Goal: Task Accomplishment & Management: Use online tool/utility

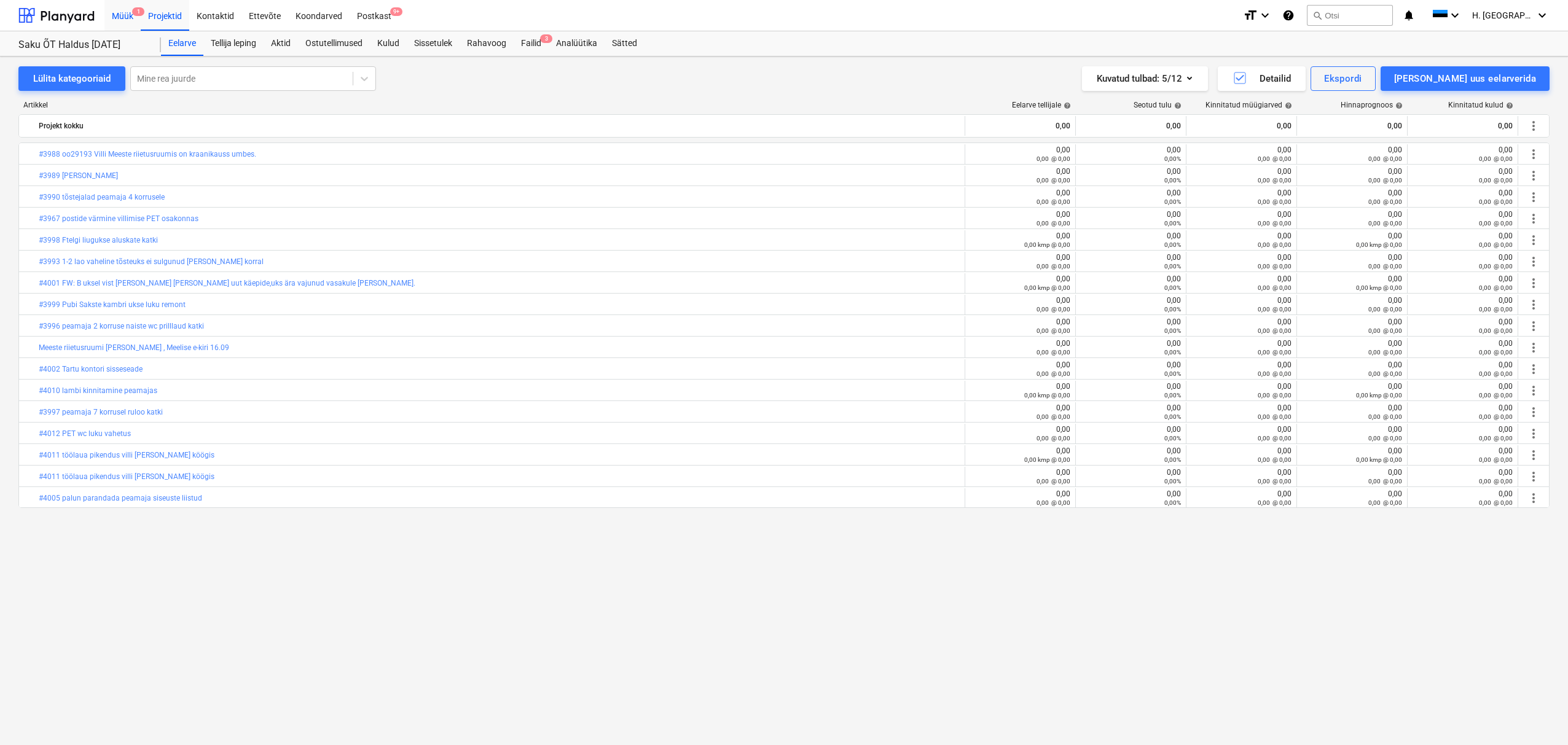
click at [130, 21] on div "Müük 1" at bounding box center [123, 15] width 36 height 31
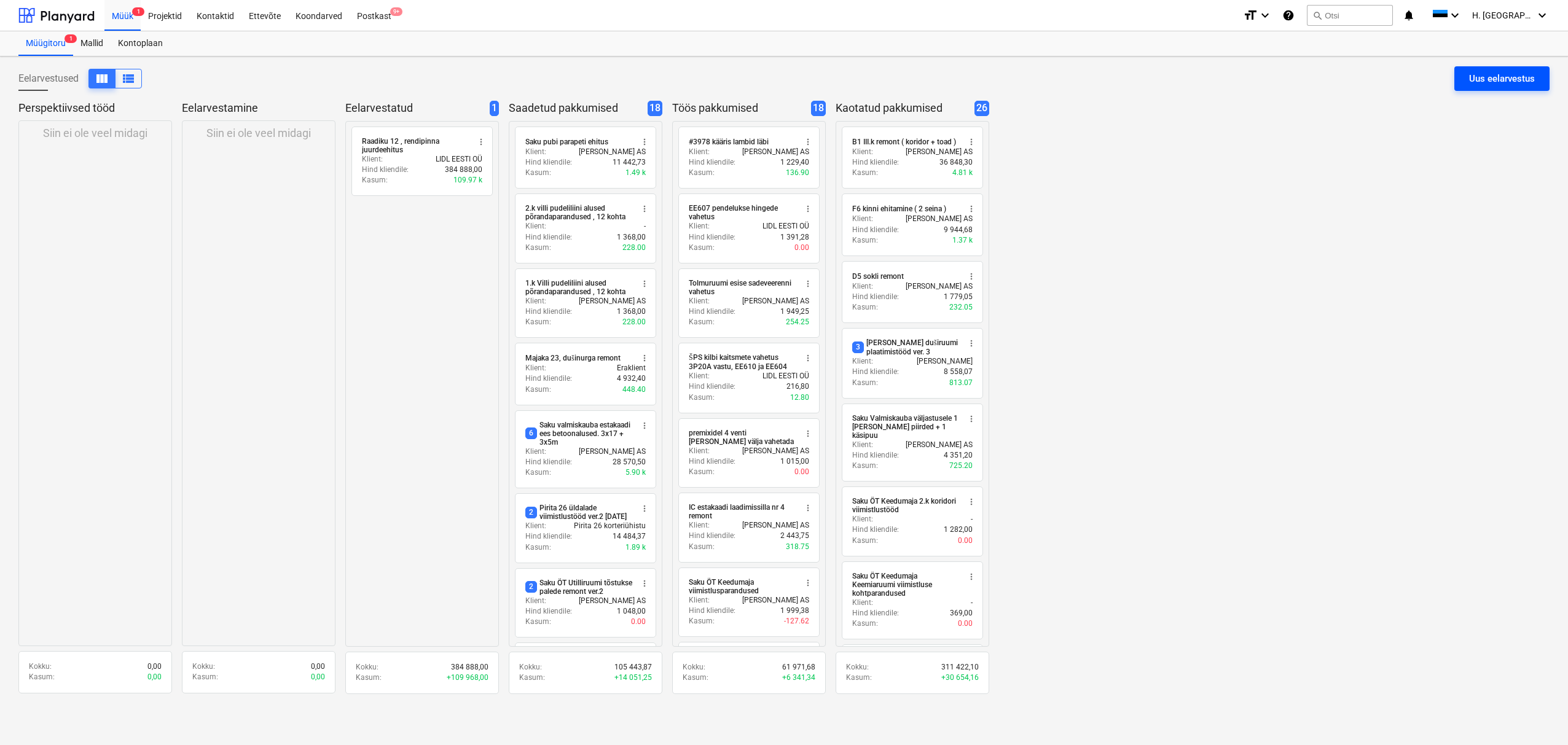
click at [1477, 82] on div "Uus eelarvestus" at bounding box center [1502, 79] width 66 height 16
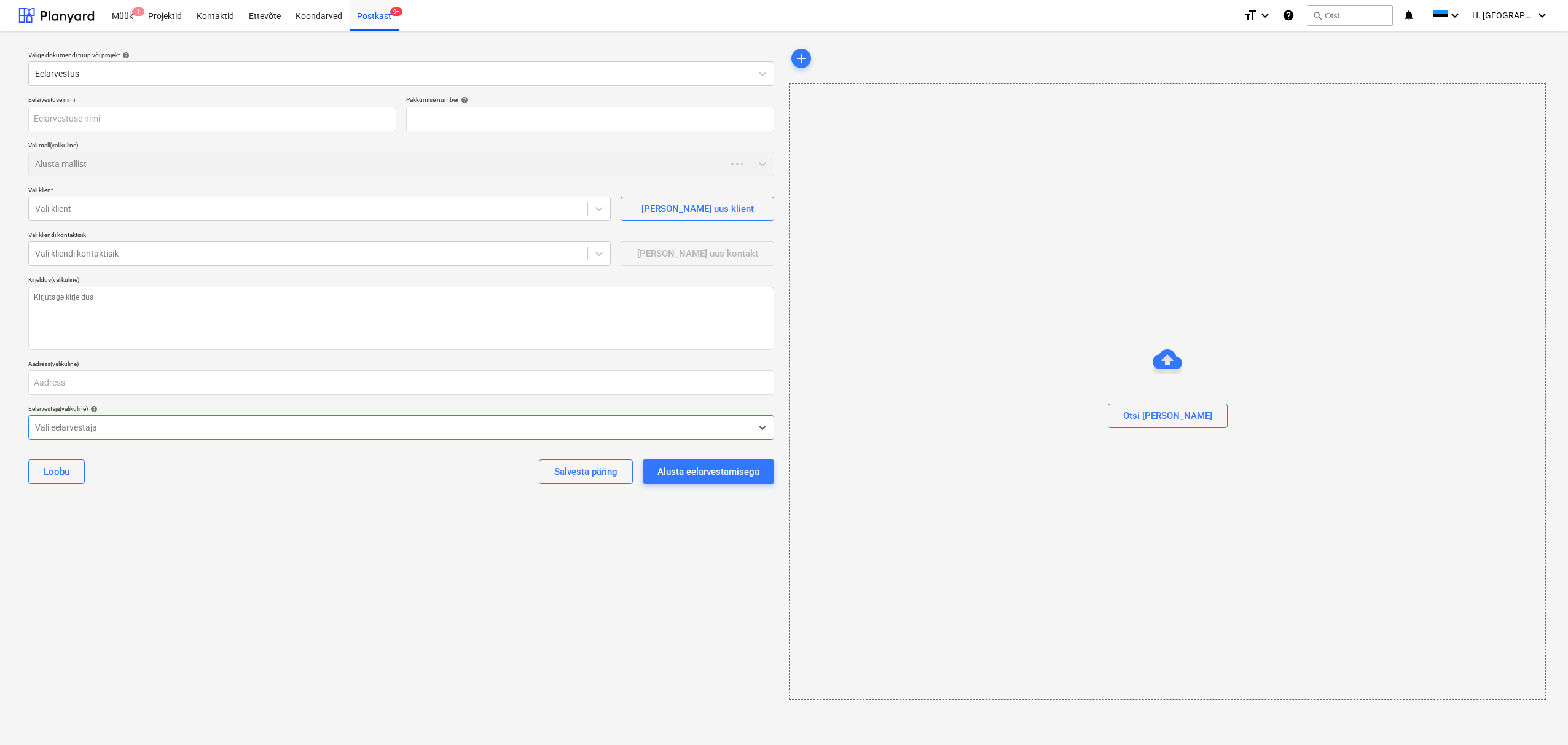
type textarea "x"
type input "QU-0096"
click at [108, 124] on input "text" at bounding box center [212, 119] width 368 height 24
type textarea "x"
type input "S"
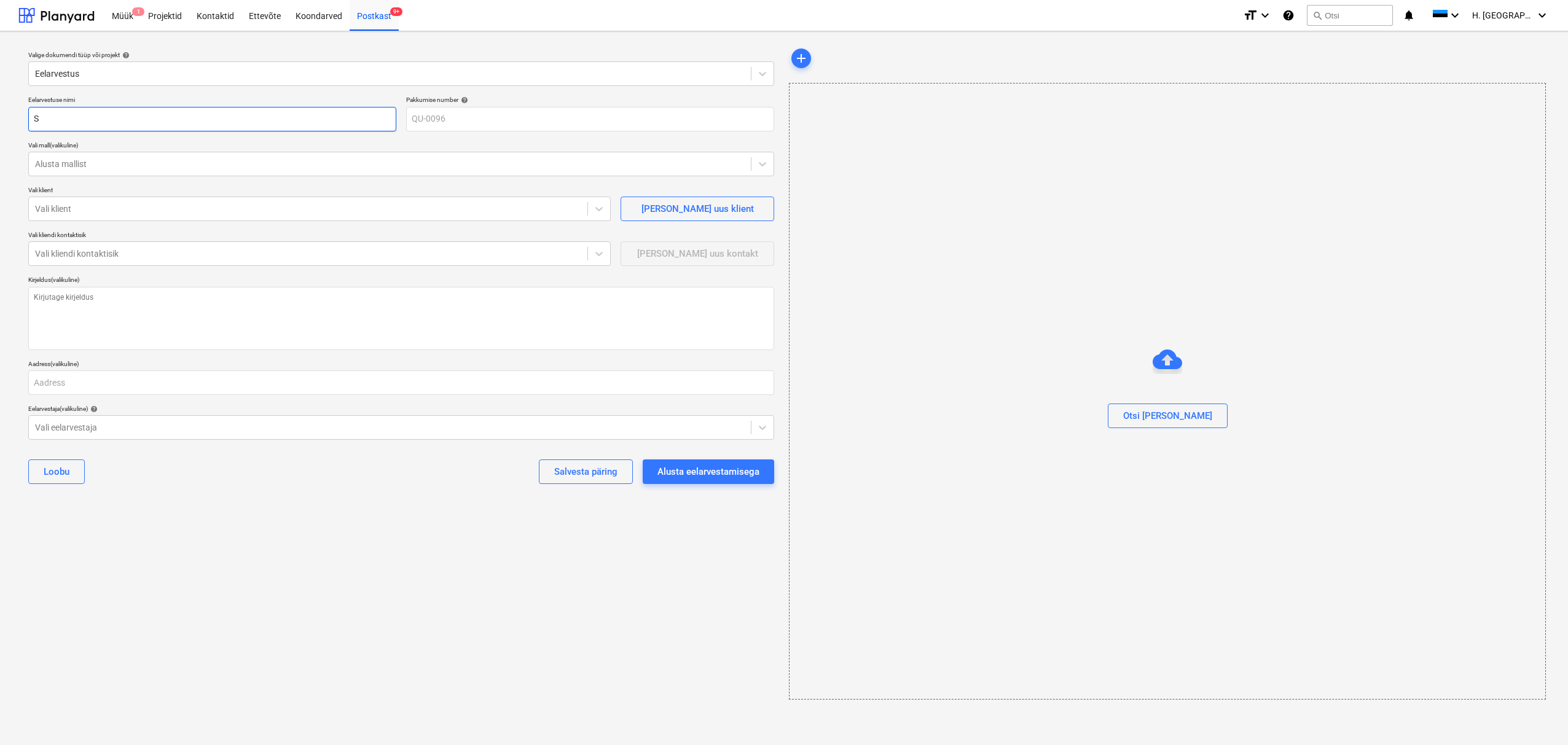
type textarea "x"
type input "Sa"
type textarea "x"
type input "Sak"
type textarea "x"
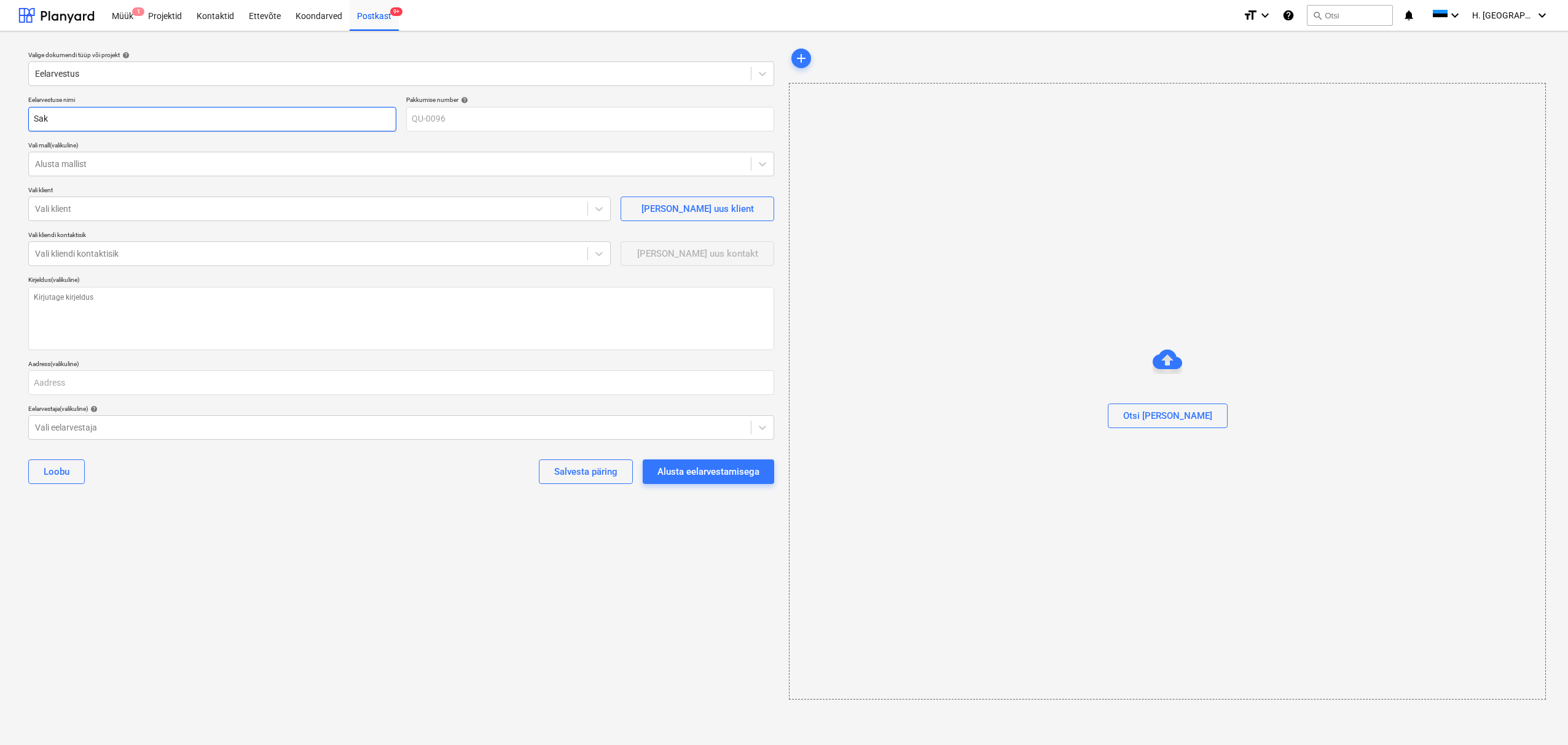
type input "Saku"
type textarea "x"
type input "Saku"
type textarea "x"
type input "Saku Õ"
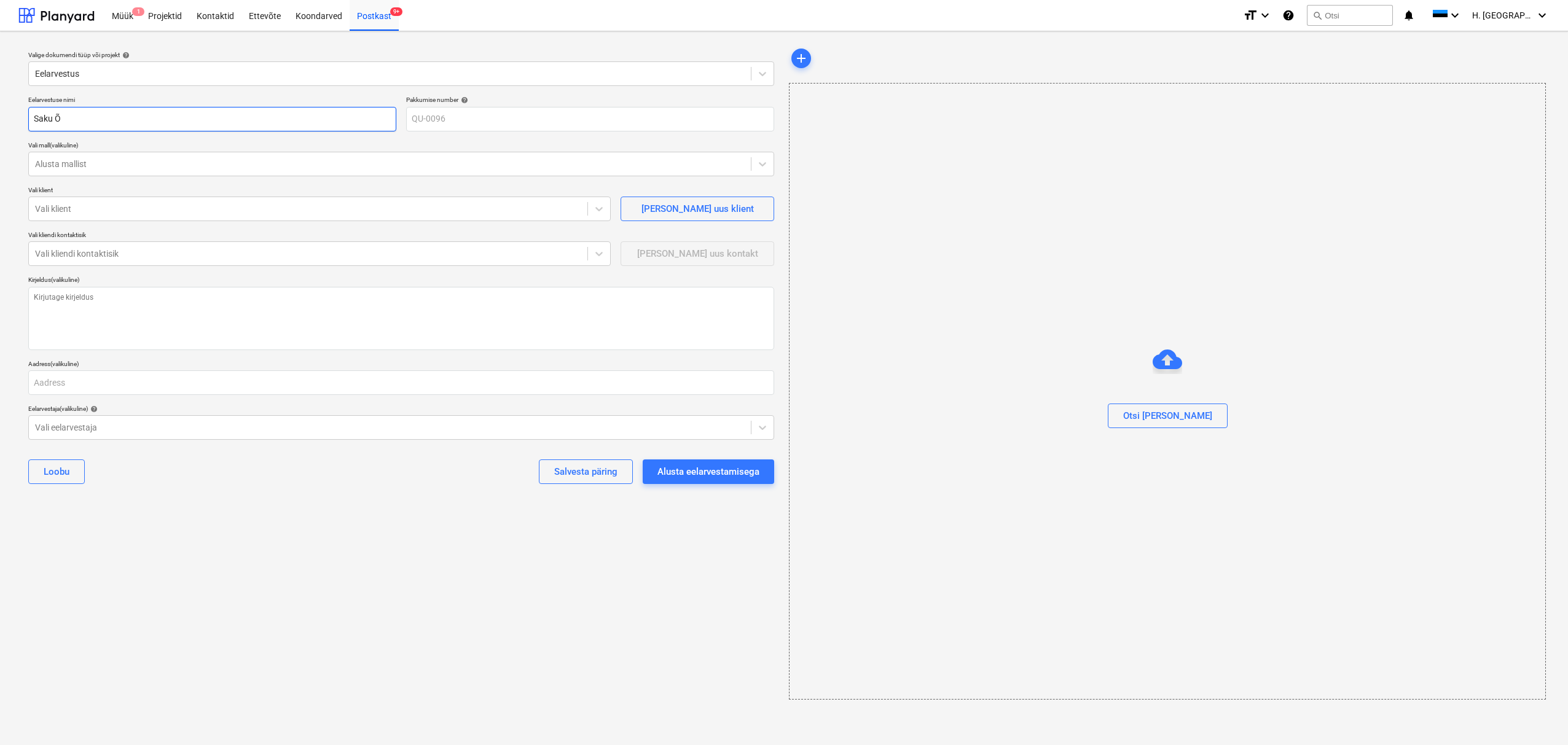
type textarea "x"
type input "Saku"
type textarea "x"
type input "Saku Õ"
type textarea "x"
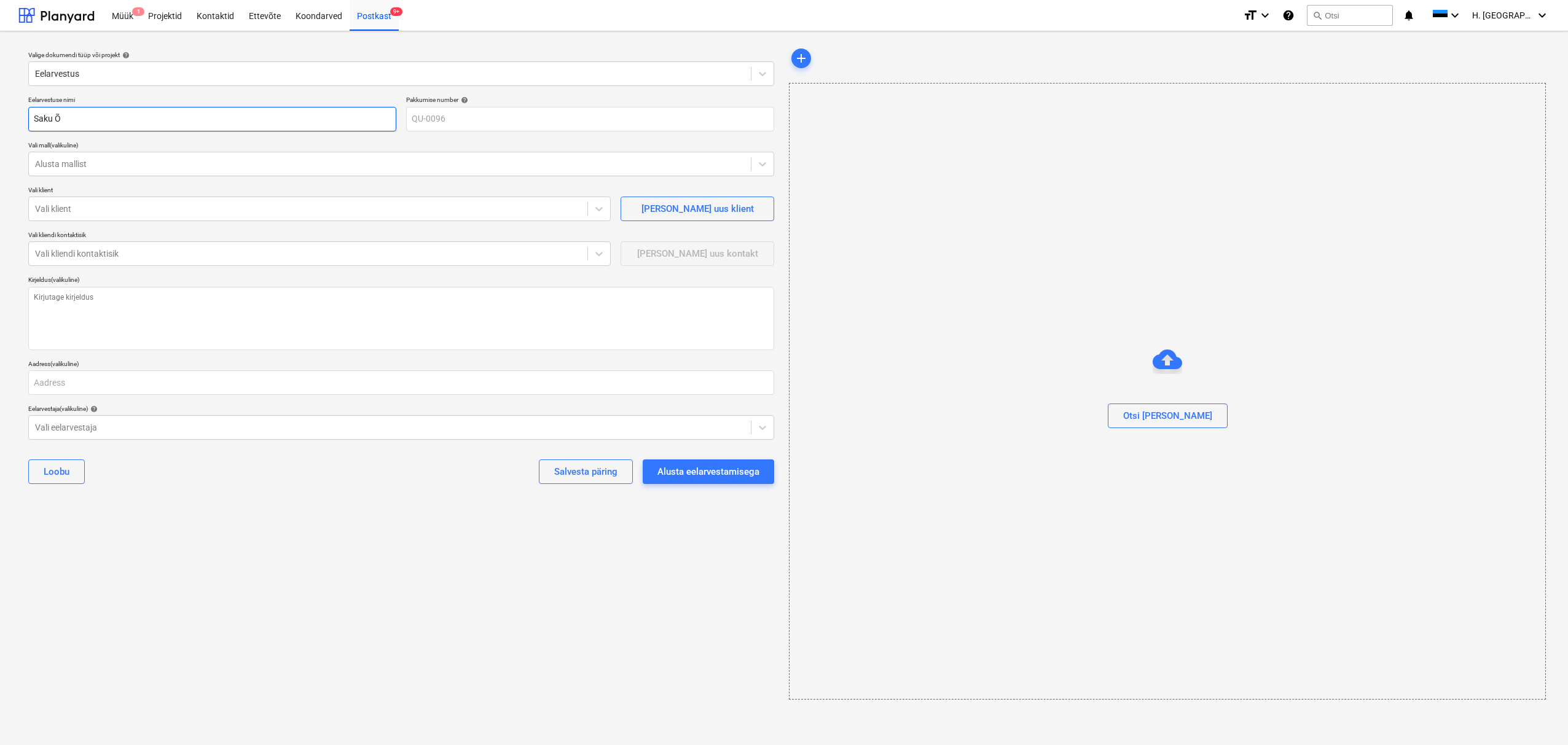
type input "Saku Õl"
type textarea "x"
type input "Saku Õll"
type textarea "x"
type input "[PERSON_NAME]"
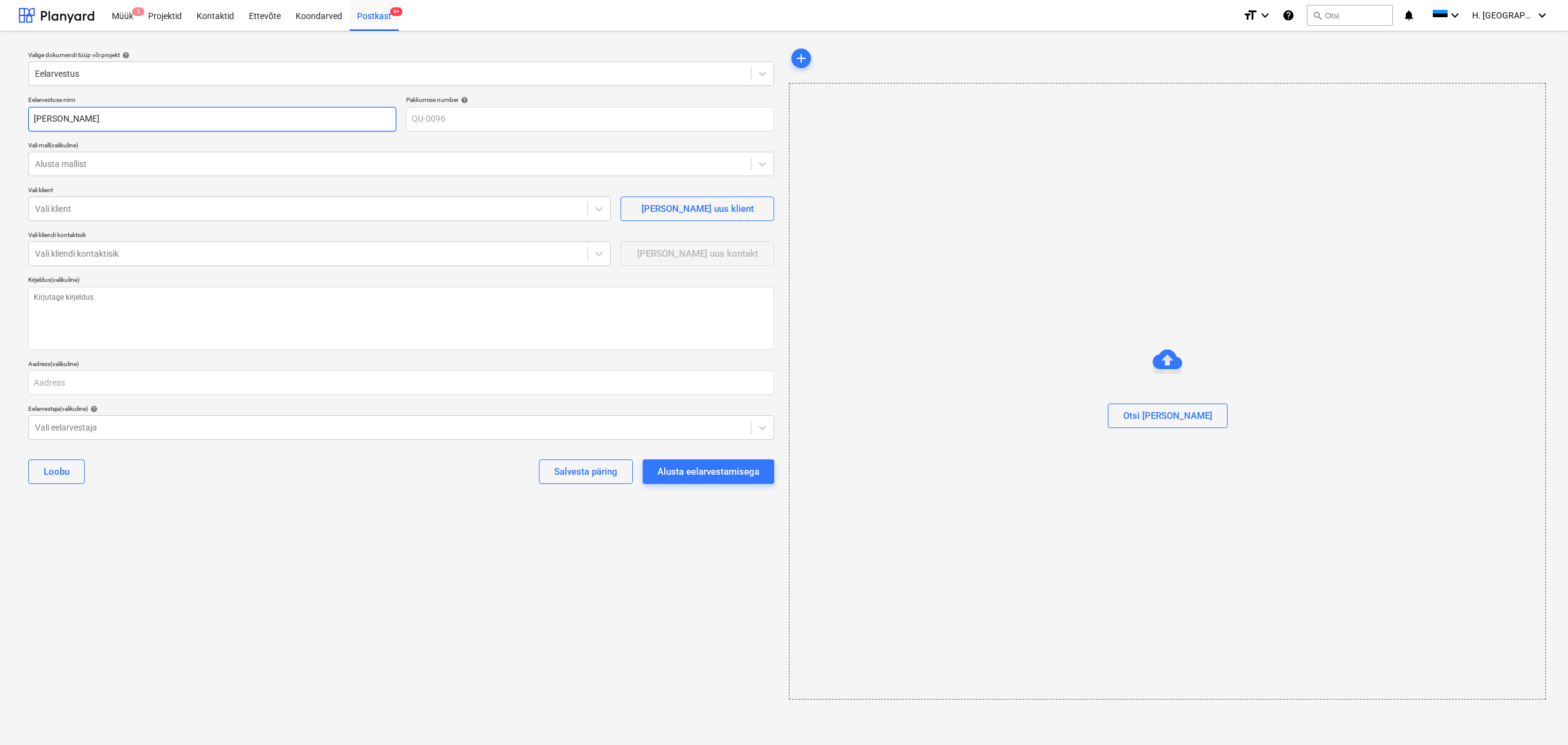
type textarea "x"
type input "[PERSON_NAME]"
type textarea "x"
type input "Saku Õllete"
type textarea "x"
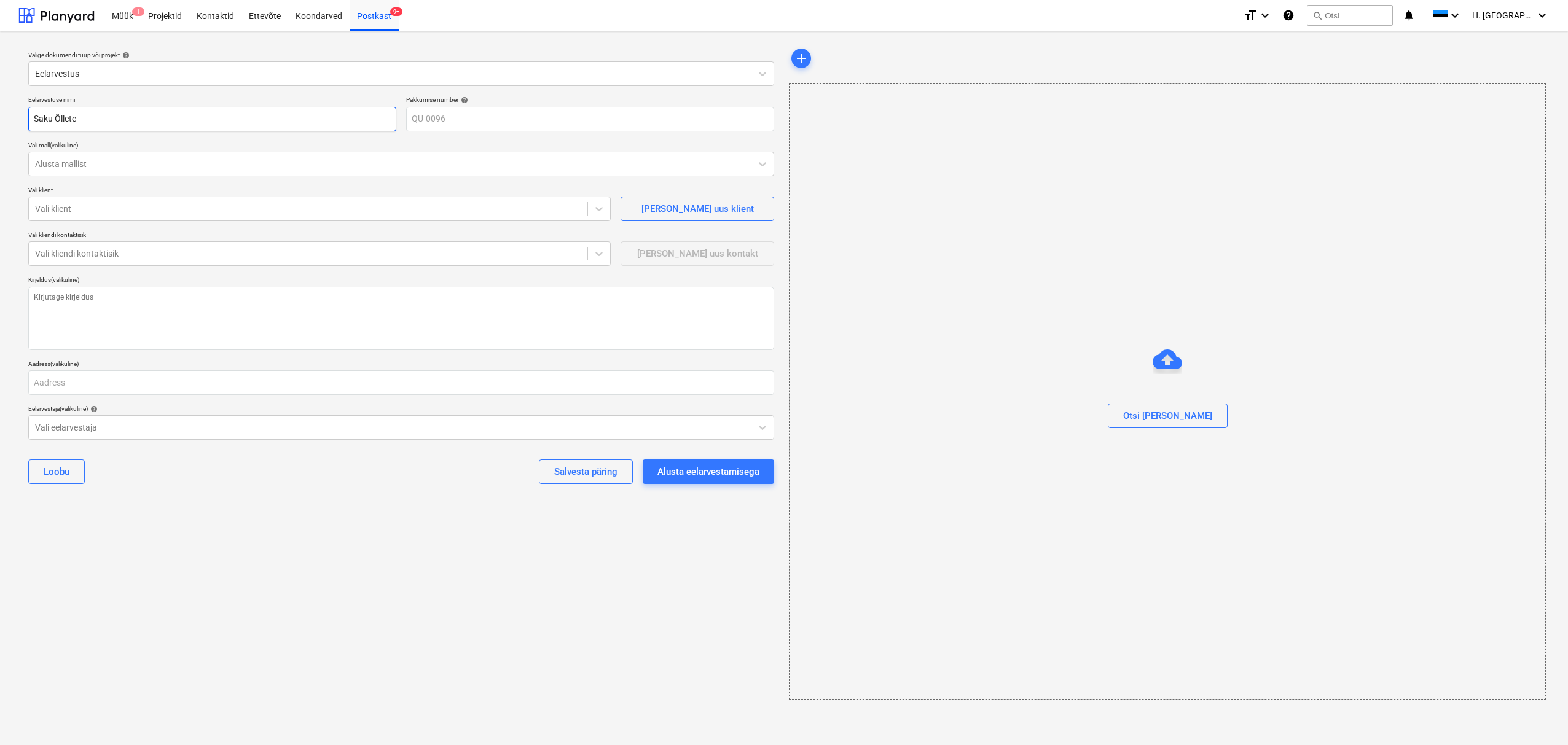
type input "[PERSON_NAME]"
type textarea "x"
type input "[PERSON_NAME]"
type textarea "x"
type input "[PERSON_NAME]"
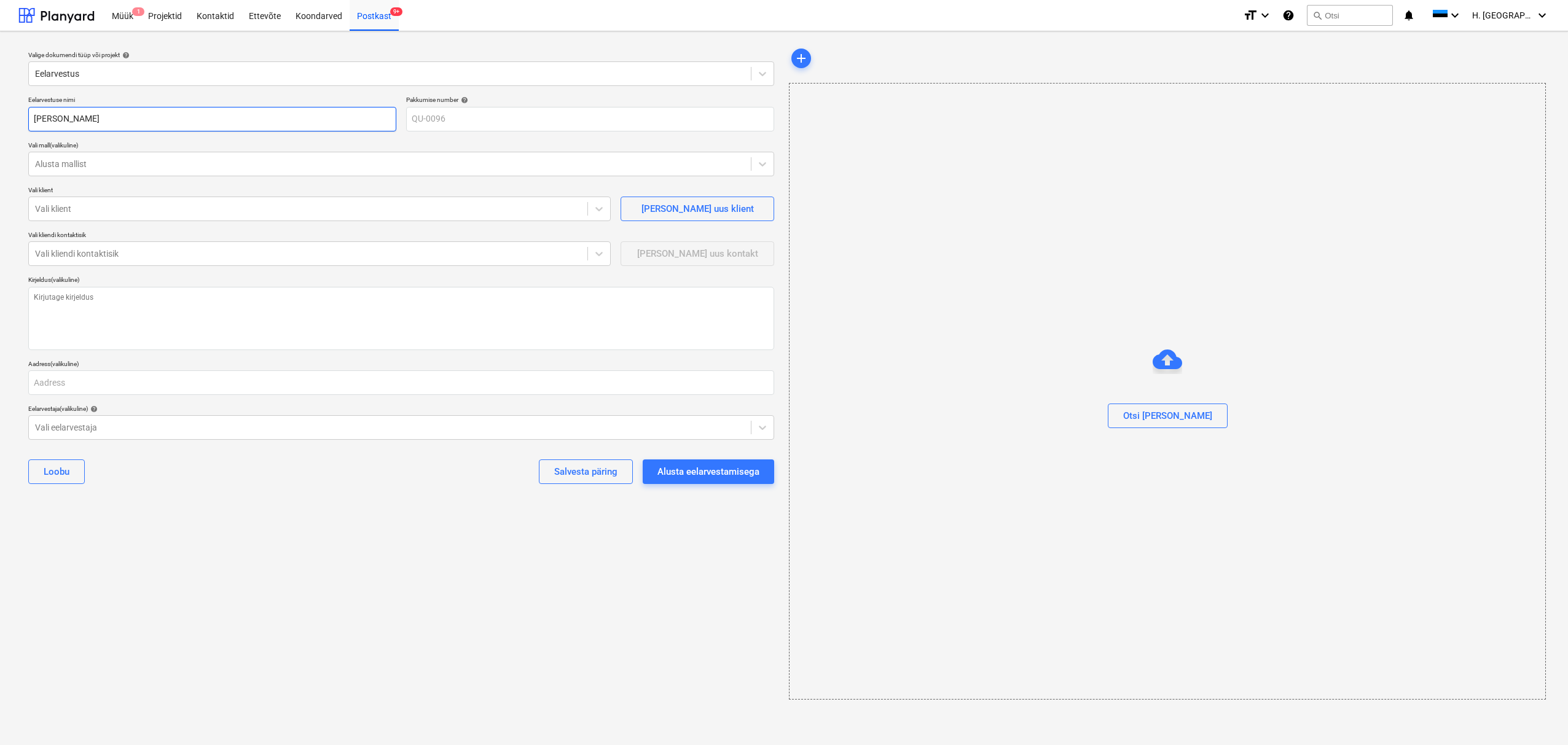
type textarea "x"
type input "[PERSON_NAME],"
type textarea "x"
type input "[PERSON_NAME],"
type textarea "x"
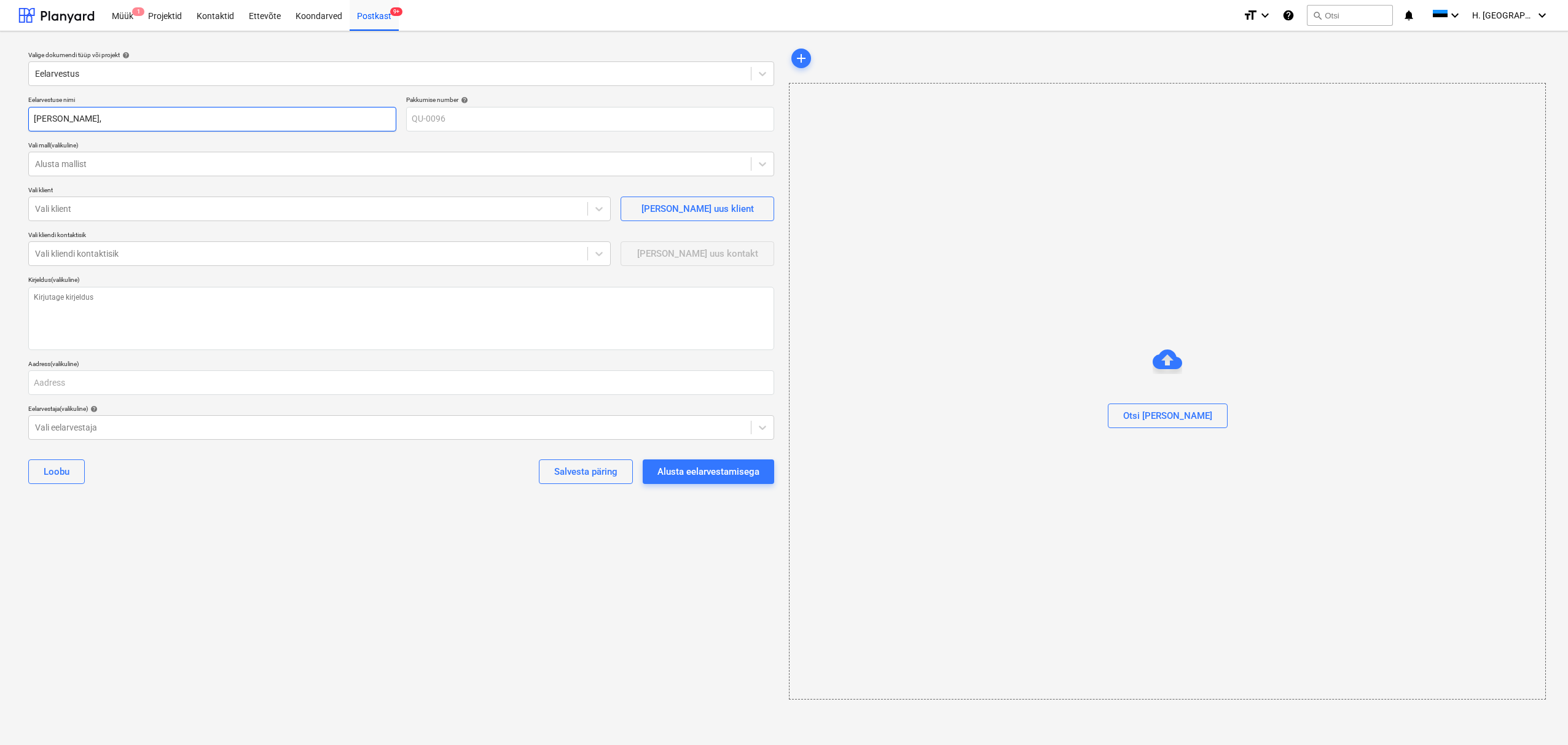
type input "[PERSON_NAME], T"
type textarea "x"
type input "[PERSON_NAME], Tu"
type textarea "x"
type input "[PERSON_NAME], Tur"
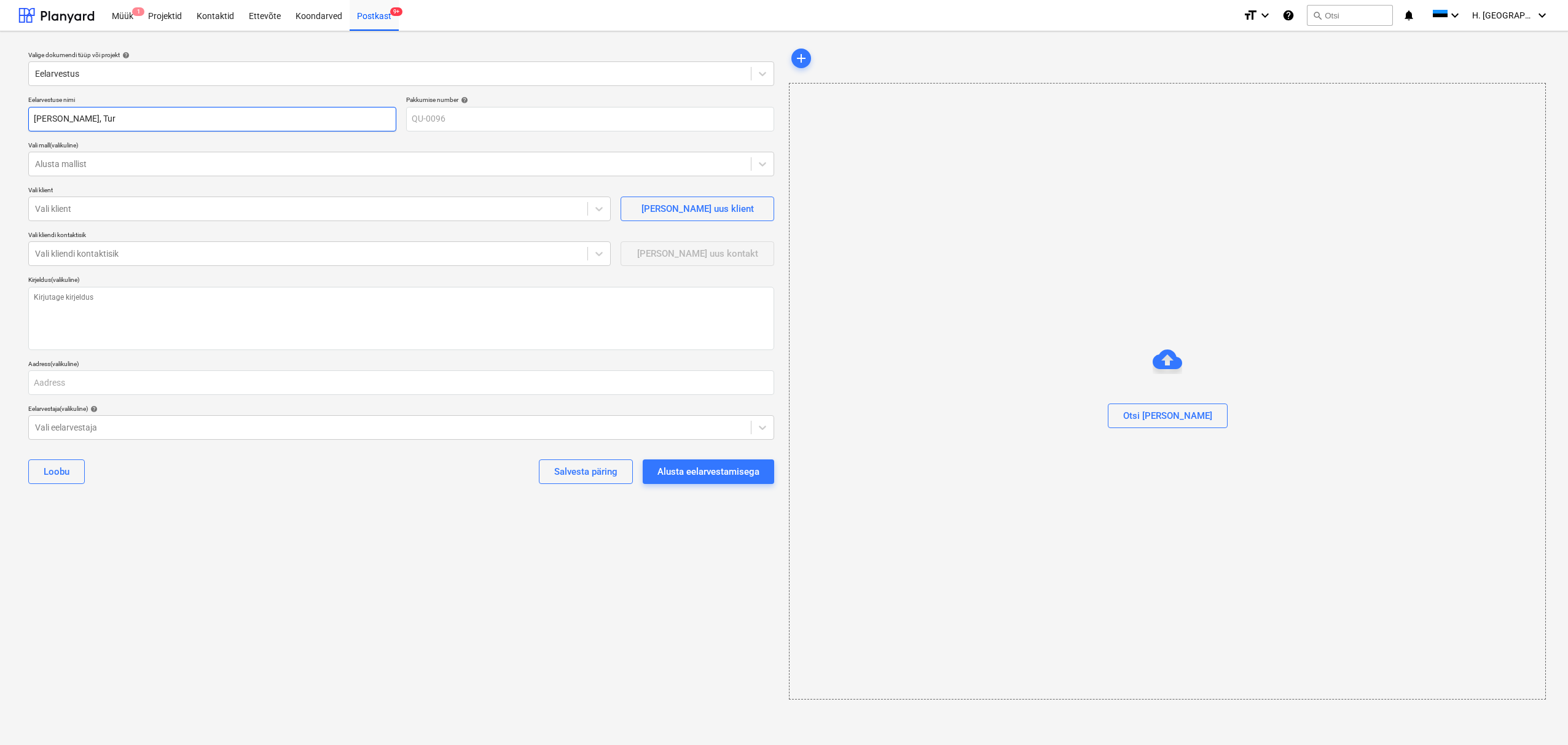
type textarea "x"
type input "[PERSON_NAME], Turu"
type textarea "x"
type input "[PERSON_NAME], Turu"
type textarea "x"
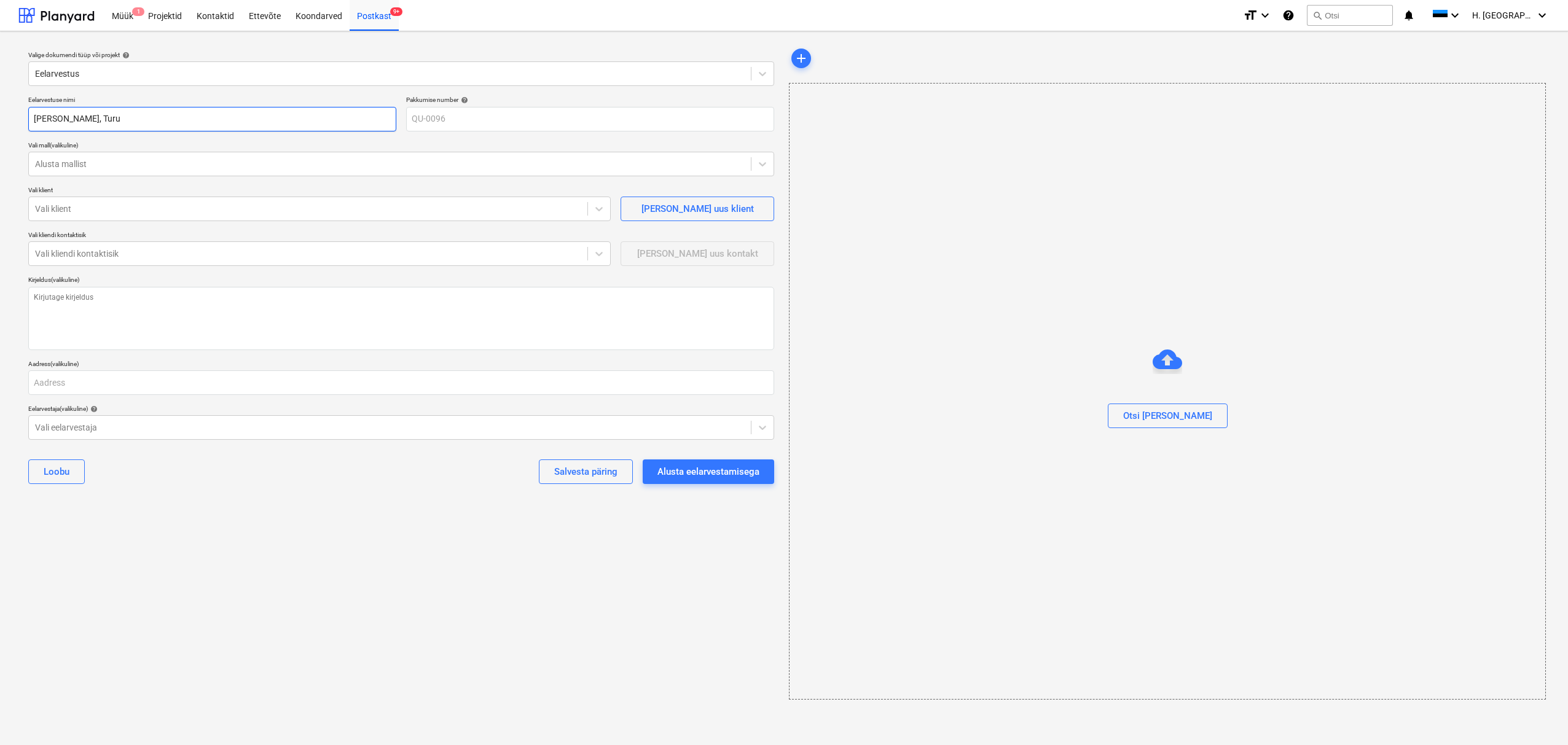
type input "[PERSON_NAME], Turu p"
type textarea "x"
type input "[PERSON_NAME], Turu põ"
type textarea "x"
type input "Saku Õlletehas, Turu põi"
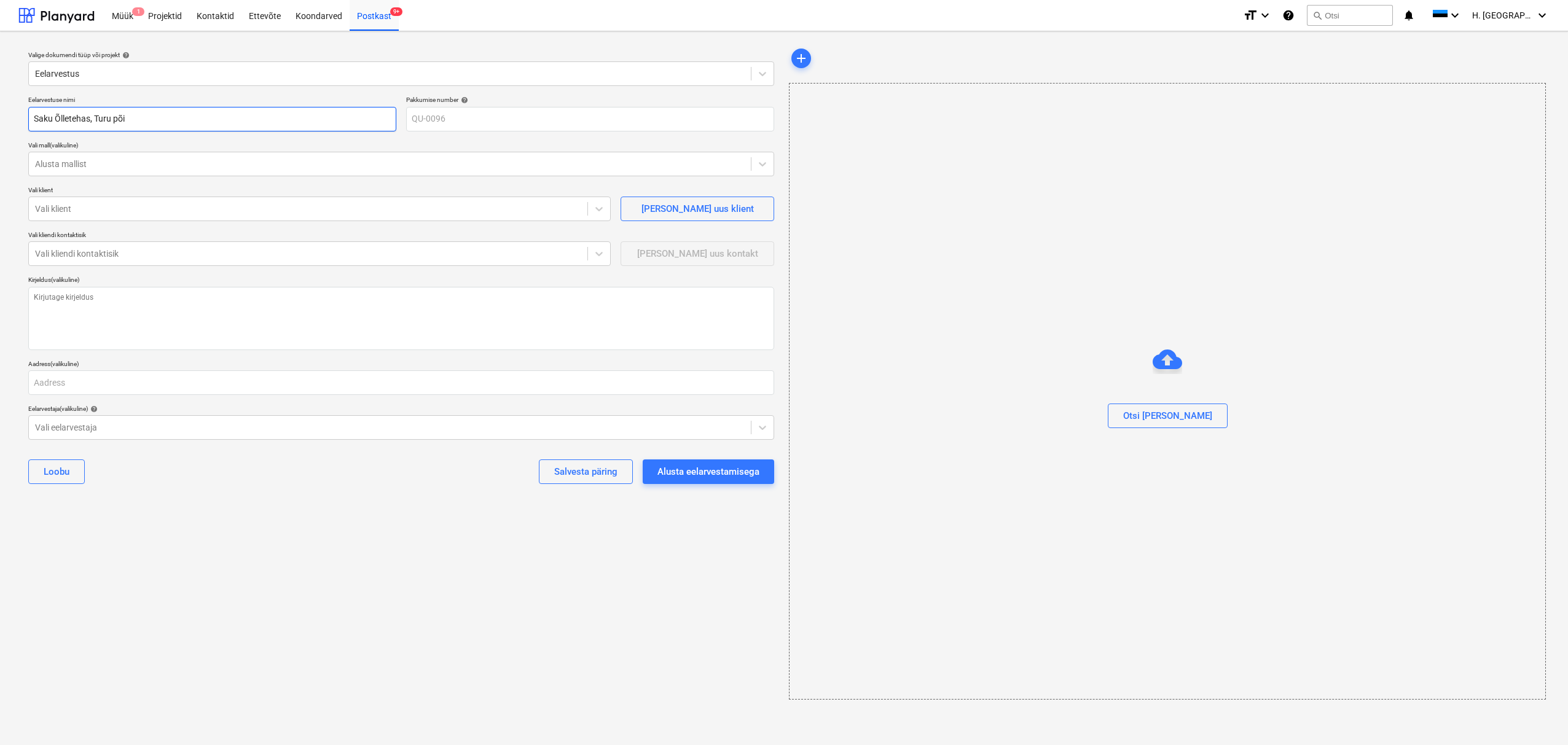
type textarea "x"
type input "Saku Õlletehas, Turu põik"
type textarea "x"
type input "Saku Õlletehas, Turu põik"
type textarea "x"
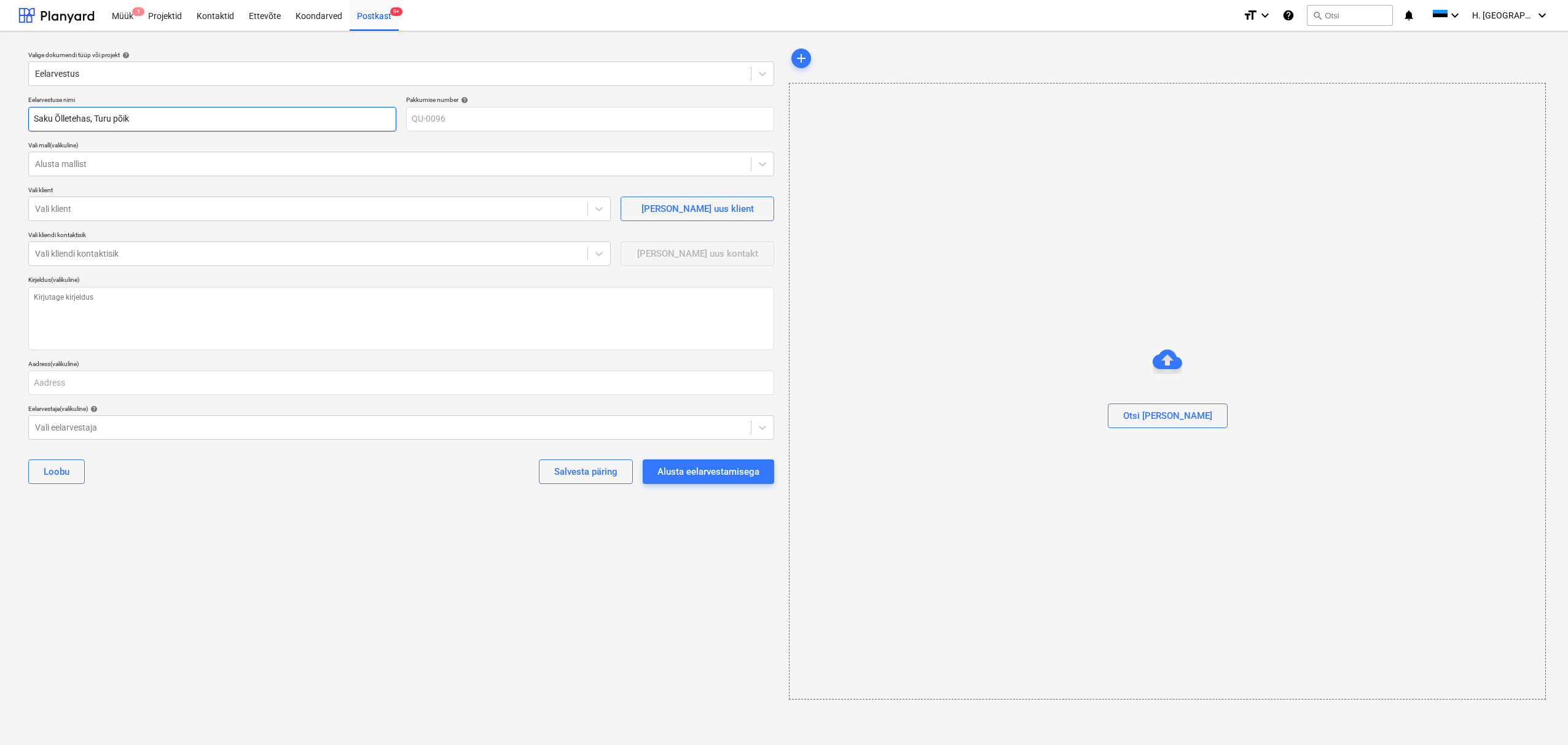
type input "Saku Õlletehas, Turu põik 3"
type textarea "x"
type input "Saku Õlletehas, Turu põik 3,"
type textarea "x"
type input "Saku Õlletehas, Turu põik 3,"
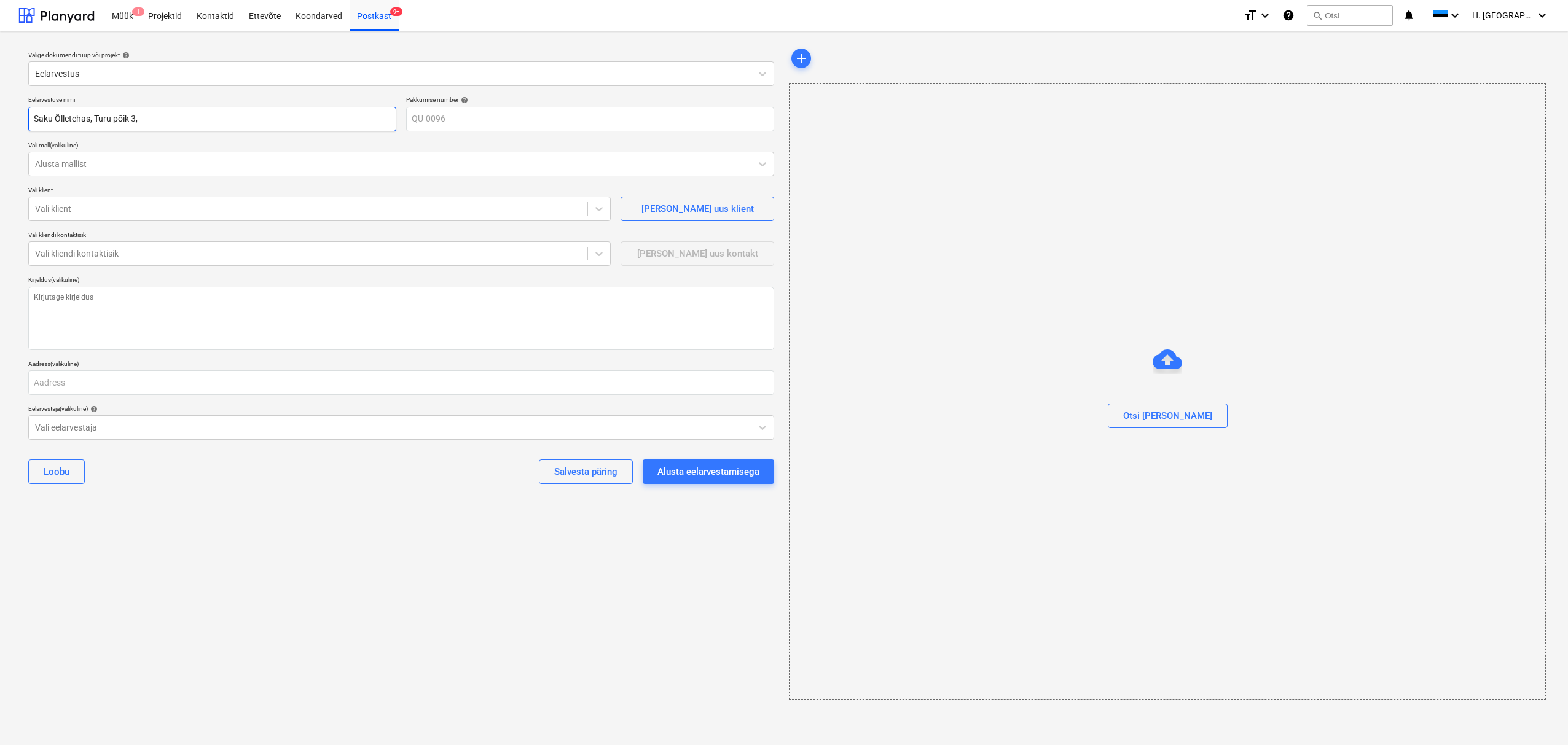
type textarea "x"
type input "Saku Õlletehas, Turu põik 3, T"
type textarea "x"
type input "Saku Õlletehas, Turu põik 3, Ta"
type textarea "x"
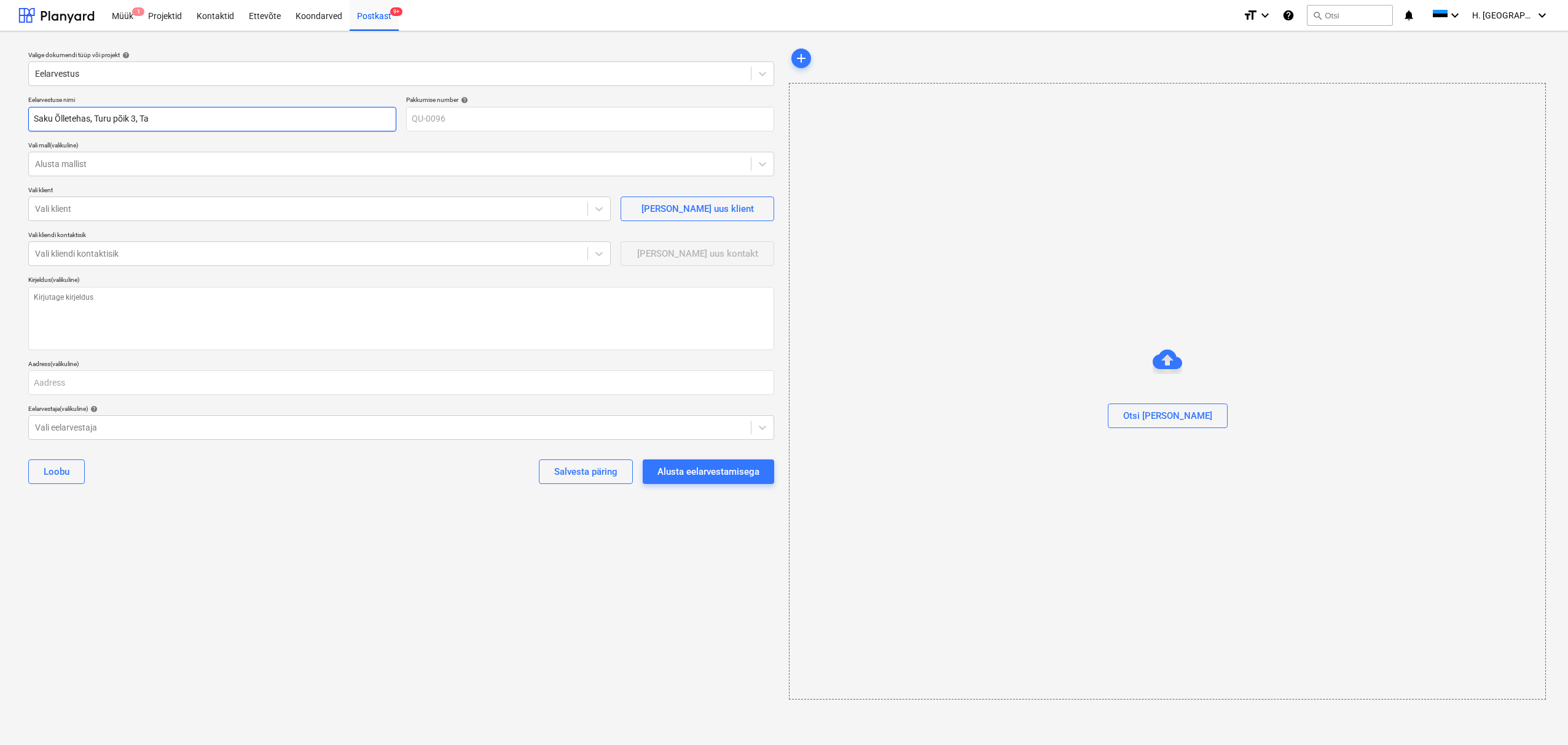
type input "Saku Õlletehas, Turu põik 3, Tar"
type textarea "x"
type input "Saku Õlletehas, Turu põik 3, Taru"
type textarea "x"
type input "Saku Õlletehas, Turu põik 3, Tarut"
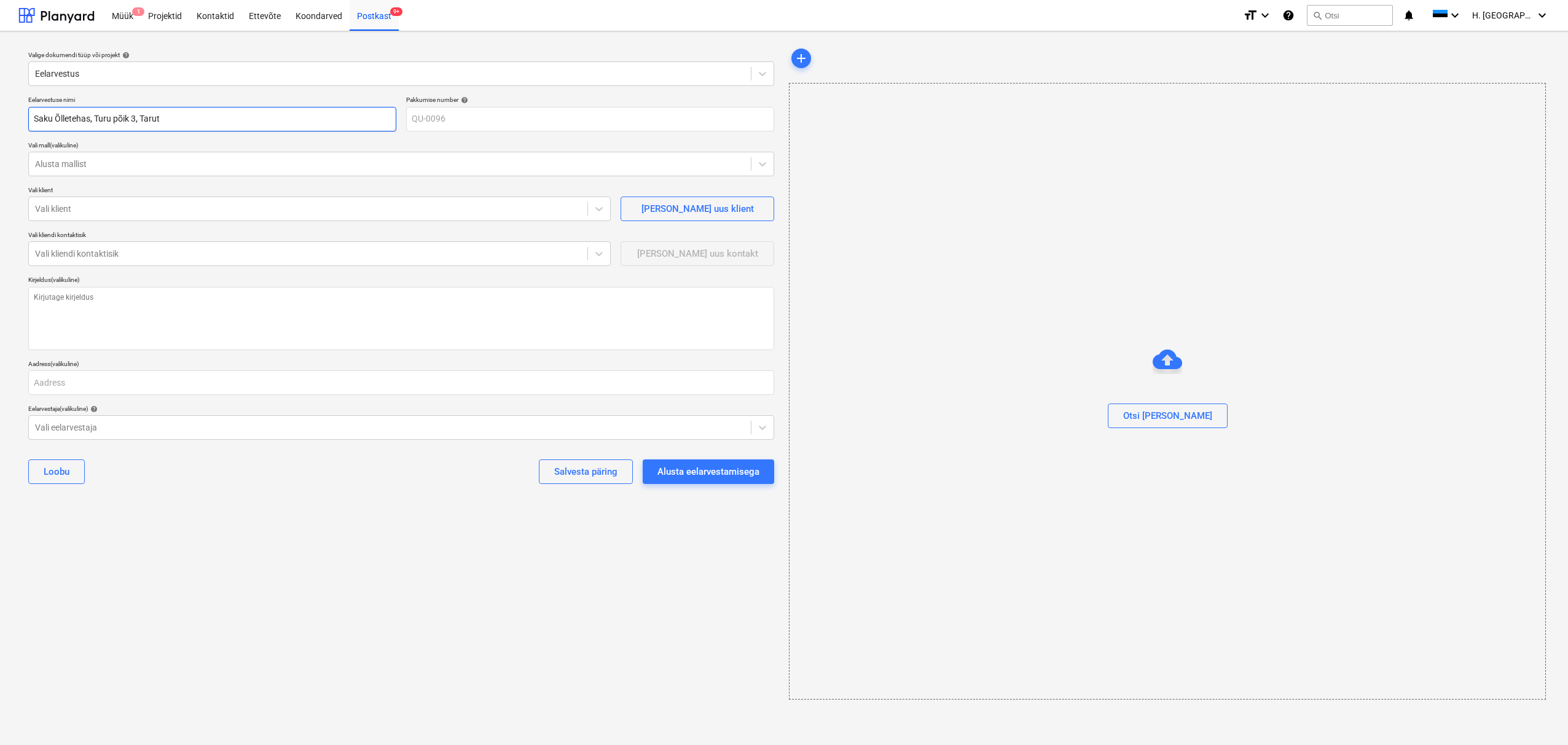
type textarea "x"
type input "Saku Õlletehas, Turu põik 3, Tarut"
type textarea "x"
type input "Saku Õlletehas, Turu põik 3, Tarut k"
type textarea "x"
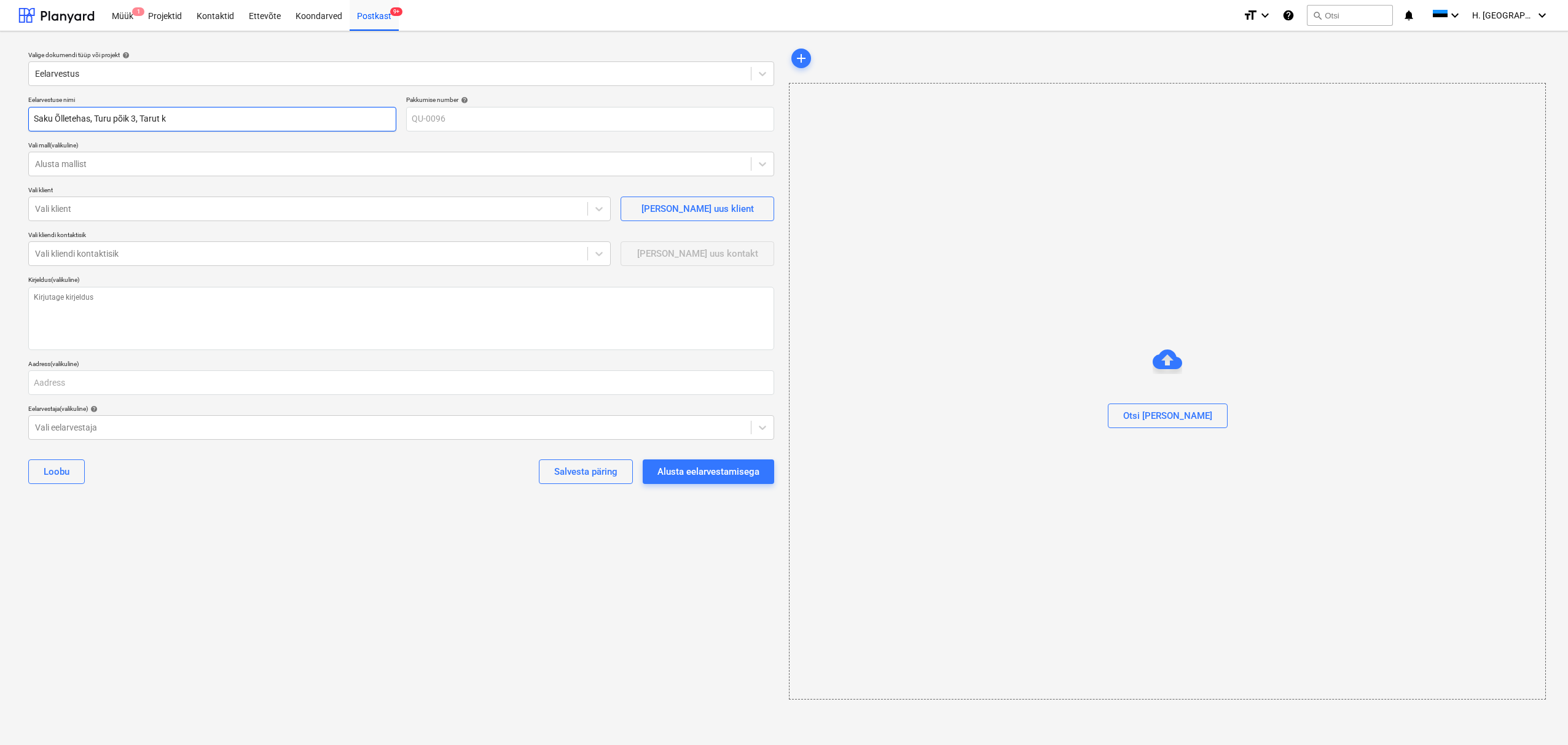
type input "Saku Õlletehas, Turu põik 3, Tarut ko"
type textarea "x"
type input "Saku Õlletehas, Turu põik 3, Tarut kon"
type textarea "x"
type input "Saku Õlletehas, Turu põik 3, Tarut kont"
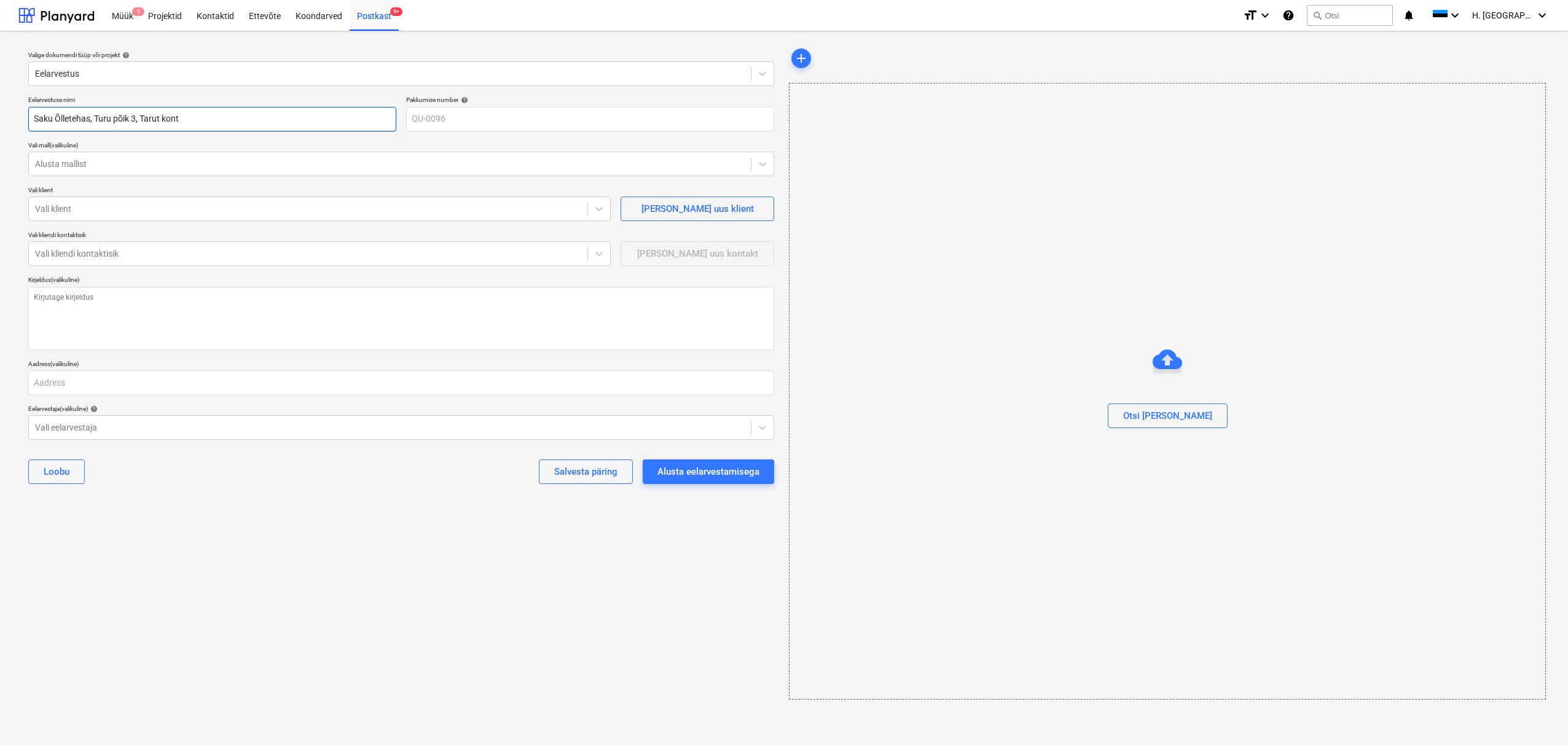
type textarea "x"
type input "Saku Õlletehas, Turu põik 3, Tarut kon"
type textarea "x"
type input "Saku Õlletehas, Turu põik 3, Tarut ko"
type textarea "x"
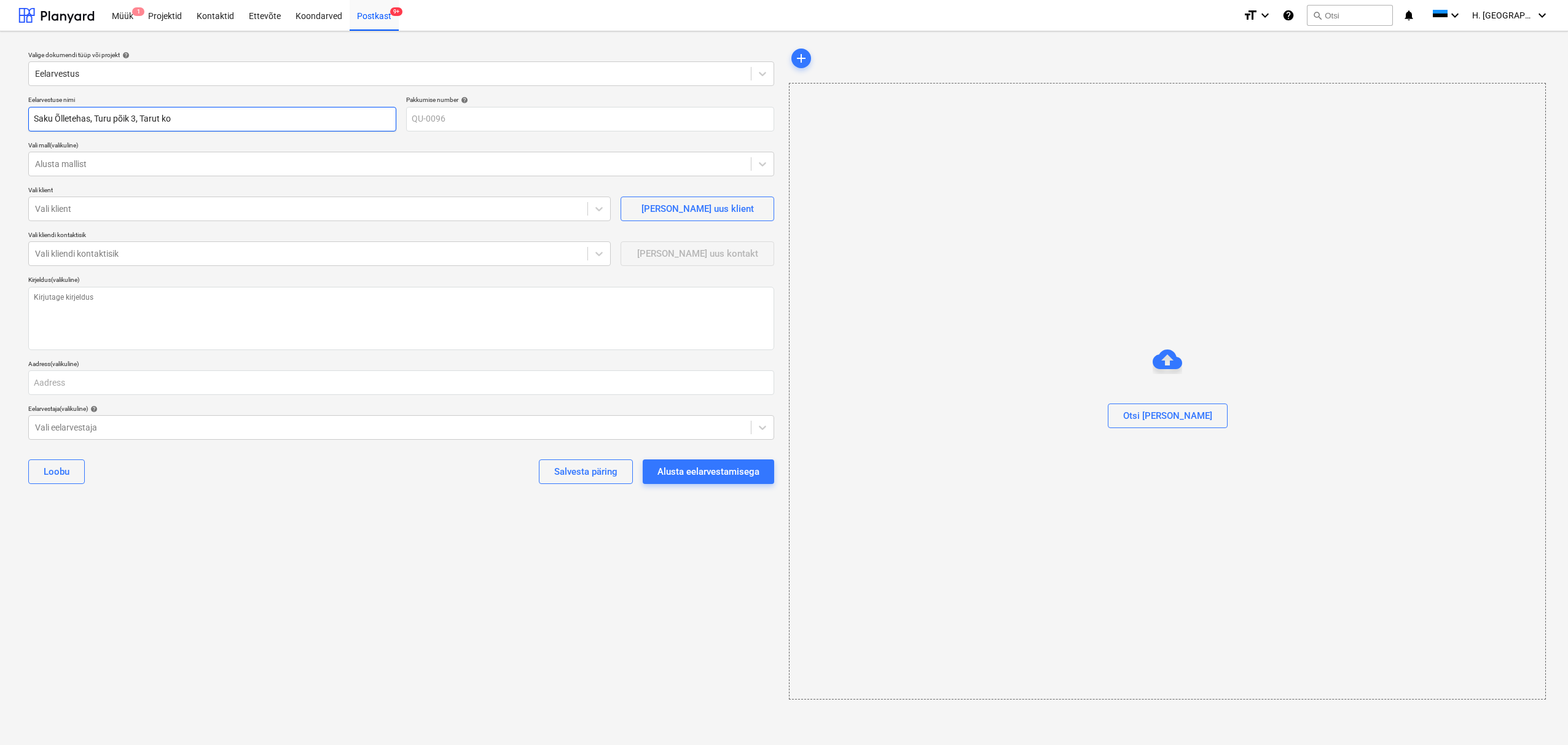
type input "Saku Õlletehas, Turu põik 3, Tarut k"
type textarea "x"
type input "Saku Õlletehas, Turu põik 3, Tarut"
type textarea "x"
type input "Saku Õlletehas, Turu põik 3, Tarut"
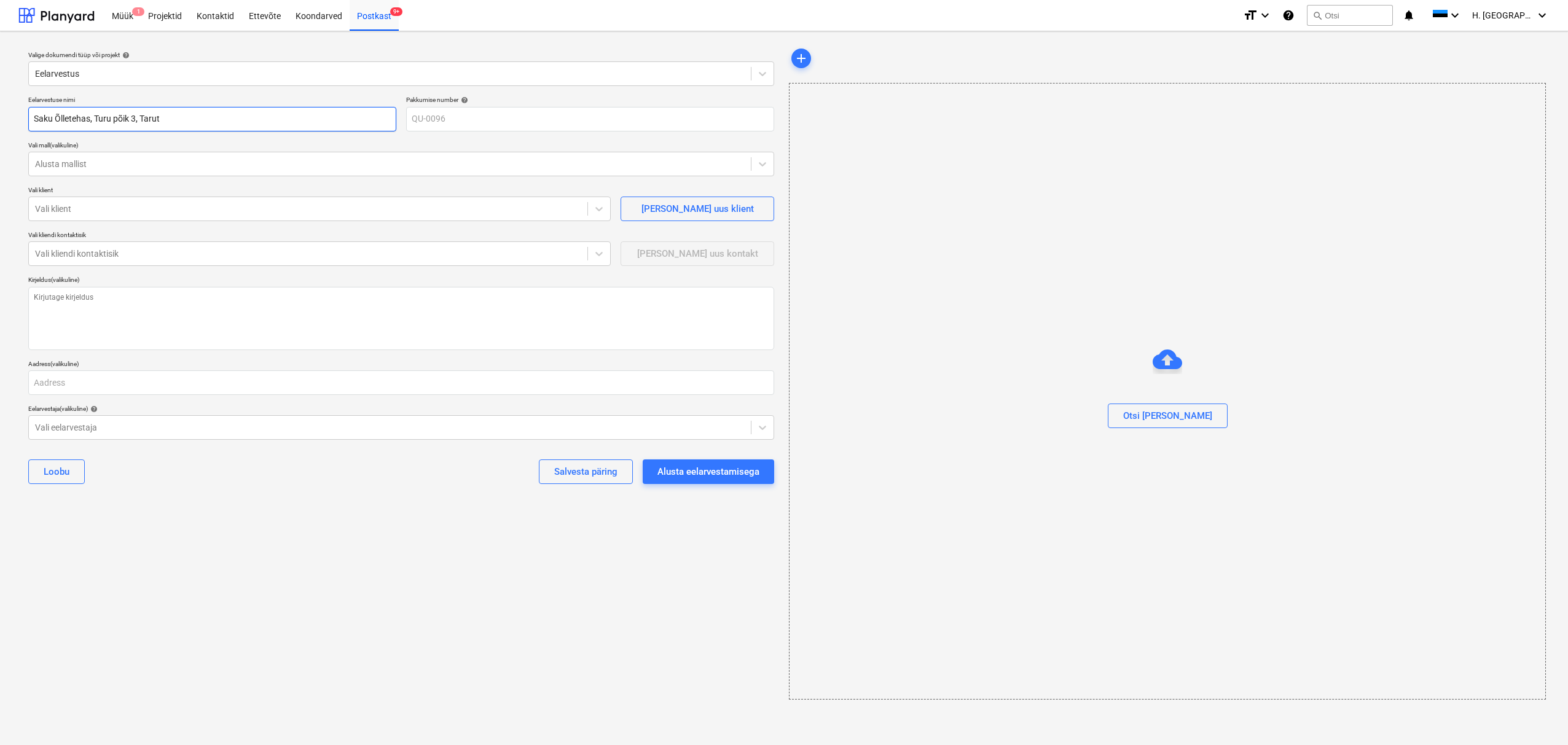
type textarea "x"
type input "Saku Õlletehas, Turu põik 3, Taru"
type textarea "x"
type input "Saku Õlletehas, Turu põik 3, Tar"
type textarea "x"
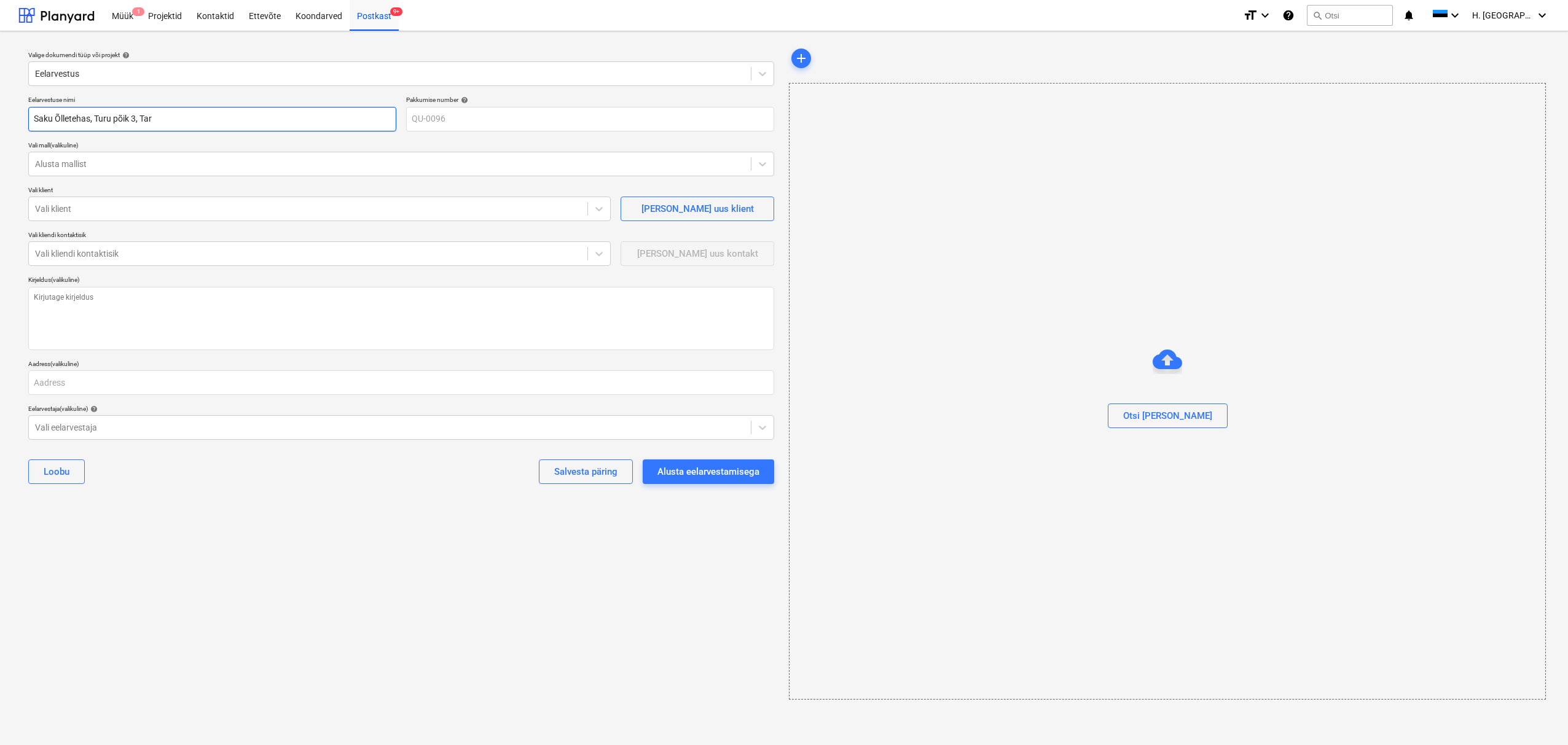
type input "Saku Õlletehas, Turu põik 3, Tart"
type textarea "x"
type input "Saku Õlletehas, [STREET_ADDRESS]"
type textarea "x"
type input "Saku Õlletehas, [STREET_ADDRESS]"
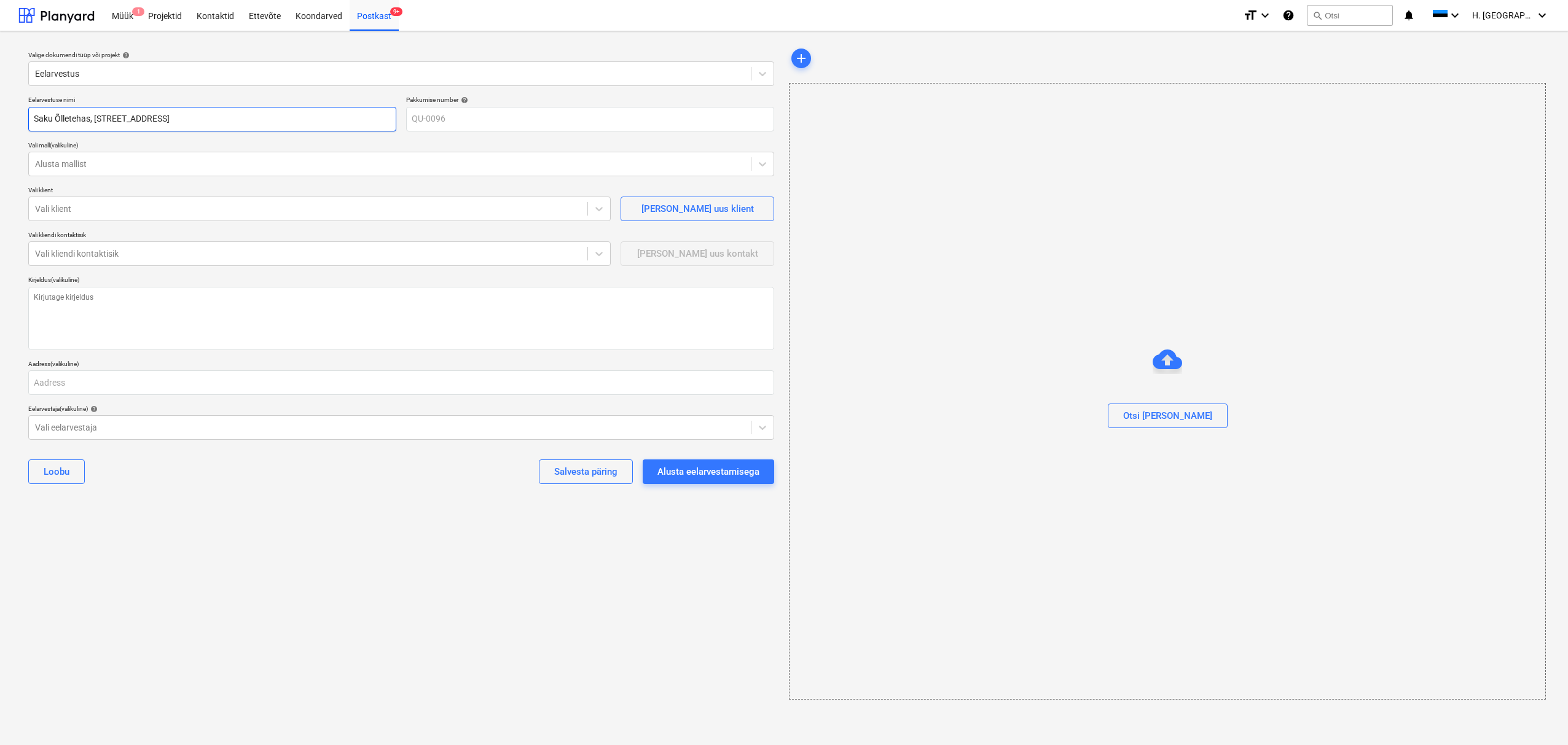
type textarea "x"
type input "Saku Õlletehas, Turu põik 3, [GEOGRAPHIC_DATA] k"
type textarea "x"
type input "Saku Õlletehas, Turu põik 3, Tartu ko"
type textarea "x"
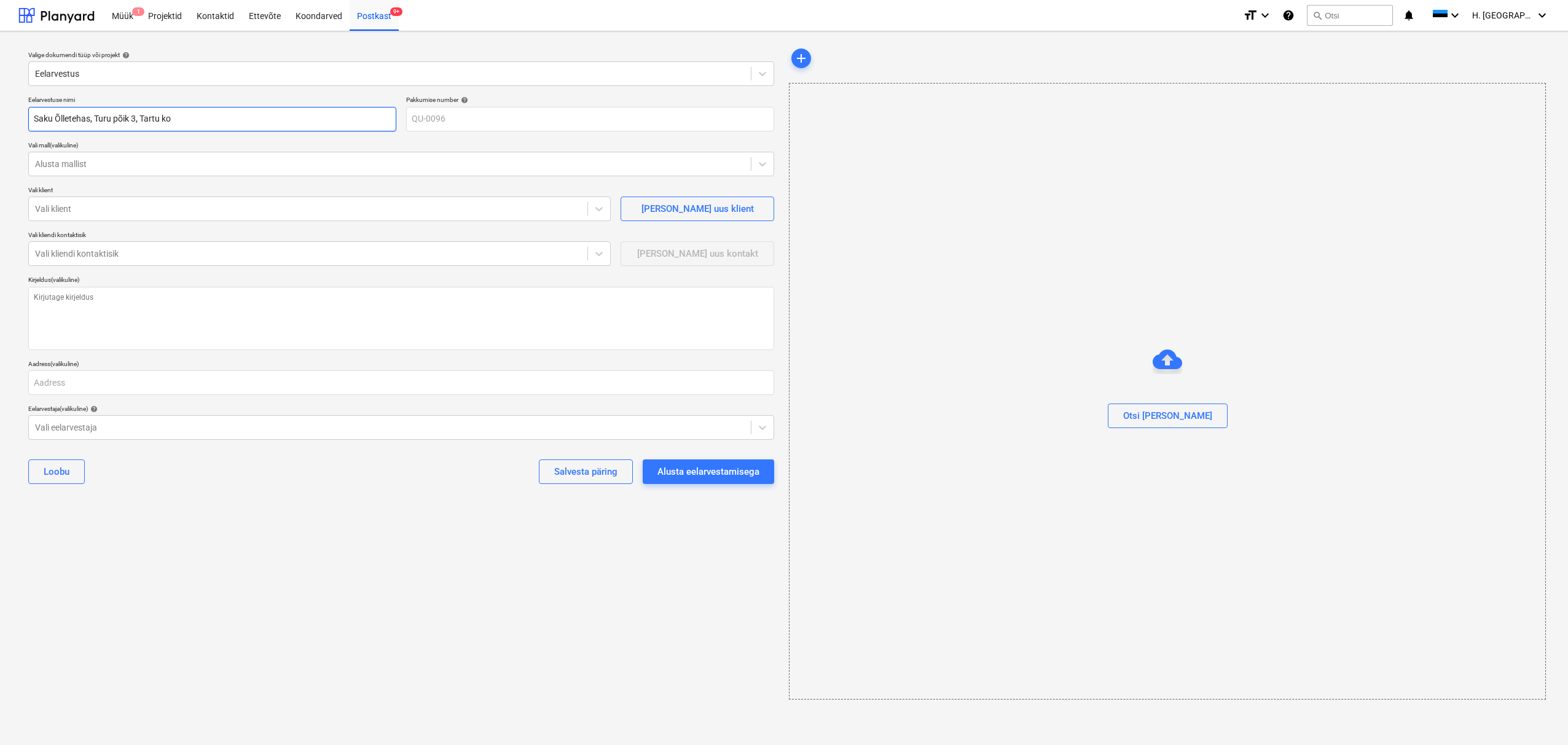
type input "Saku Õlletehas, Turu põik 3, Tartu kon"
type textarea "x"
type input "Saku Õlletehas, Turu põik 3, Tartu kont"
type textarea "x"
type input "Saku Õlletehas, Turu põik 3, Tartu konto"
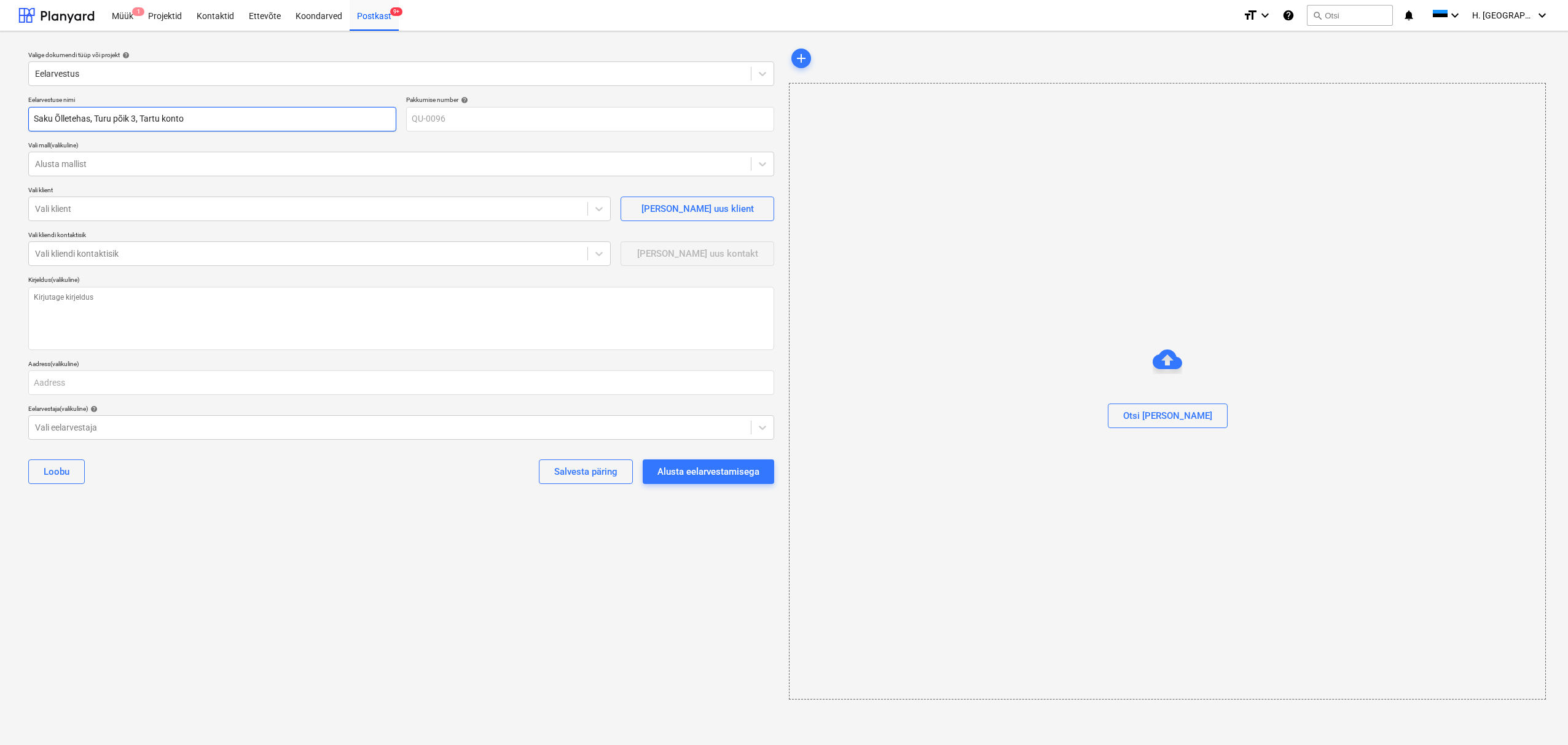
type textarea "x"
type input "Saku Õlletehas, Turu põik 3, Tartu kontor"
type textarea "x"
type input "Saku Õlletehas, [STREET_ADDRESS],"
type textarea "x"
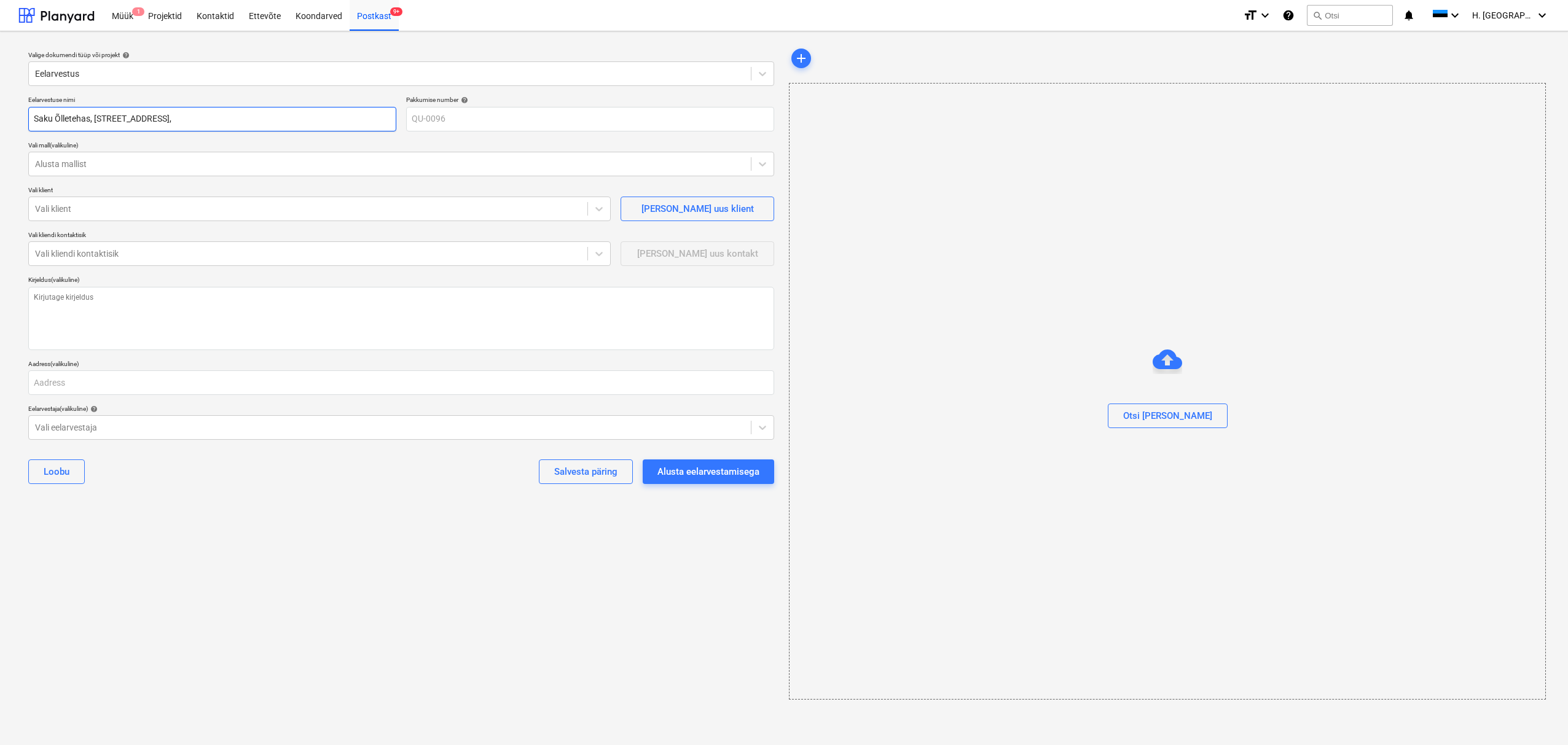
type input "Saku Õlletehas, [STREET_ADDRESS],"
type textarea "x"
type input "Saku Õlletehas, Turu põik 3, Tartu kontor, t"
type textarea "x"
type input "Saku Õlletehas, Turu põik 3, Tartu kontor, tõ"
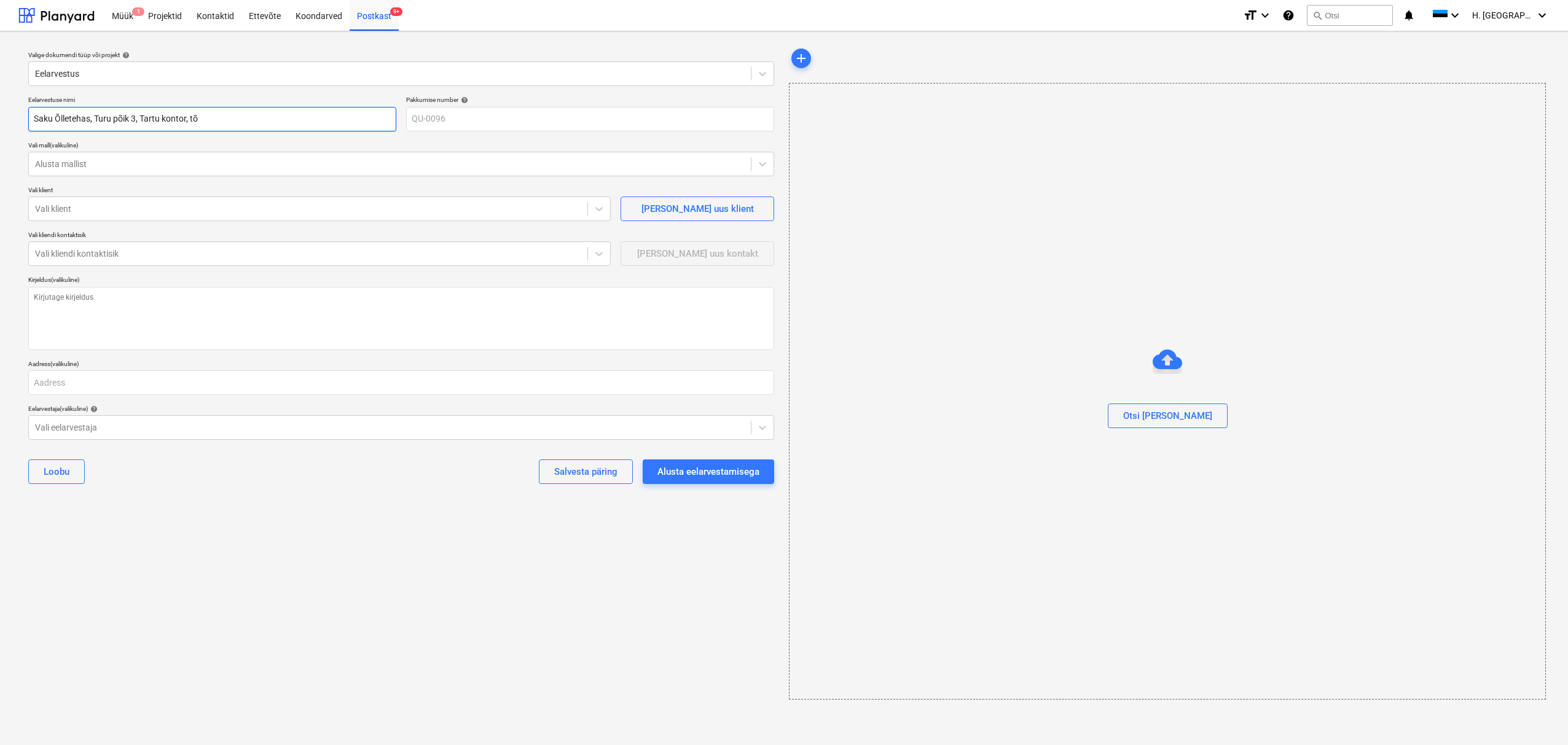
type textarea "x"
type input "Saku Õlletehas, Turu põik 3, Tartu kontor, tõs"
type textarea "x"
type input "Saku Õlletehas, Turu põik 3, Tartu kontor, tõst"
type textarea "x"
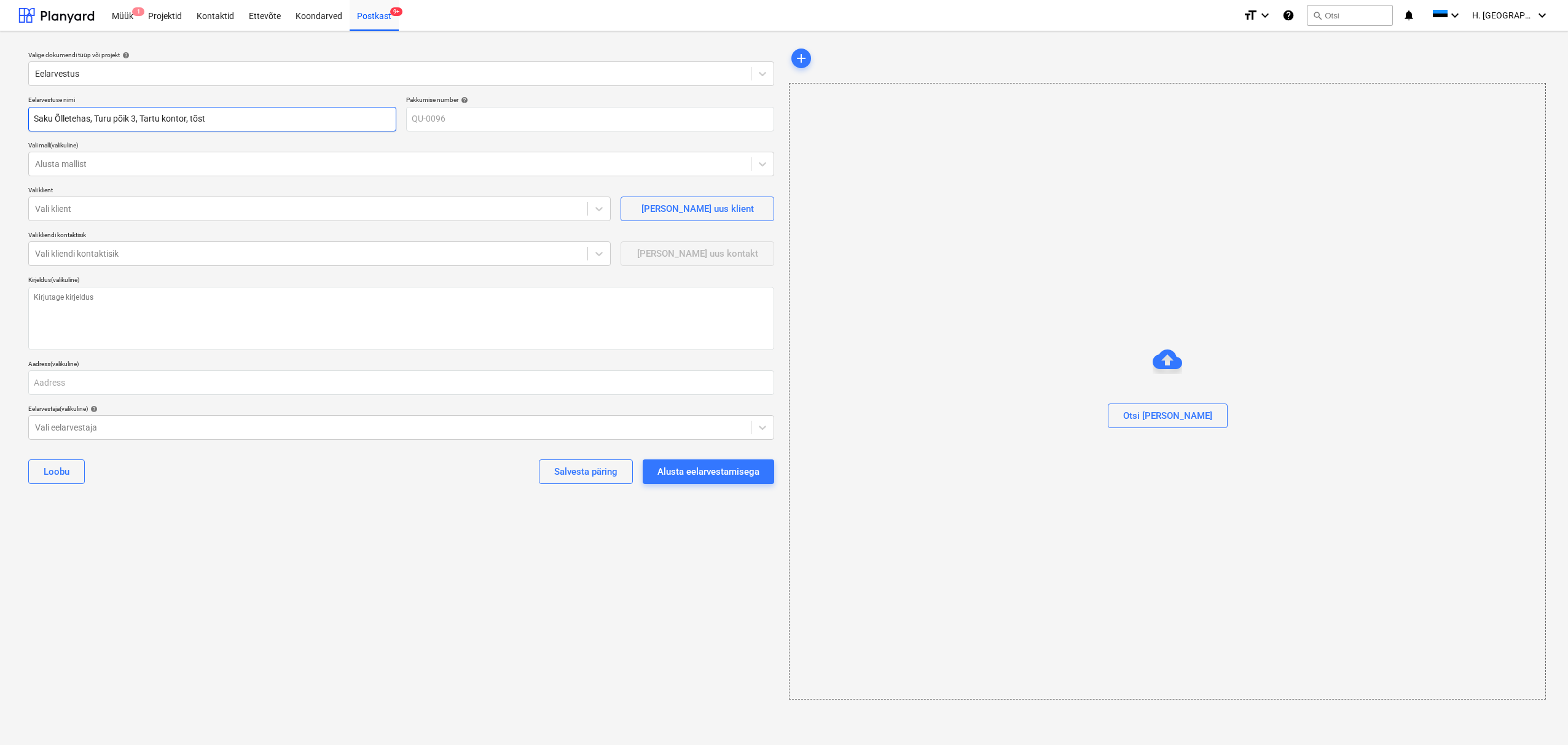
type input "Saku Õlletehas, Turu põik 3, Tartu kontor, tõstj"
type textarea "x"
type input "Saku Õlletehas, Turu põik 3, Tartu kontor, tõstja"
type textarea "x"
type input "Saku Õlletehas, Turu põik 3, Tartu kontor, tõstjal"
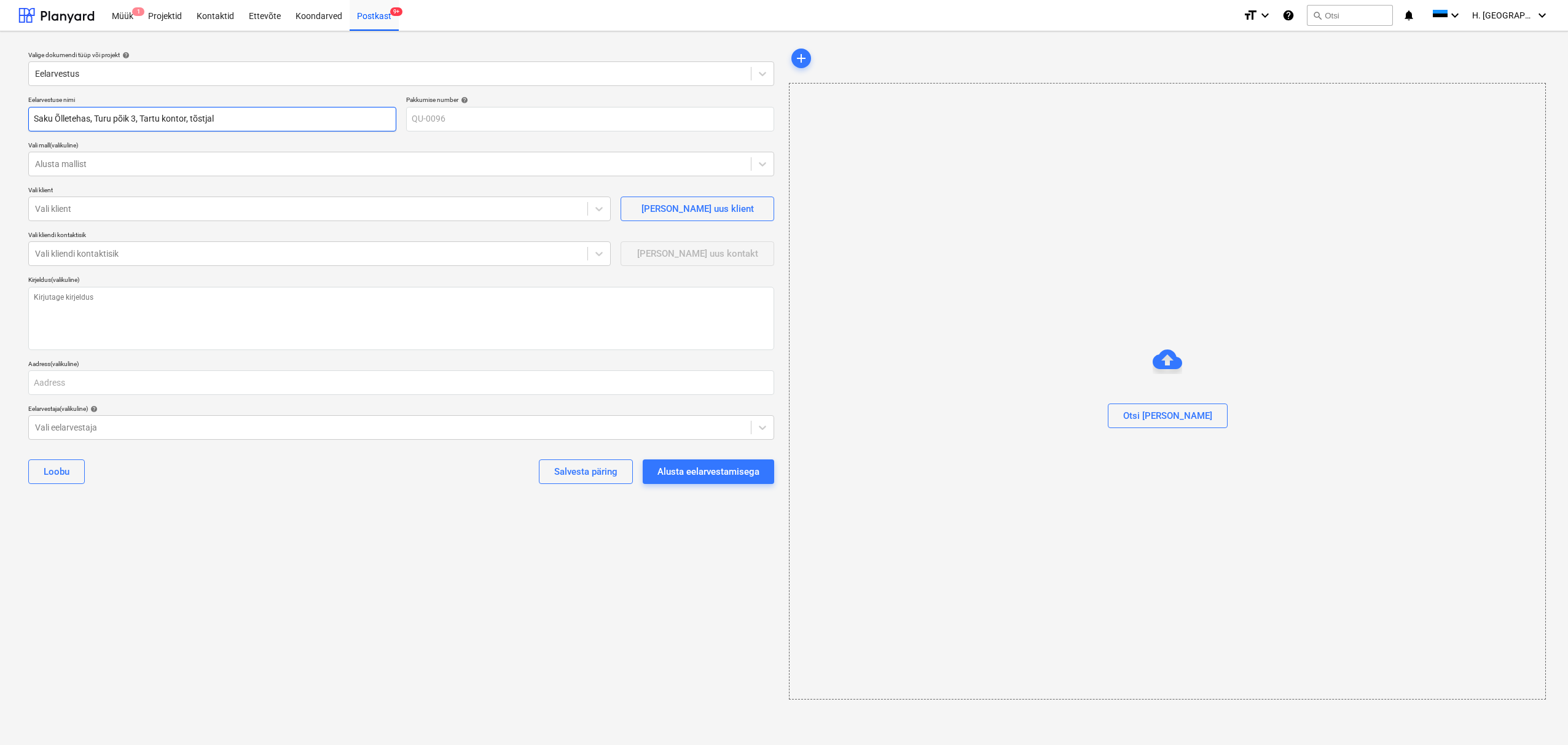
type textarea "x"
type input "Saku Õlletehas, Turu põik 3, Tartu kontor, tõstjalga"
type textarea "x"
type input "Saku Õlletehas, Turu põik 3, Tartu kontor, tõstjalgad"
type textarea "x"
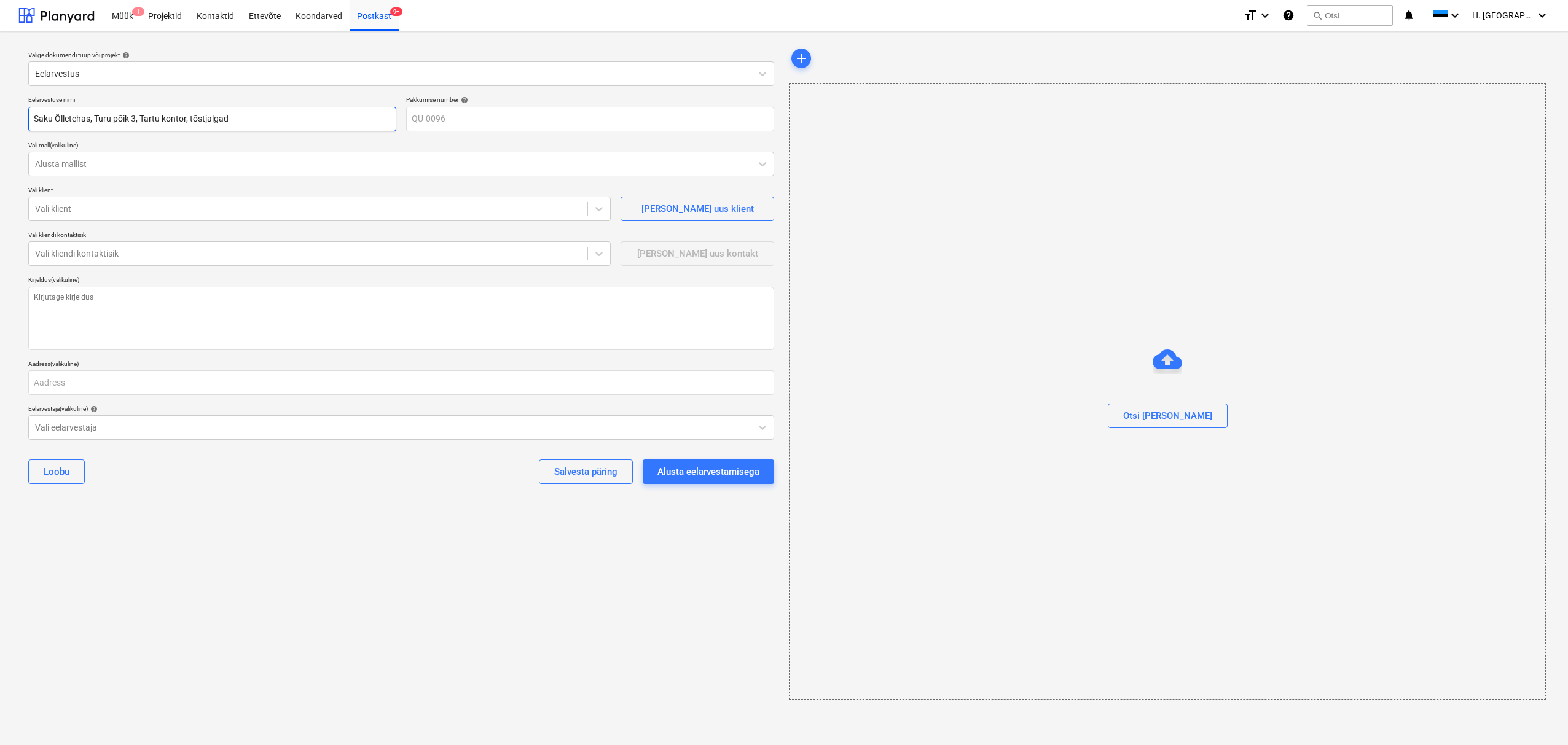
type input "Saku Õlletehas, [STREET_ADDRESS], tõstjalgade"
type textarea "x"
type input "Saku Õlletehas, [STREET_ADDRESS], tõstjalgade"
type textarea "x"
type input "Saku Õlletehas, Turu põik 3, Tartu kontor, tõstjalgade p"
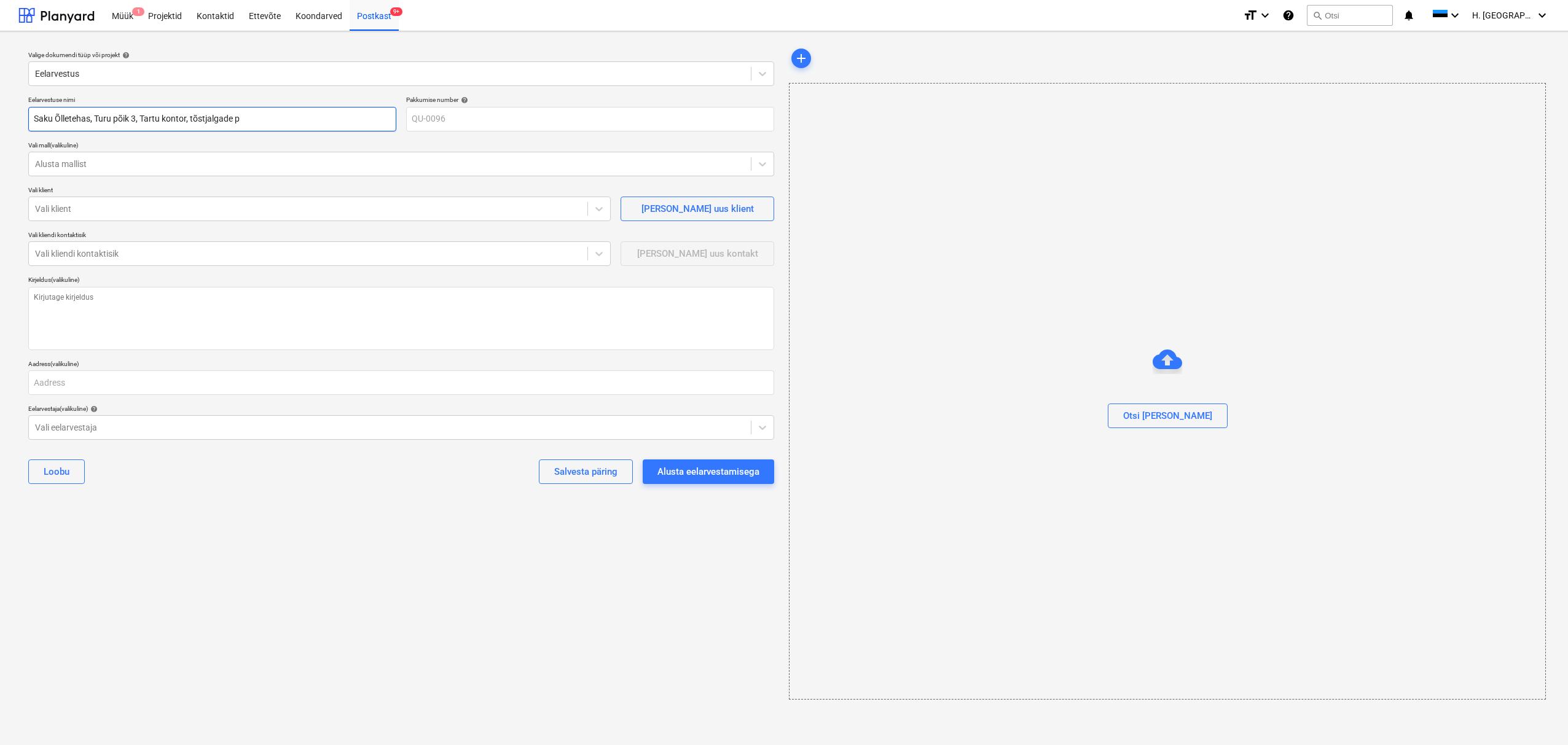
type textarea "x"
type input "Saku Õlletehas, Turu põik 3, Tartu kontor, tõstjalgade pa"
type textarea "x"
type input "Saku Õlletehas, Turu põik 3, Tartu kontor, tõstjalgade pai"
type textarea "x"
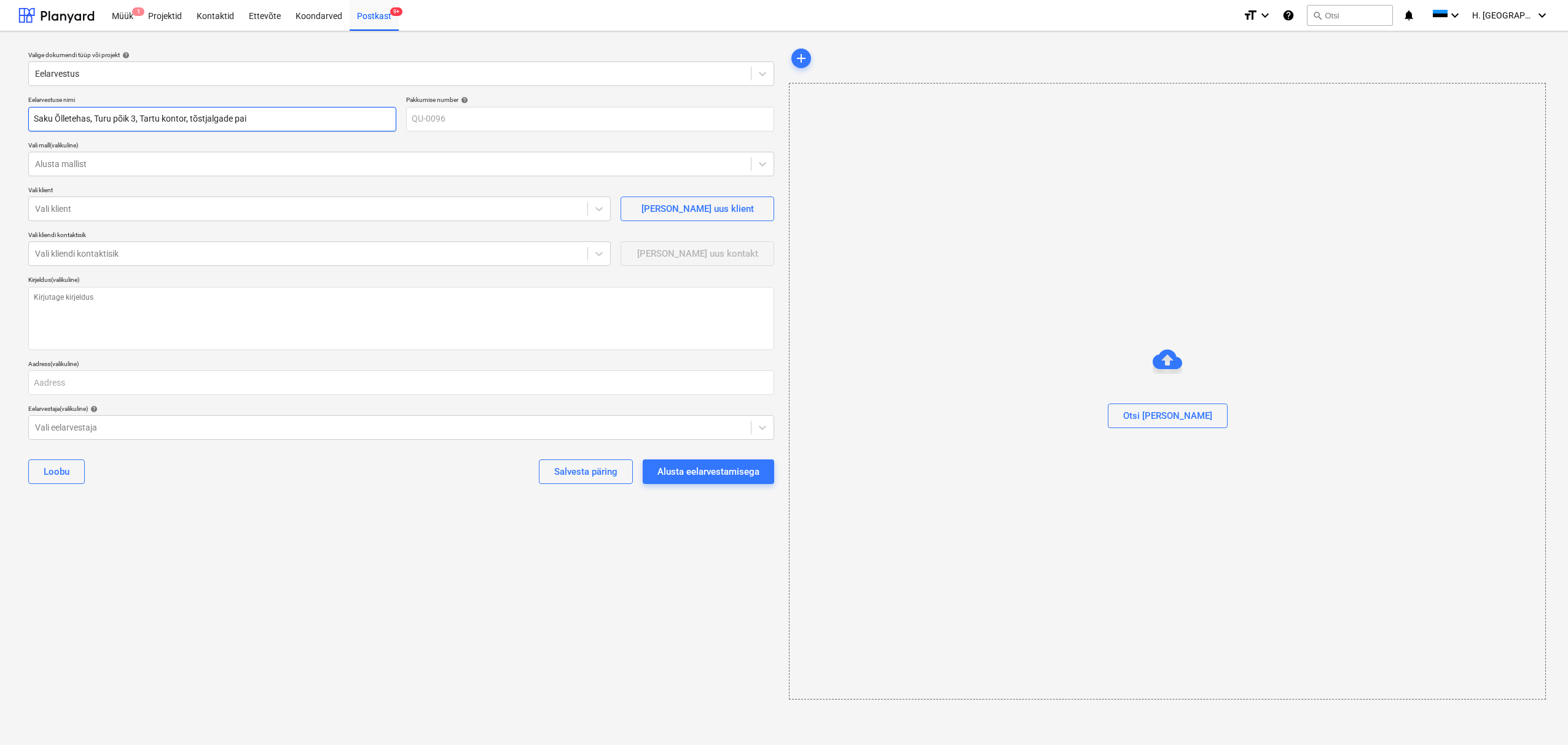
type input "Saku Õlletehas, Turu põik 3, Tartu kontor, tõstjalgade paig"
type textarea "x"
type input "Saku Õlletehas, Turu põik 3, Tartu kontor, tõstjalgade paiga"
type textarea "x"
type input "Saku Õlletehas, Turu põik 3, Tartu kontor, tõstjalgade paigal"
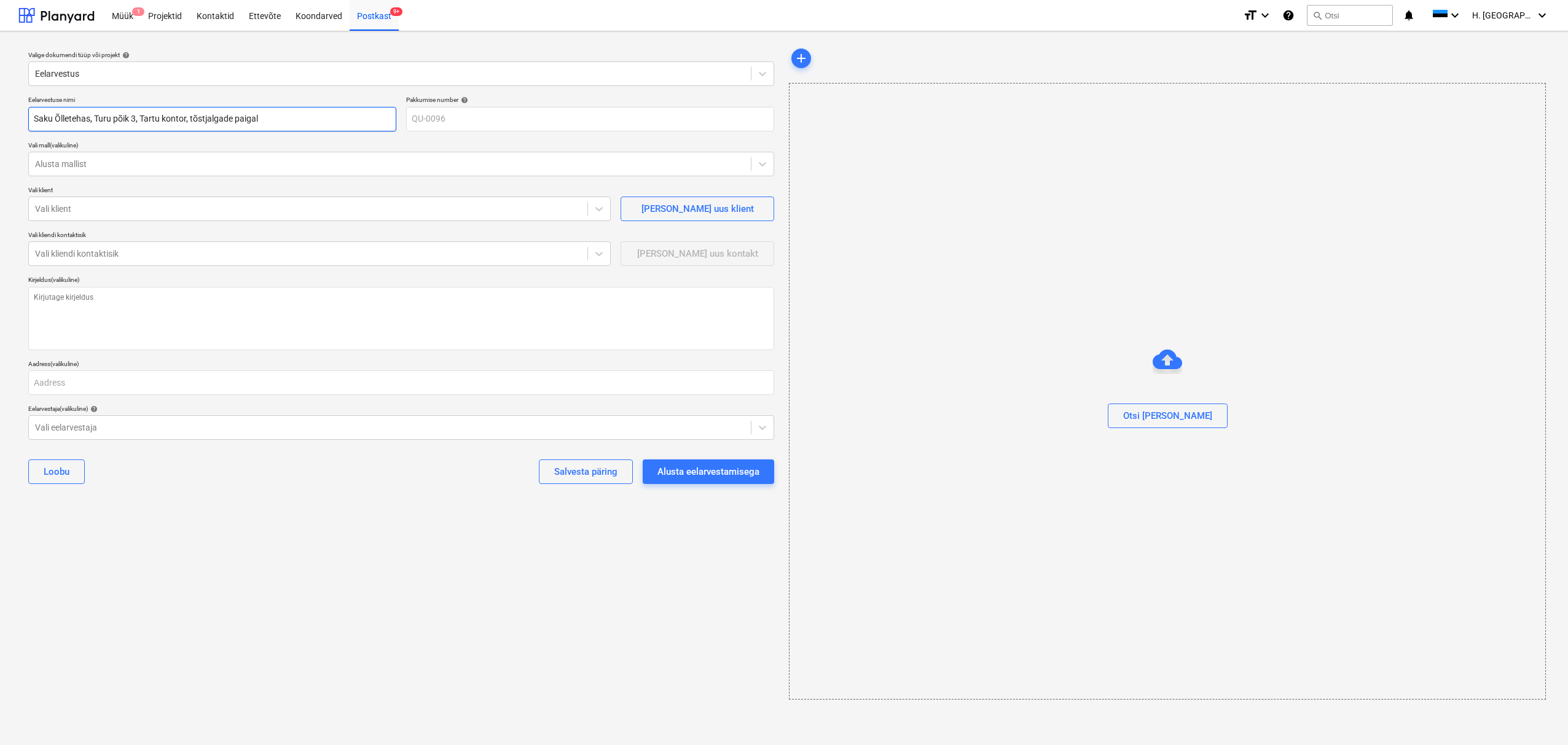
type textarea "x"
type input "Saku Õlletehas, Turu põik 3, Tartu kontor, tõstjalgade paigald"
type textarea "x"
type input "Saku Õlletehas, Turu põik 3, Tartu kontor, tõstjalgade paigaldu"
type textarea "x"
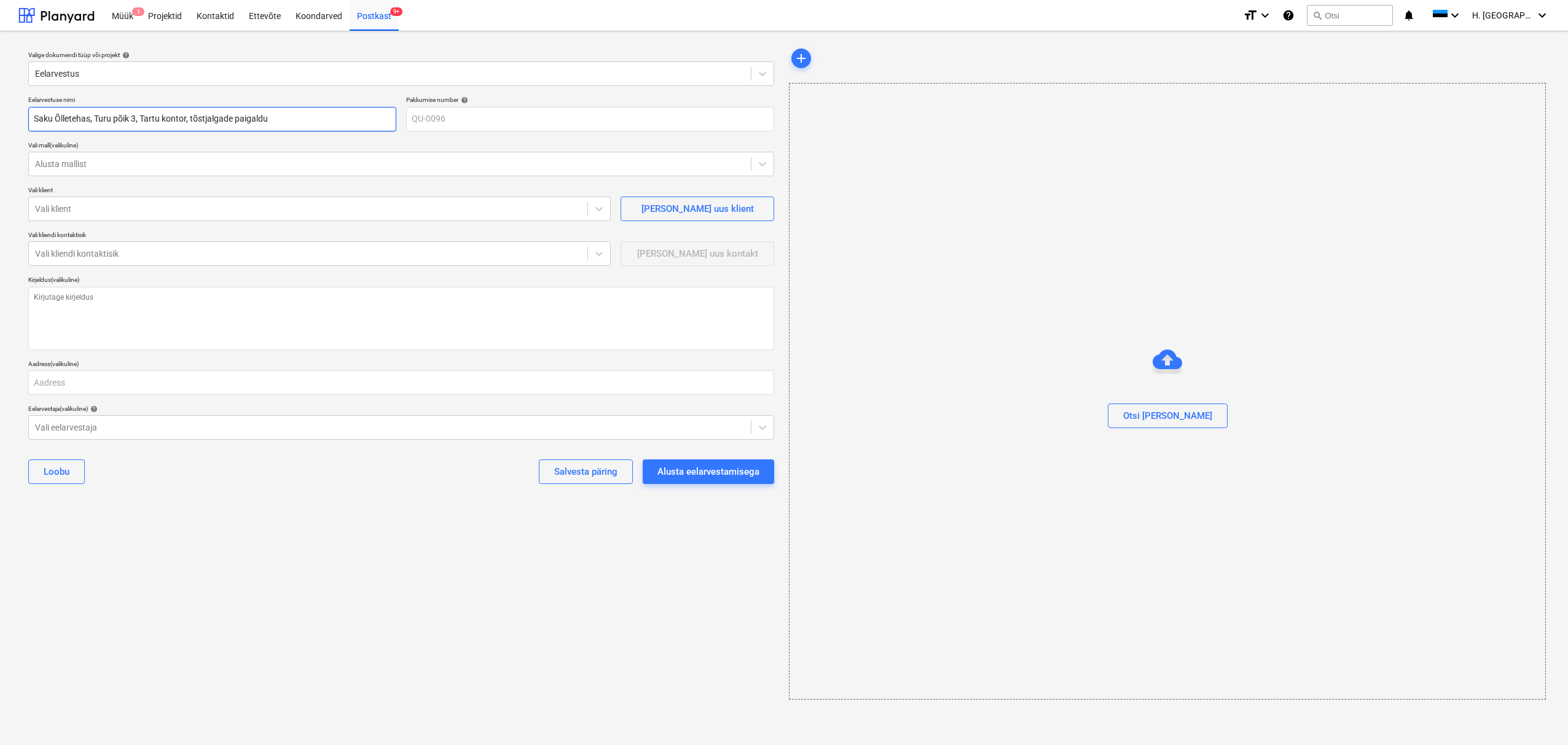
type input "Saku Õlletehas, Turu põik 3, Tartu kontor, tõstjalgade paigaldus"
type textarea "x"
type input "Saku Õlletehas, Turu põik 3, Tartu kontor, tõstjalgade paigaldus"
type textarea "x"
type input "Saku Õlletehas, Turu põik 3, Tartu kontor, tõstjalgade paigaldus l"
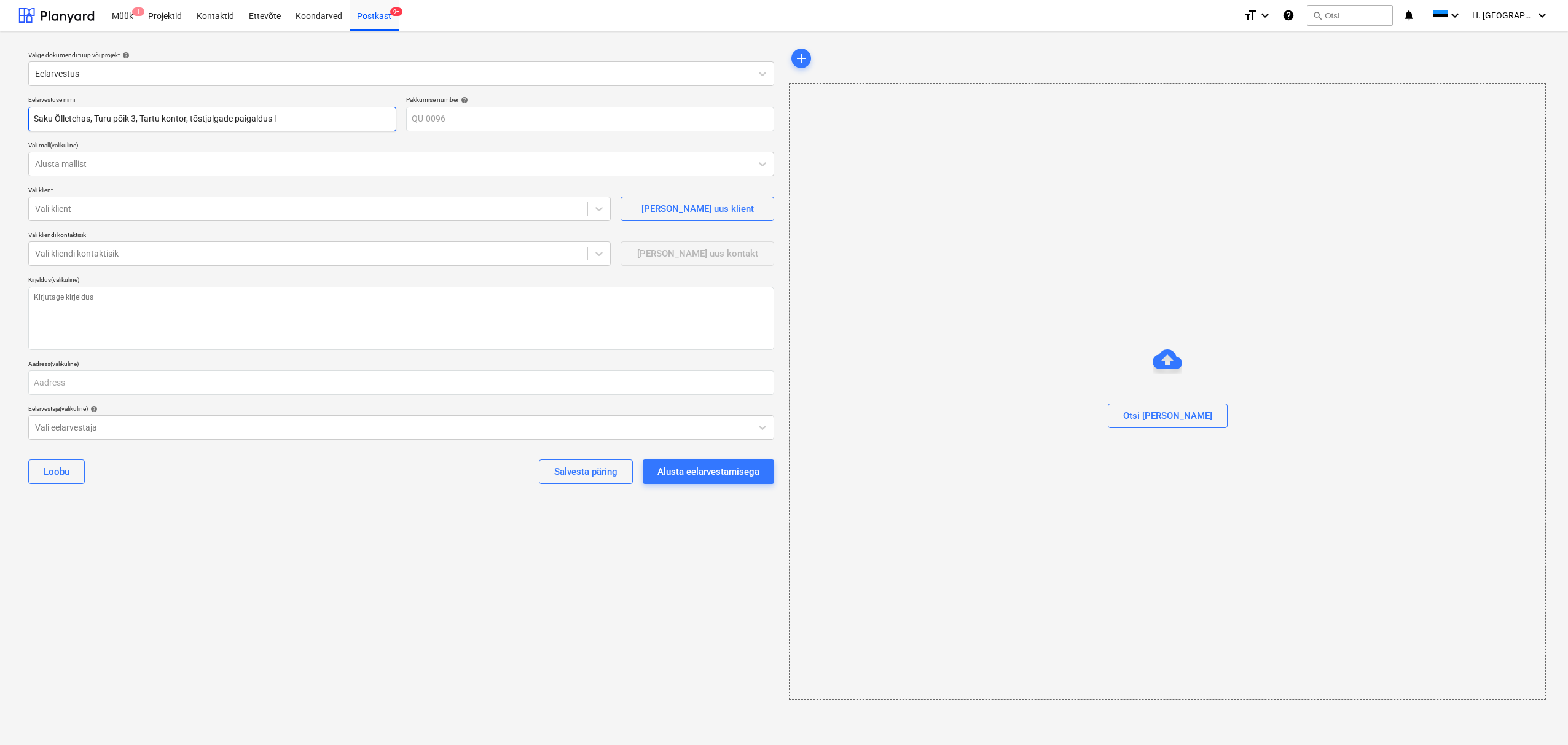
type textarea "x"
type input "Saku Õlletehas, Turu põik 3, Tartu kontor, tõstjalgade paigaldus la"
type textarea "x"
type input "Saku Õlletehas, Turu põik 3, Tartu kontor, tõstjalgade paigaldus lai"
type textarea "x"
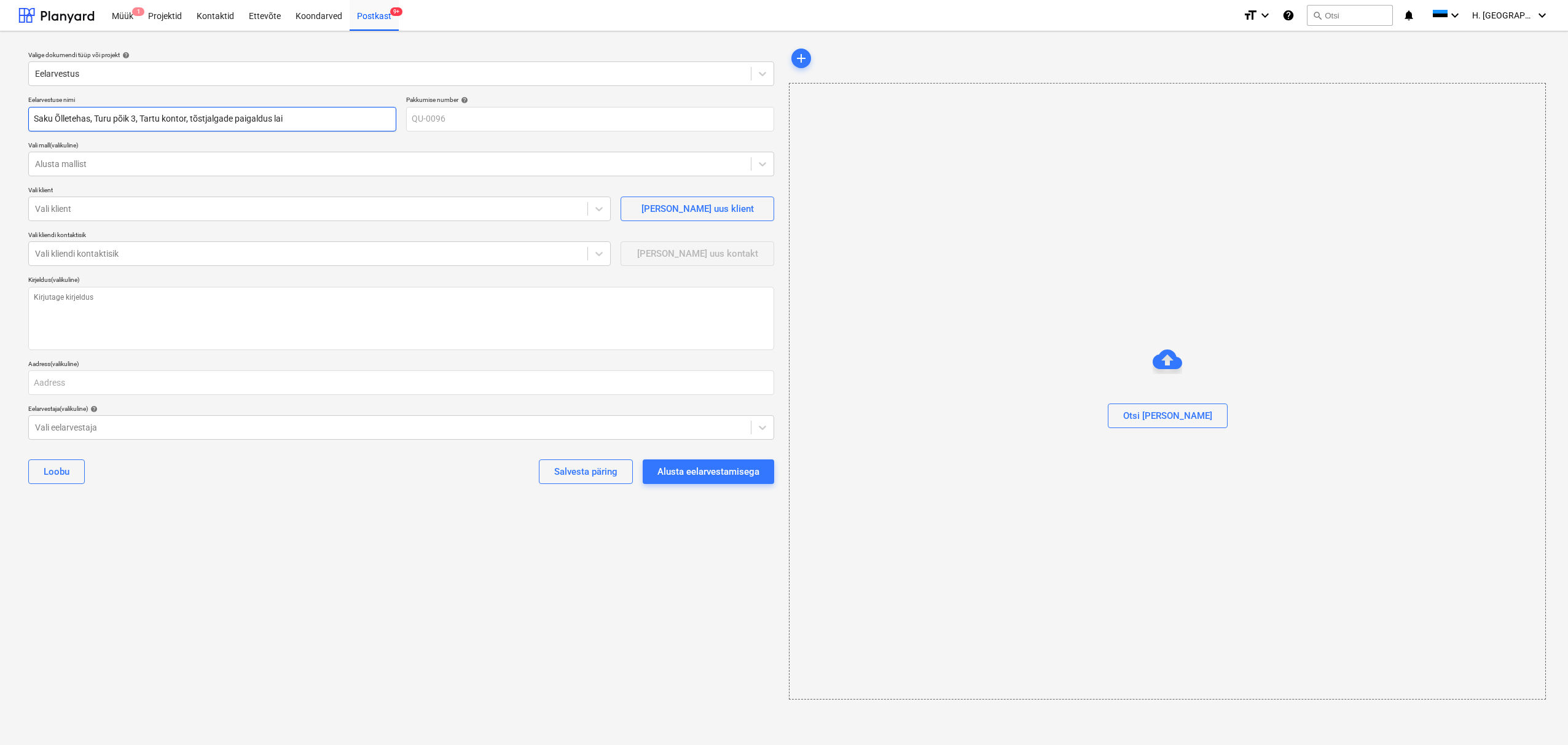
type input "Saku Õlletehas, Turu põik 3, Tartu kontor, tõstjalgade paigaldus laia"
type textarea "x"
type input "Saku Õlletehas, Turu põik 3, Tartu kontor, tõstjalgade paigaldus laial"
type textarea "x"
type input "Saku Õlletehas, Turu põik 3, Tartu kontor, tõstjalgade paigaldus laiale"
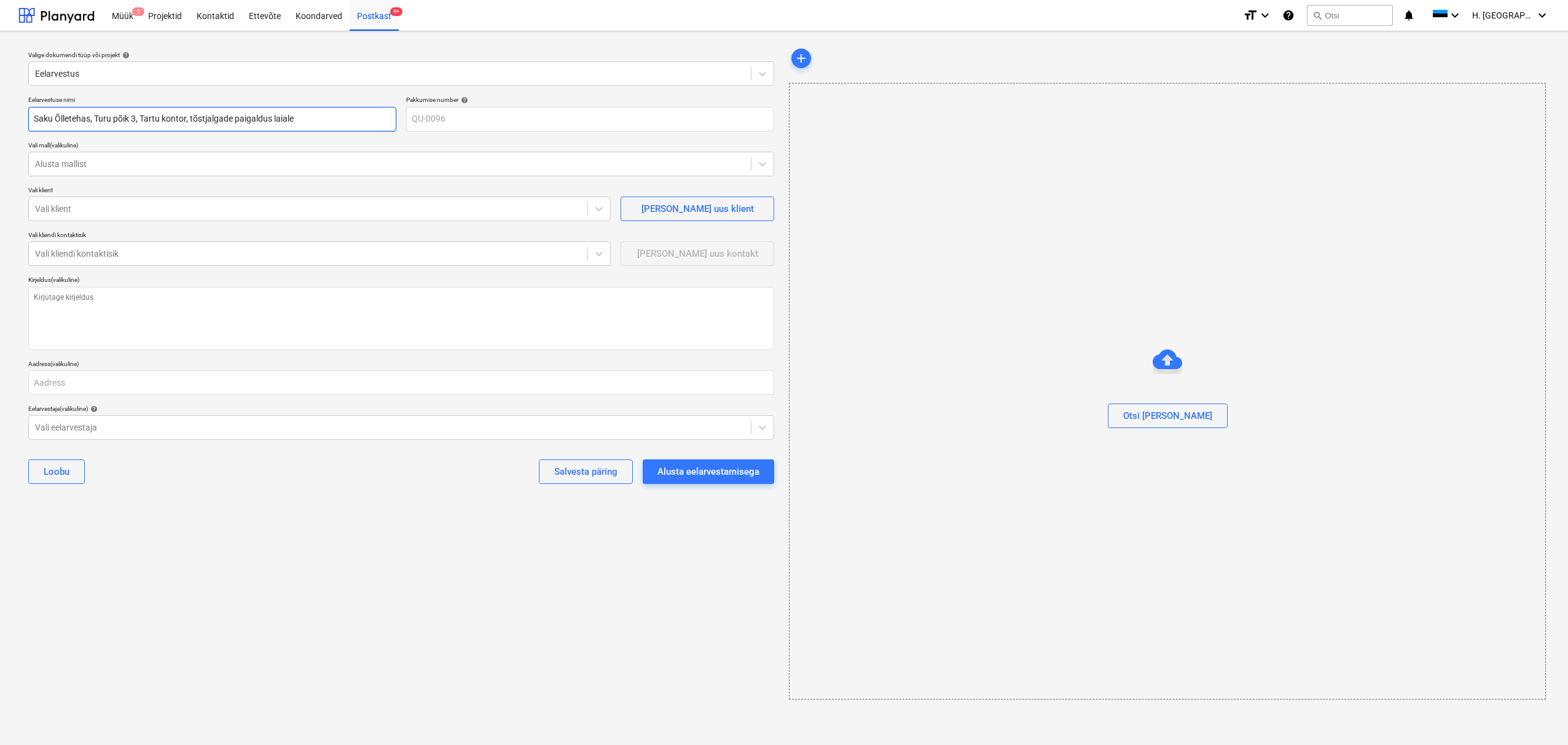
type textarea "x"
type input "Saku Õlletehas, Turu põik 3, Tartu kontor, tõstjalgade paigaldus laial"
type textarea "x"
type input "Saku Õlletehas, Turu põik 3, Tartu kontor, tõstjalgade paigaldus laia"
type textarea "x"
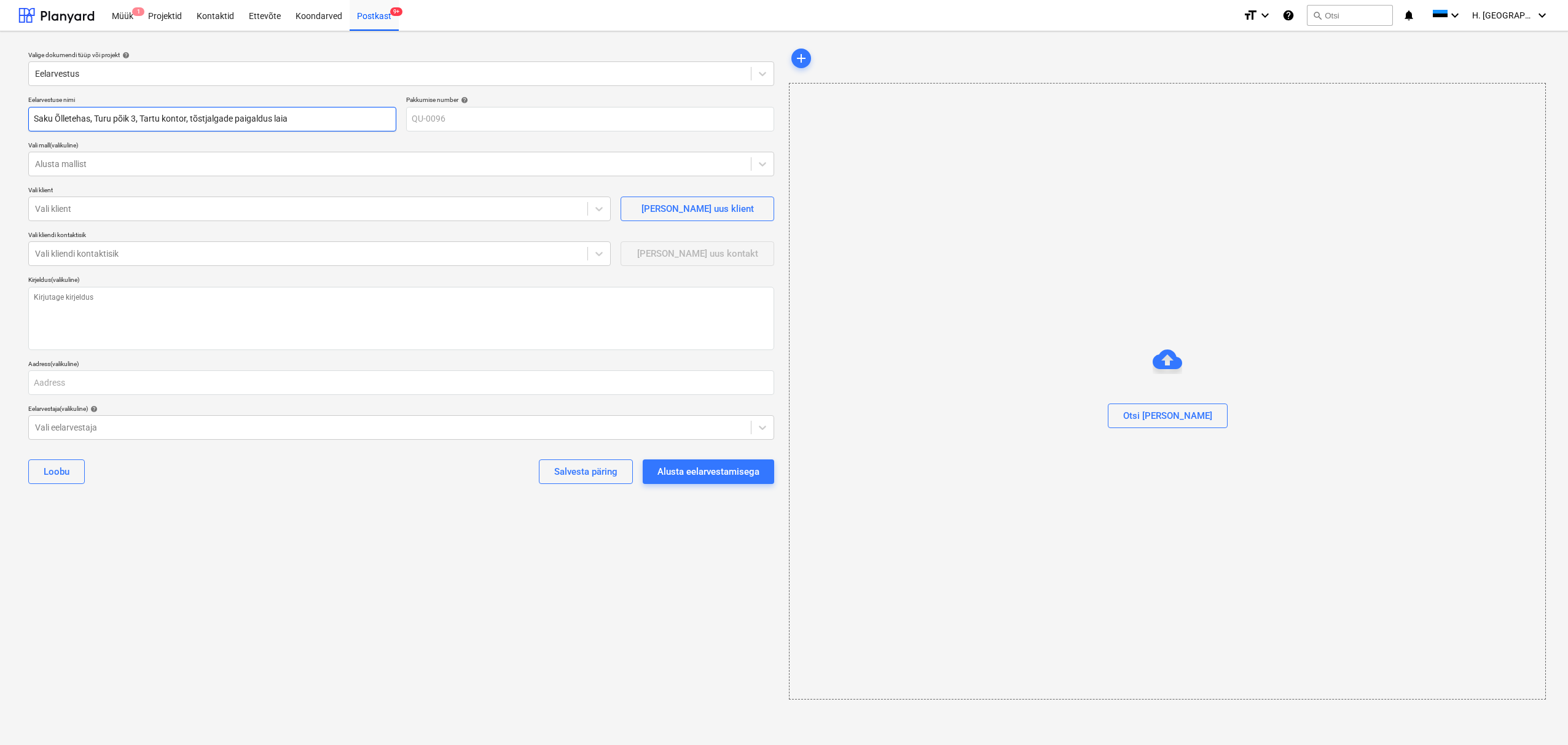
type input "Saku Õlletehas, Turu põik 3, Tartu kontor, tõstjalgade paigaldus lai"
type textarea "x"
type input "Saku Õlletehas, Turu põik 3, Tartu kontor, tõstjalgade paigaldus la"
type textarea "x"
type input "Saku Õlletehas, Turu põik 3, Tartu kontor, tõstjalgade paigaldus [PERSON_NAME]"
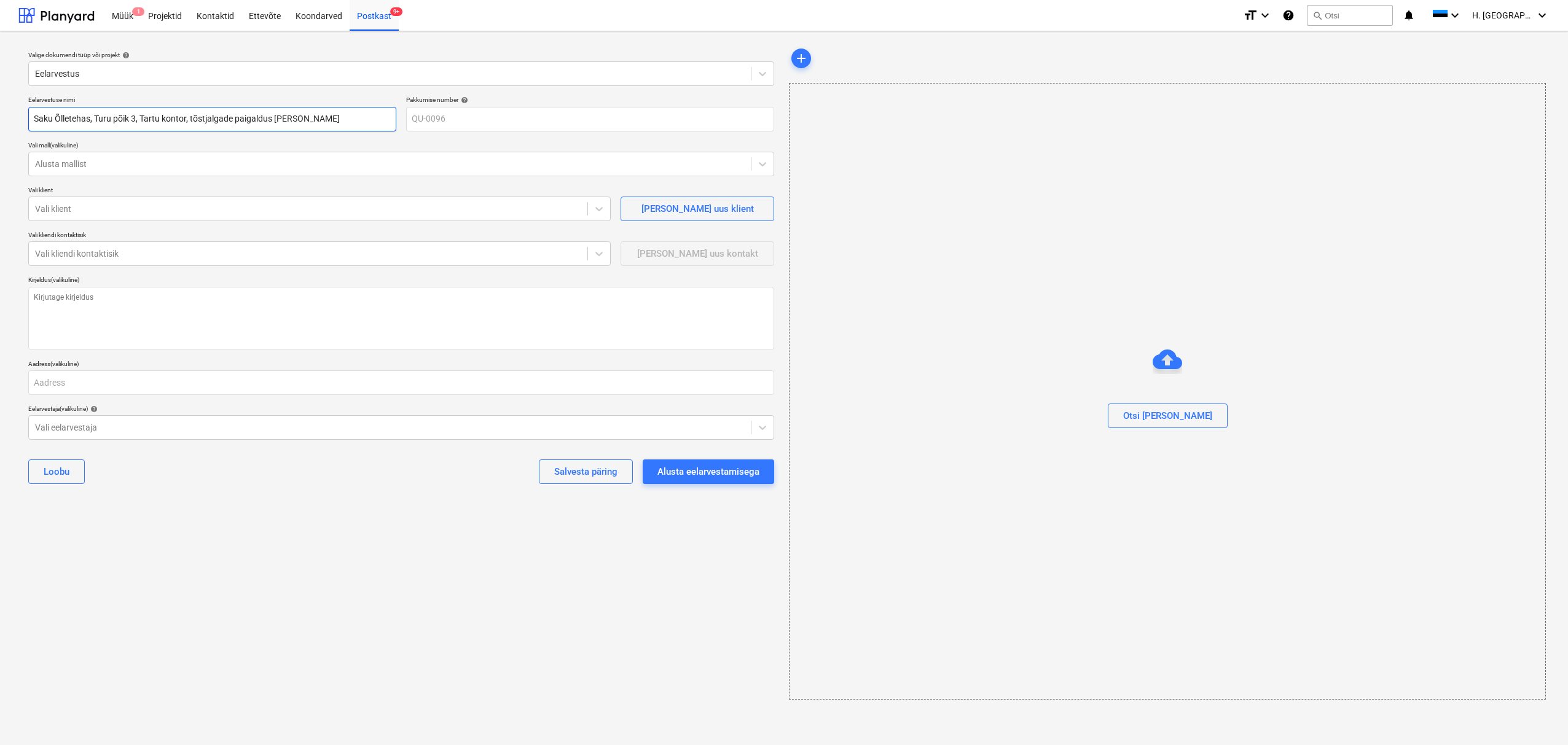
type textarea "x"
type input "Saku Õlletehas, Turu põik 3, Tartu kontor, tõstjalgade paigaldus laua"
type textarea "x"
type input "Saku Õlletehas, Turu põik 3, Tartu kontor, tõstjalgade paigaldus laual"
type textarea "x"
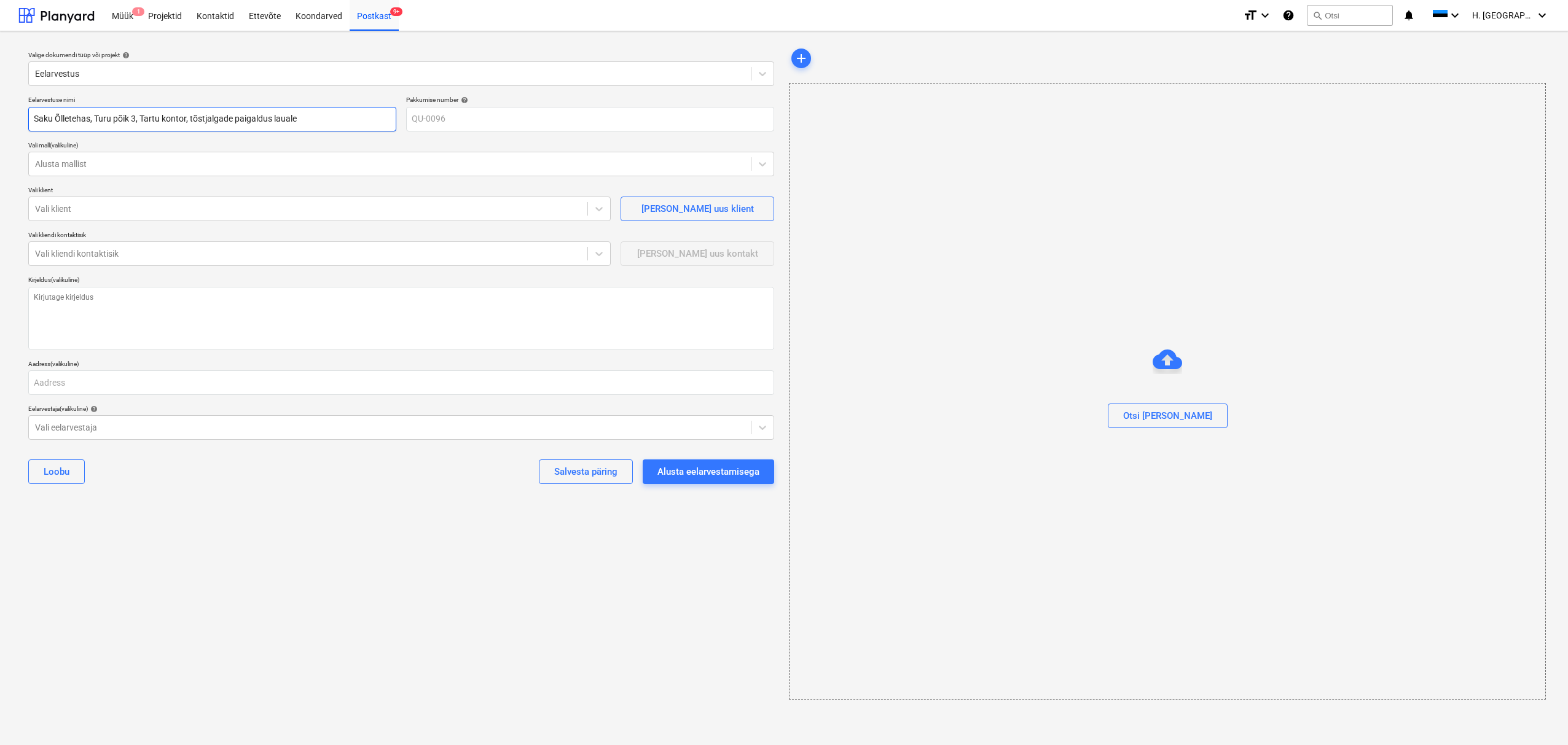
type input "Saku Õlletehas, Turu põik 3, Tartu kontor, tõstjalgade paigaldus lauale"
type textarea "x"
click at [423, 212] on div at bounding box center [308, 209] width 546 height 13
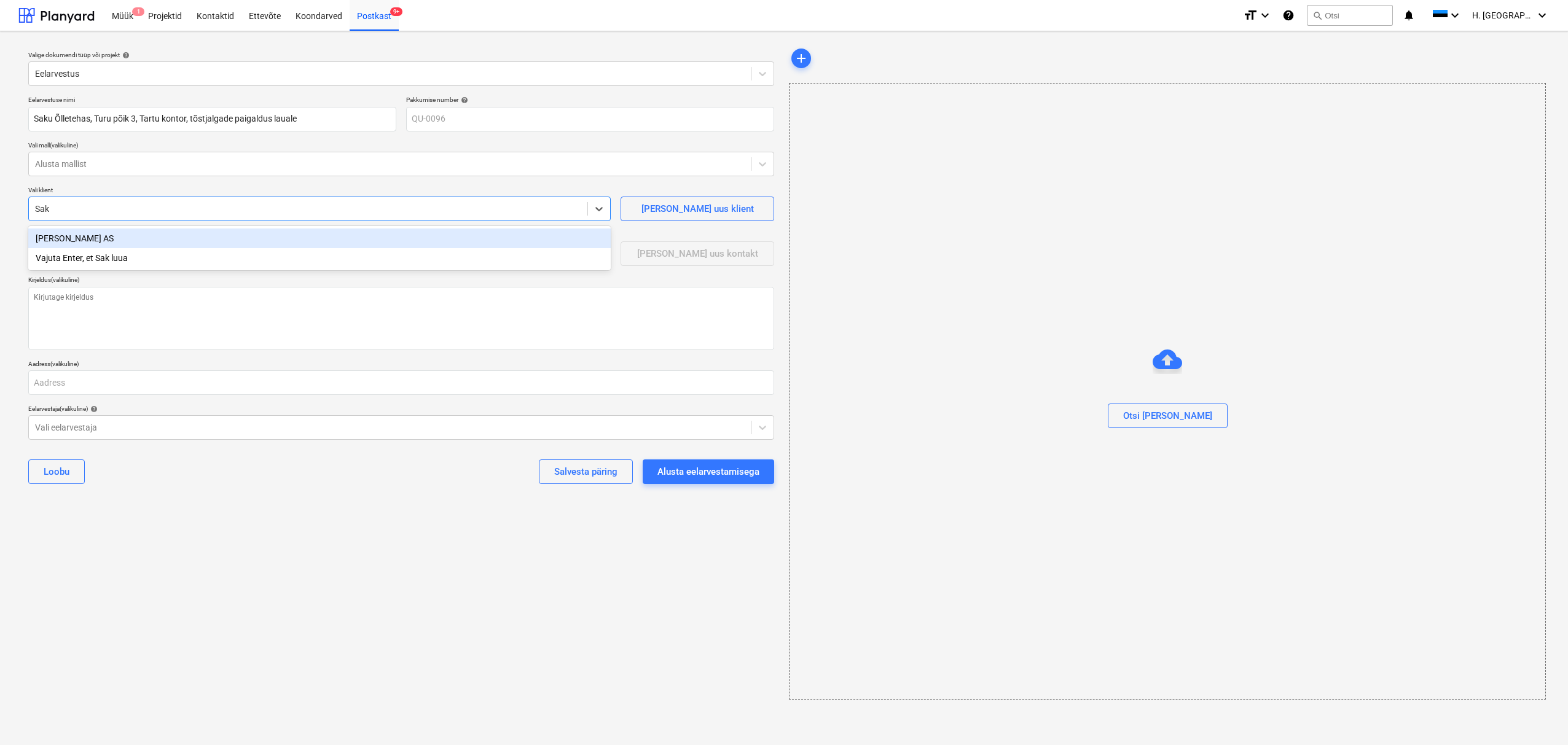
type input "Saku"
drag, startPoint x: 108, startPoint y: 234, endPoint x: 114, endPoint y: 238, distance: 7.2
click at [108, 234] on div "[PERSON_NAME] AS" at bounding box center [319, 238] width 582 height 19
type textarea "x"
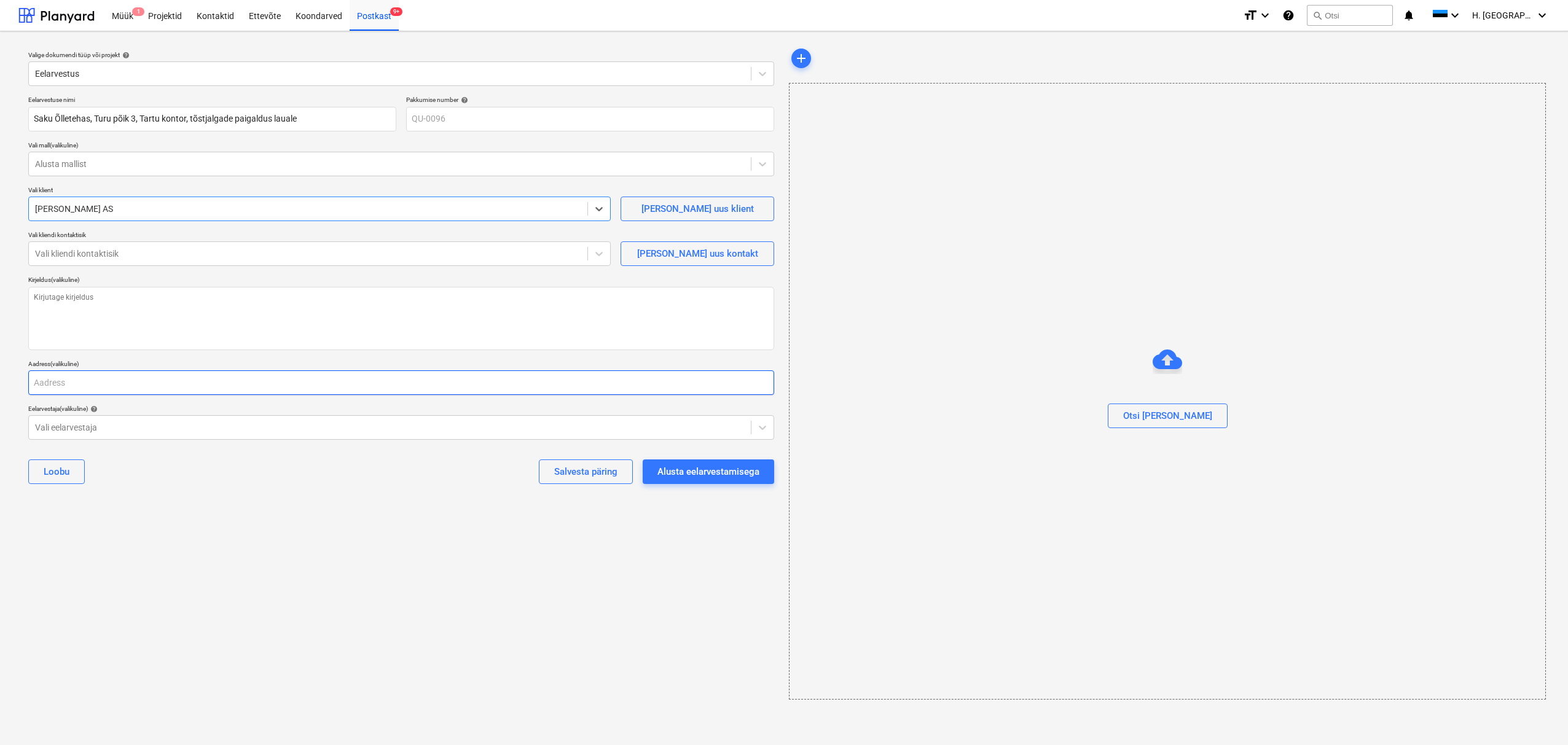
click at [183, 385] on input "text" at bounding box center [401, 383] width 746 height 24
type textarea "x"
type input "T"
type textarea "x"
type input "Tu"
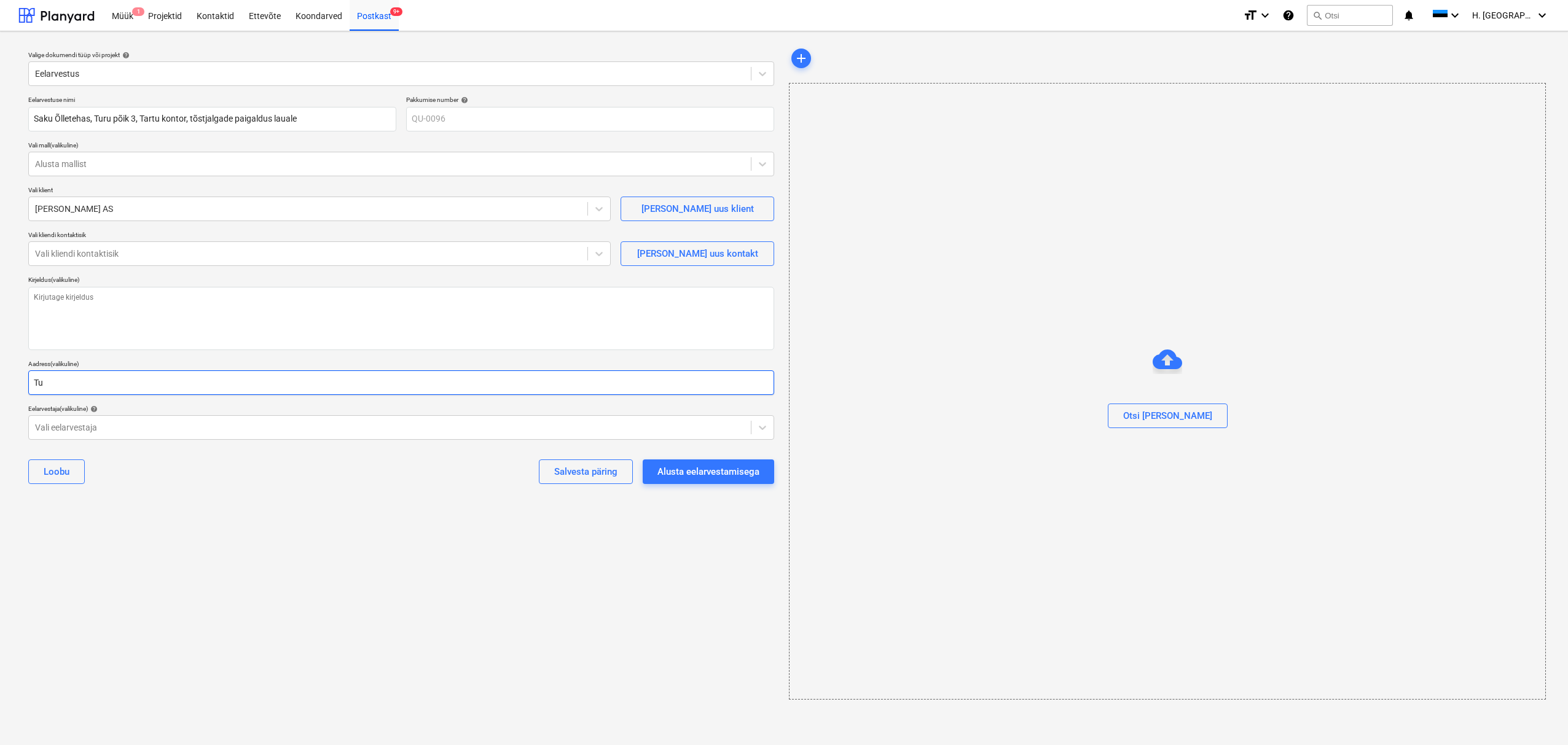
type textarea "x"
type input "Tur"
click at [150, 436] on div "Vali eelarvestaja" at bounding box center [401, 427] width 746 height 24
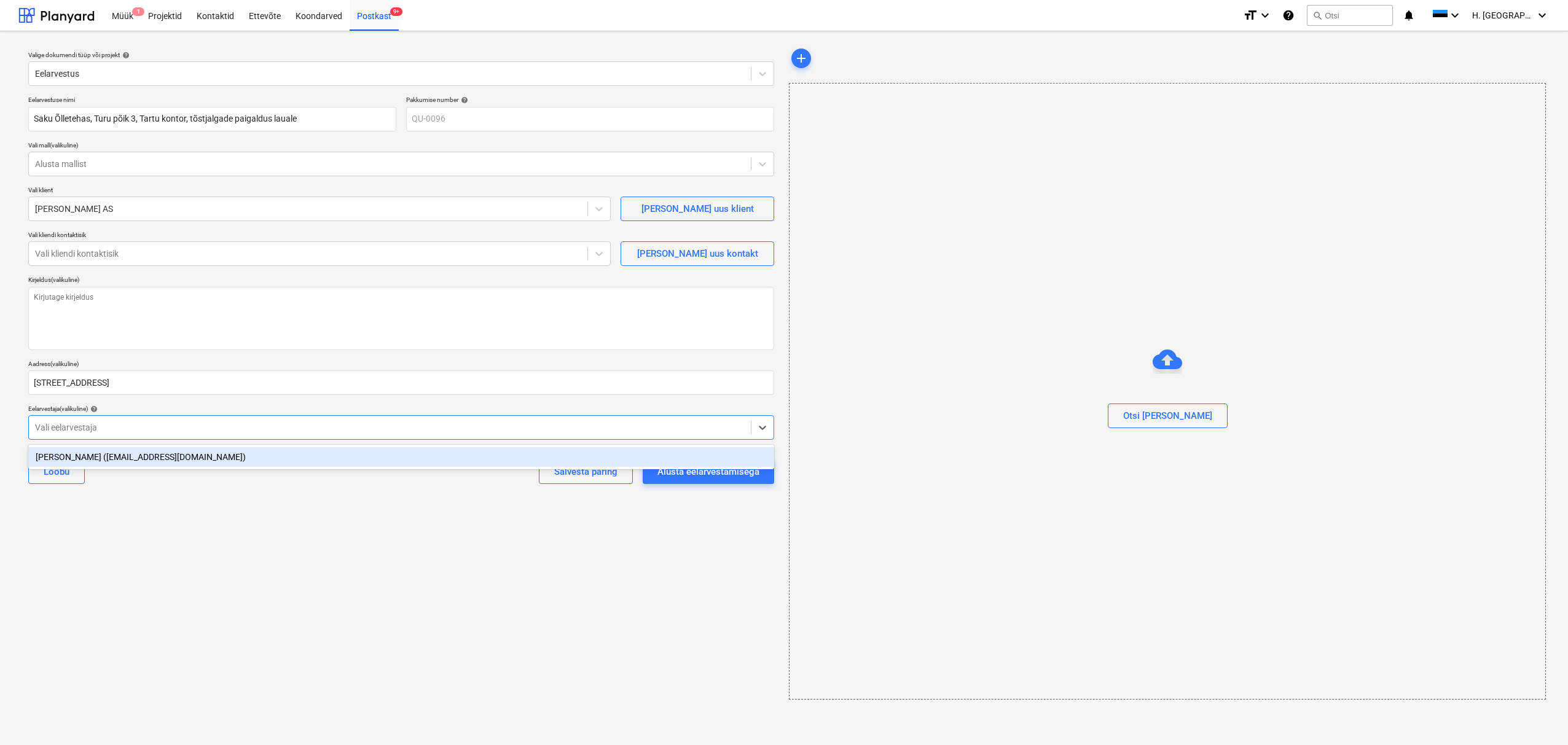
click at [105, 455] on div "[PERSON_NAME] ([EMAIL_ADDRESS][DOMAIN_NAME])" at bounding box center [401, 456] width 746 height 19
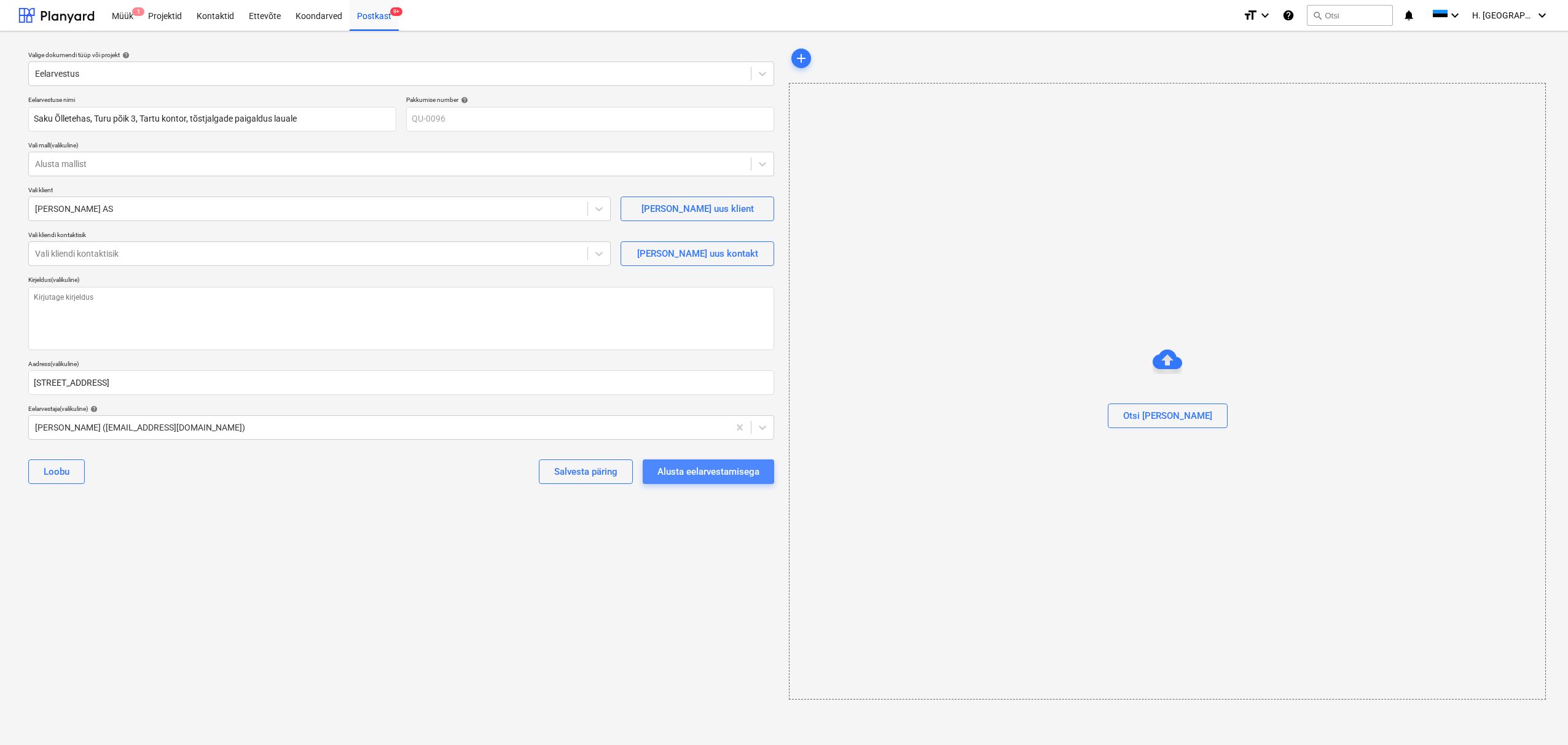
click at [747, 477] on div "Alusta eelarvestamisega" at bounding box center [708, 472] width 102 height 16
click at [678, 254] on div "[PERSON_NAME] uus kontakt" at bounding box center [697, 254] width 121 height 16
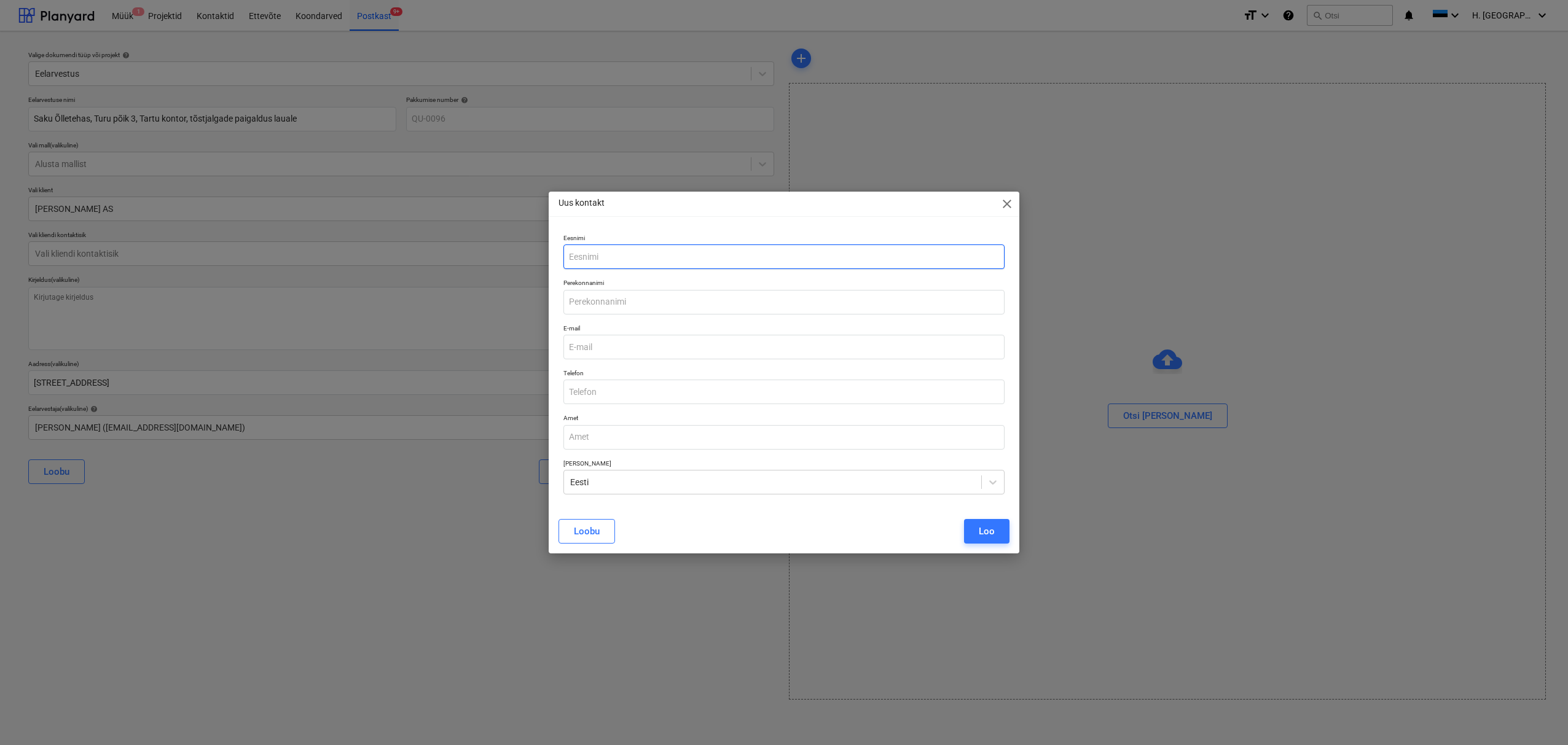
click at [740, 258] on input "text" at bounding box center [784, 256] width 441 height 24
click at [986, 540] on button "Loo" at bounding box center [986, 531] width 46 height 24
click at [620, 351] on input "email" at bounding box center [784, 347] width 441 height 24
click at [981, 523] on div "Loo" at bounding box center [987, 532] width 16 height 16
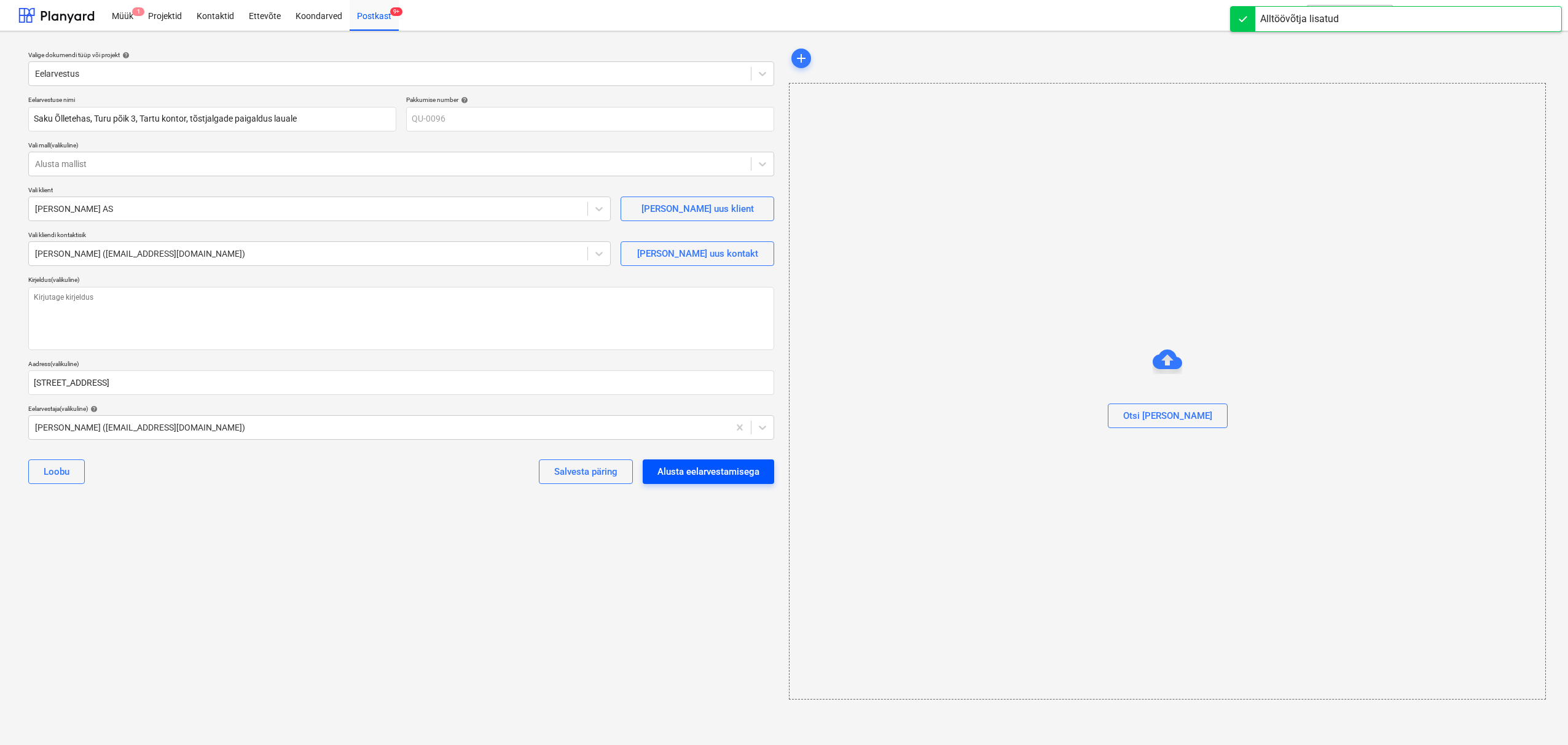
click at [741, 475] on div "Alusta eelarvestamisega" at bounding box center [708, 472] width 102 height 16
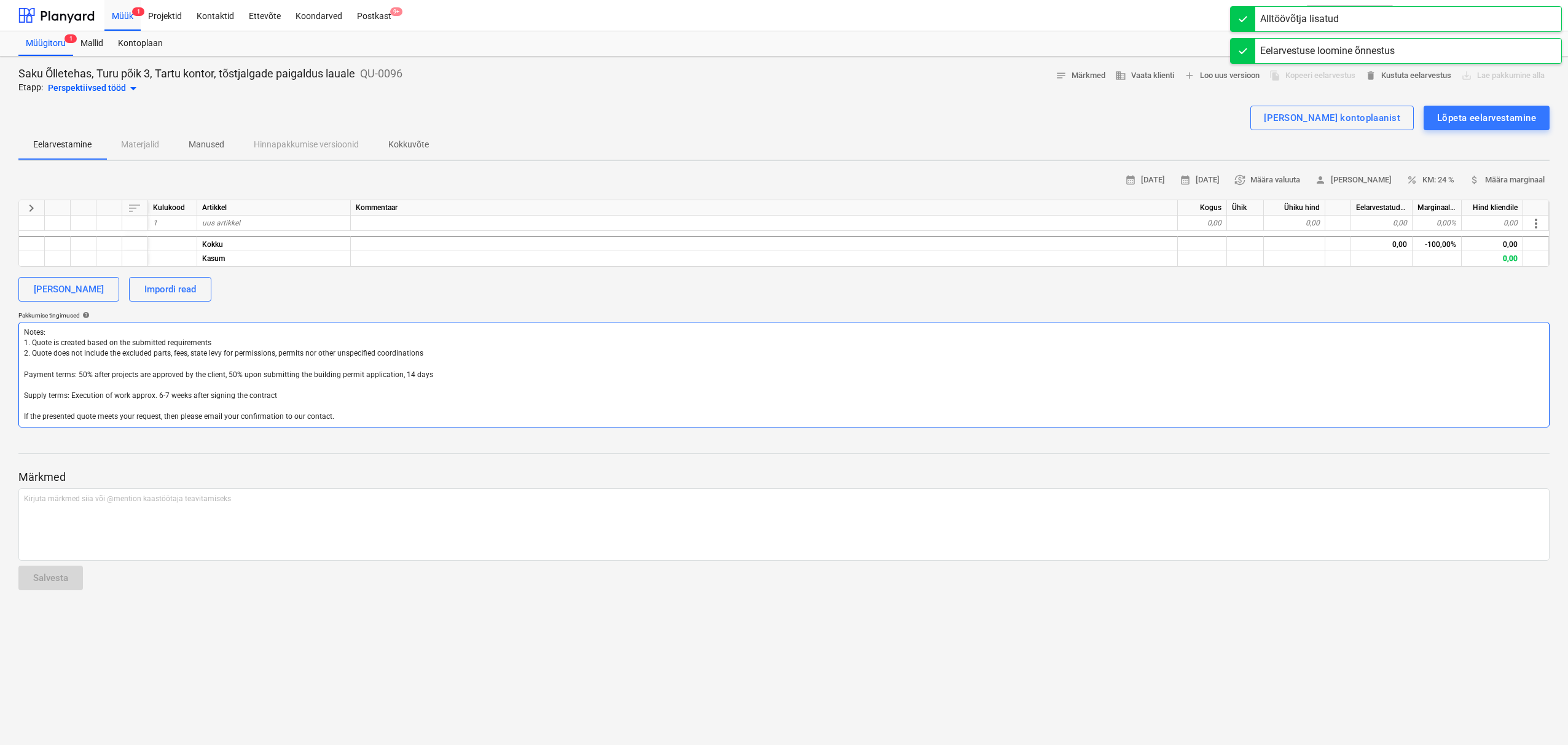
drag, startPoint x: 344, startPoint y: 418, endPoint x: 11, endPoint y: 333, distance: 343.7
click at [11, 333] on div "Saku Õlletehas, Turu põik 3, Tartu kontor, tõstjalgade paigaldus lauale QU-0096…" at bounding box center [784, 401] width 1568 height 689
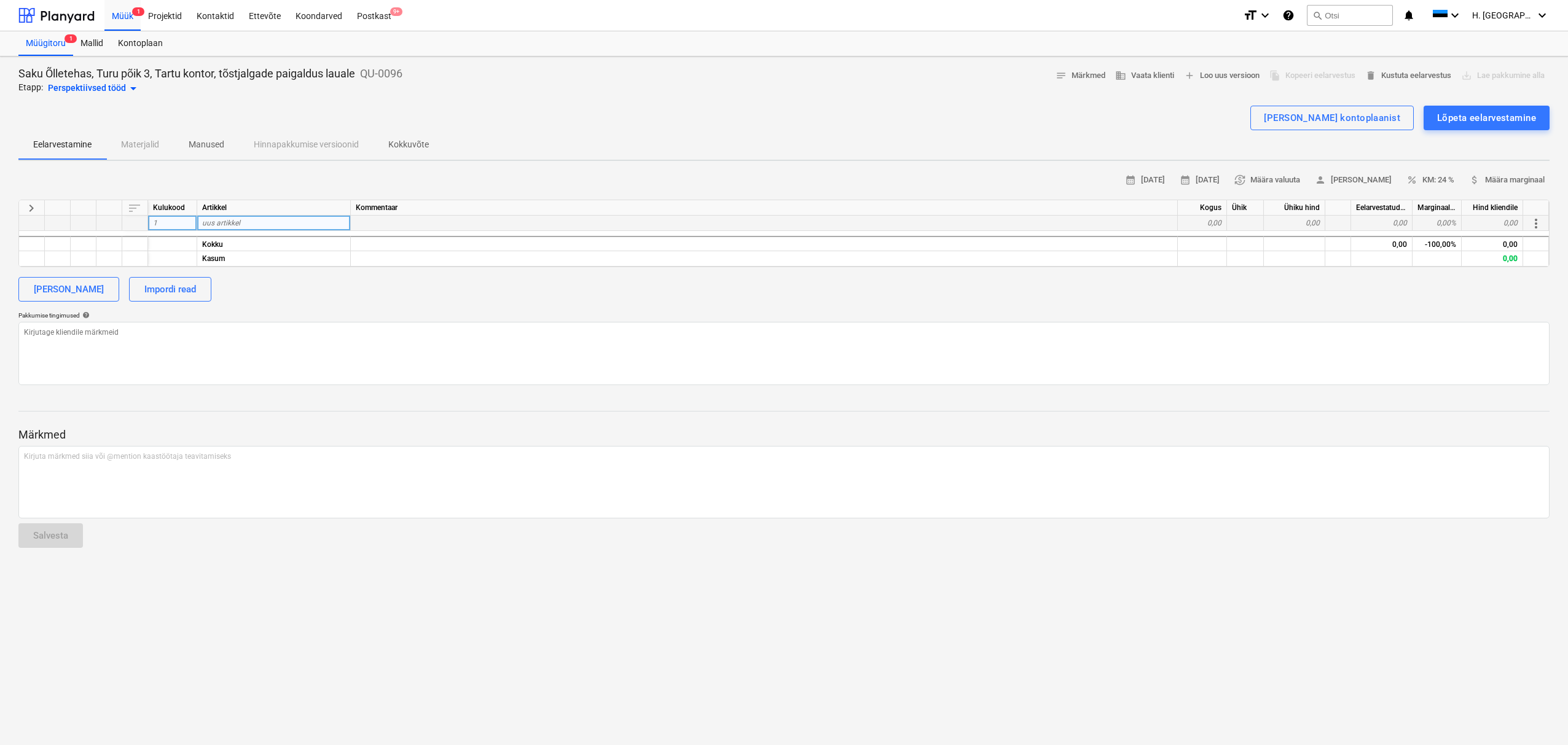
click at [229, 218] on span "uus artikkel" at bounding box center [221, 223] width 38 height 9
click at [1204, 223] on div "0,00" at bounding box center [1202, 223] width 49 height 16
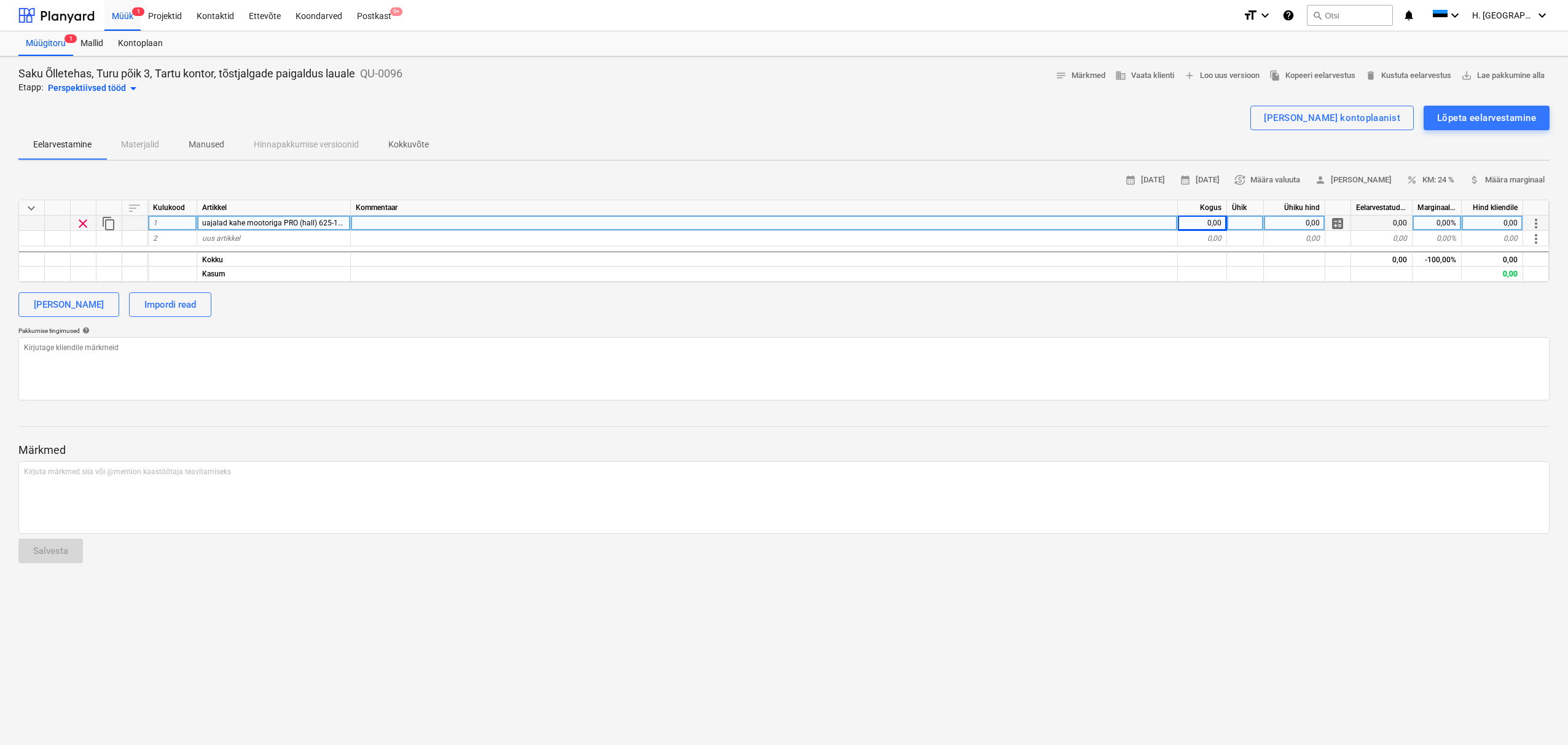
click at [1205, 221] on div "0,00" at bounding box center [1202, 223] width 49 height 16
click at [1232, 224] on div at bounding box center [1245, 223] width 37 height 16
click at [1096, 342] on textarea at bounding box center [783, 369] width 1531 height 63
click at [310, 235] on div "uus artikkel" at bounding box center [274, 239] width 153 height 16
click at [1195, 239] on div "0,00" at bounding box center [1202, 239] width 49 height 16
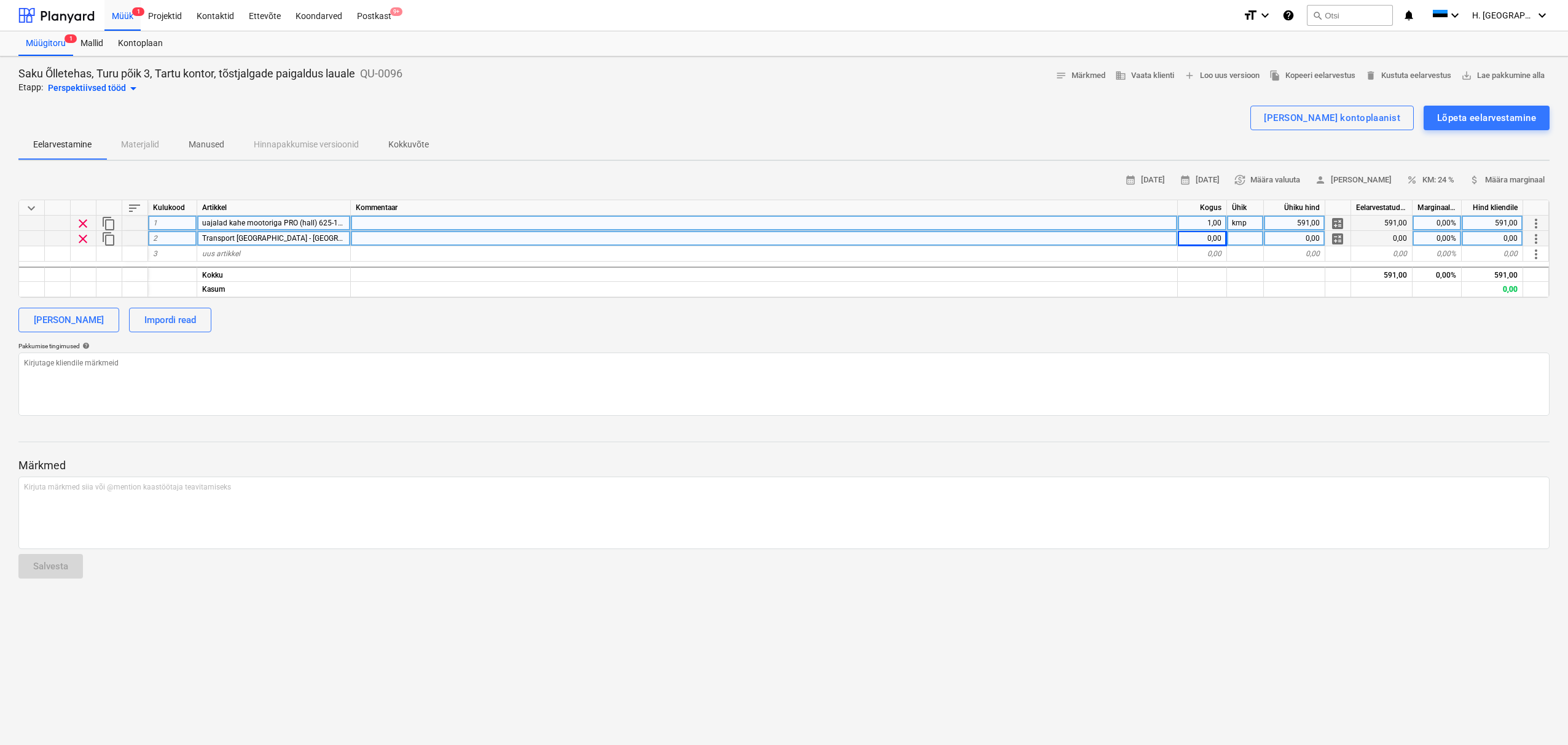
click at [1206, 237] on div "0,00" at bounding box center [1202, 239] width 49 height 16
click at [1242, 241] on div at bounding box center [1245, 239] width 37 height 16
click at [1209, 238] on div "1,00" at bounding box center [1202, 239] width 49 height 16
click at [1230, 317] on div "[PERSON_NAME] Impordi read" at bounding box center [783, 320] width 1531 height 24
click at [1306, 240] on div "1,67" at bounding box center [1294, 239] width 61 height 16
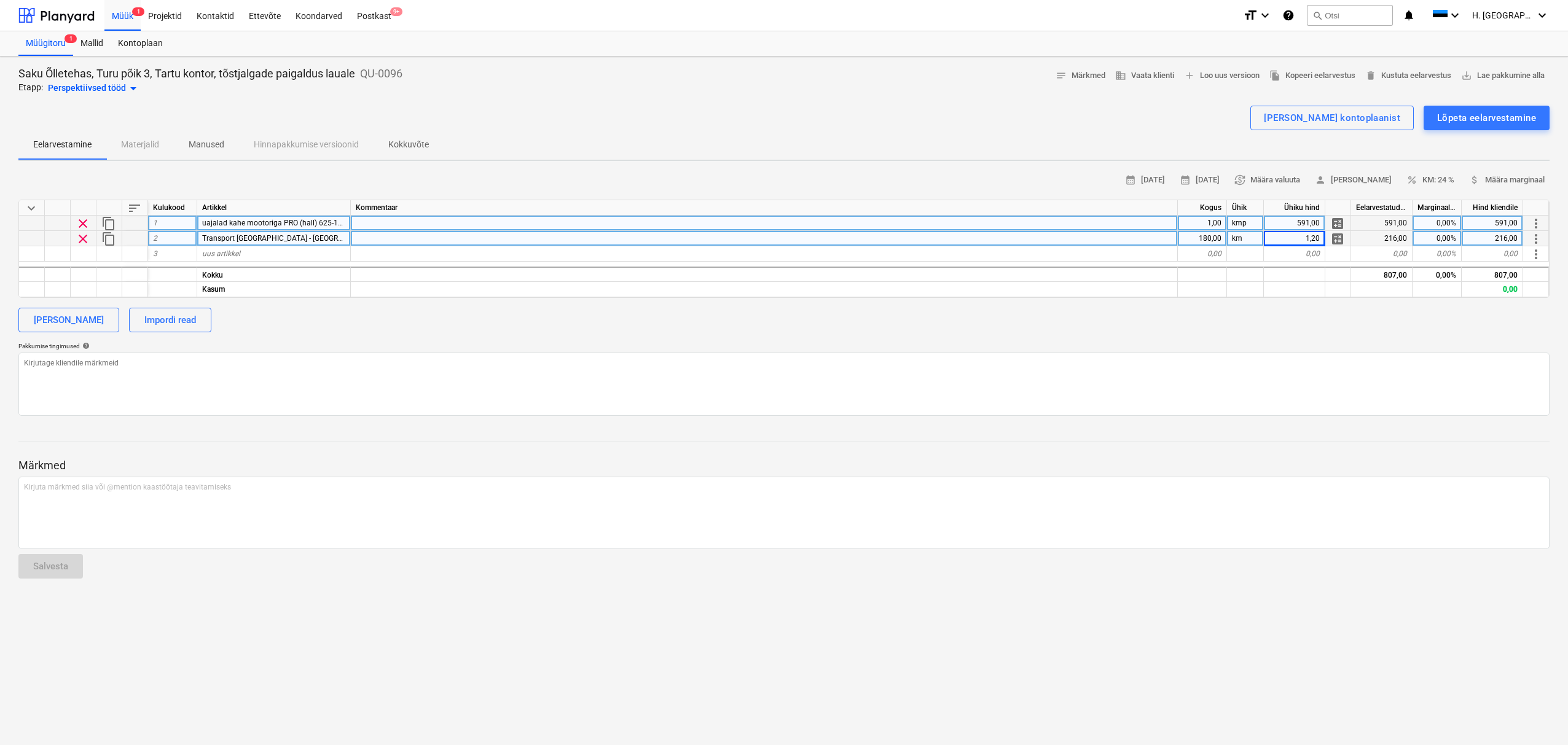
click at [1306, 315] on div "[PERSON_NAME] Impordi read" at bounding box center [783, 320] width 1531 height 24
click at [1305, 242] on div "1,20" at bounding box center [1294, 239] width 61 height 16
click at [1303, 354] on textarea at bounding box center [783, 384] width 1531 height 63
click at [1293, 239] on div "1,04" at bounding box center [1294, 239] width 61 height 16
click at [1301, 327] on div "[PERSON_NAME] Impordi read" at bounding box center [783, 320] width 1531 height 24
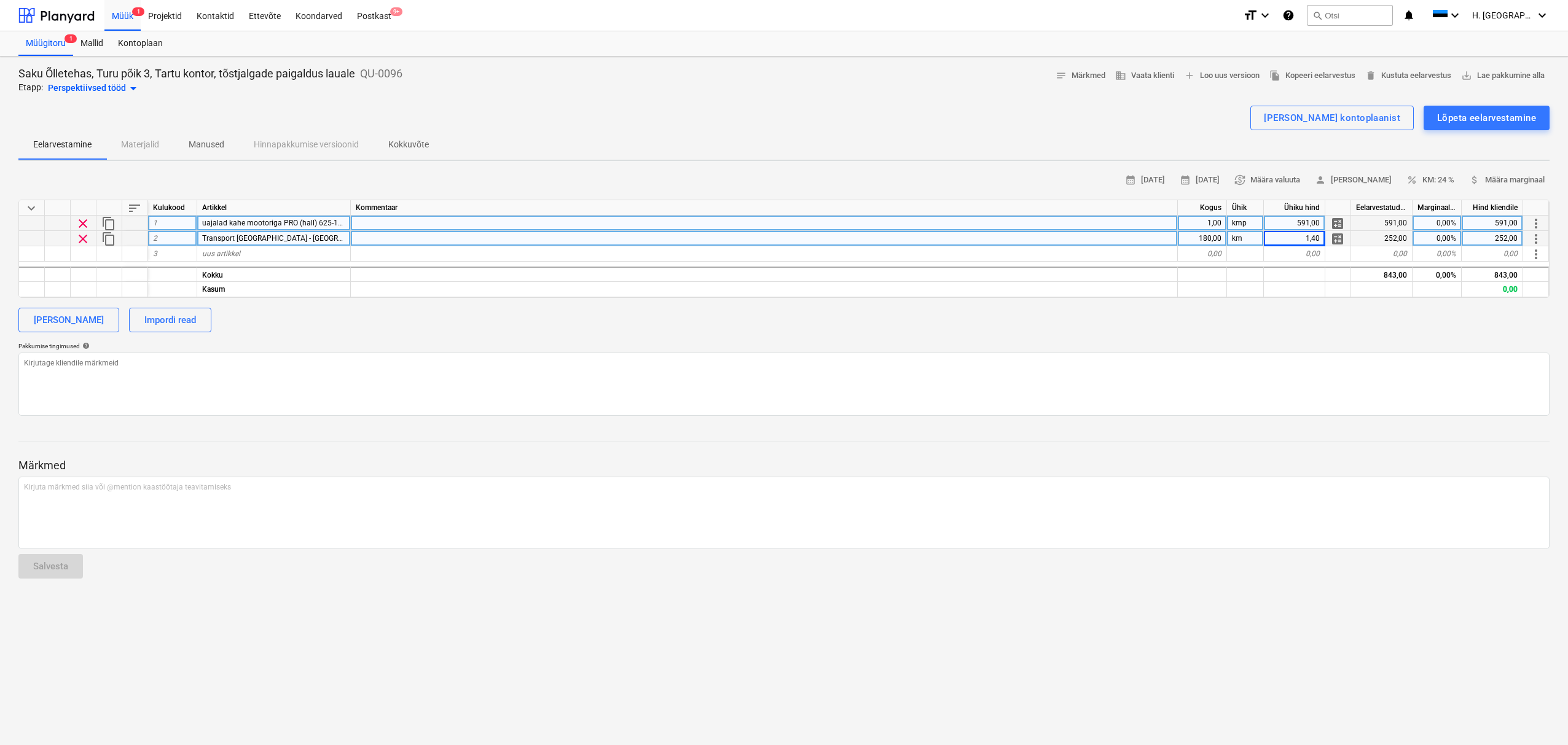
click at [252, 224] on span "uajalad kahe mootoriga PRO (hall) 625-1275 mm, 120 kg, 5a garantii, mäludega ju…" at bounding box center [497, 223] width 589 height 9
click at [1468, 124] on div "Lõpeta eelarvestamine" at bounding box center [1487, 118] width 99 height 16
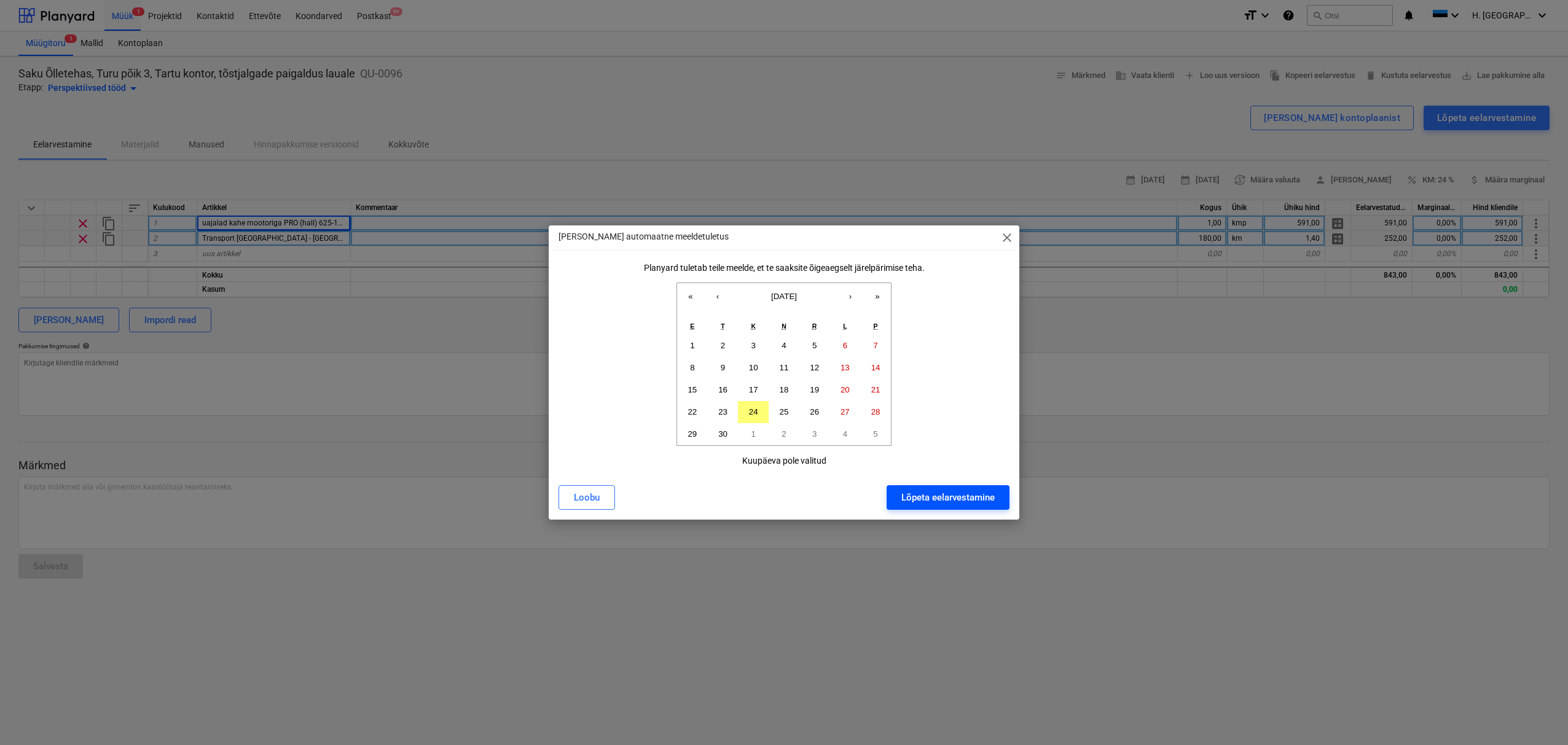
click at [948, 501] on div "Lõpeta eelarvestamine" at bounding box center [947, 498] width 93 height 16
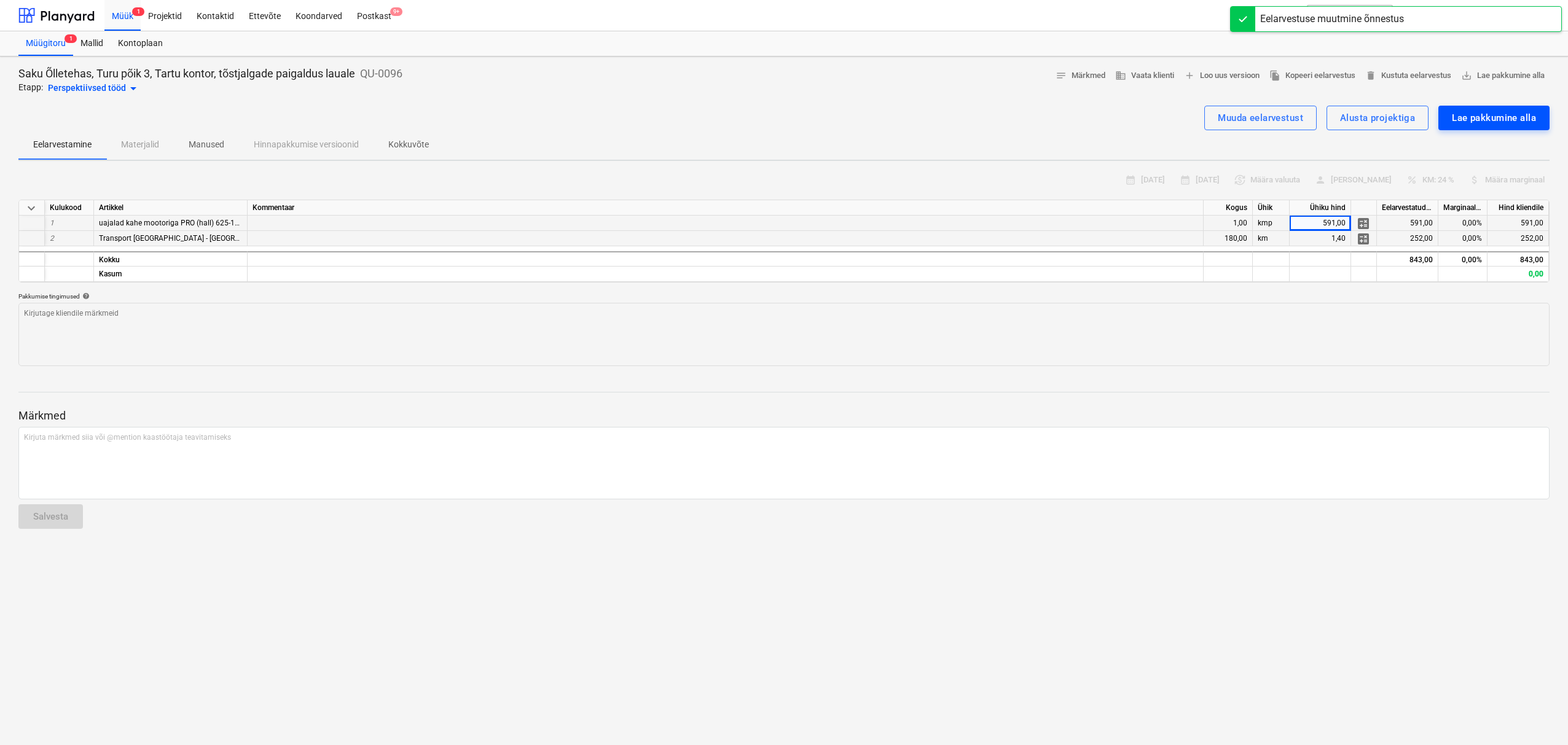
click at [1470, 116] on div "Lae pakkumine alla" at bounding box center [1493, 118] width 84 height 16
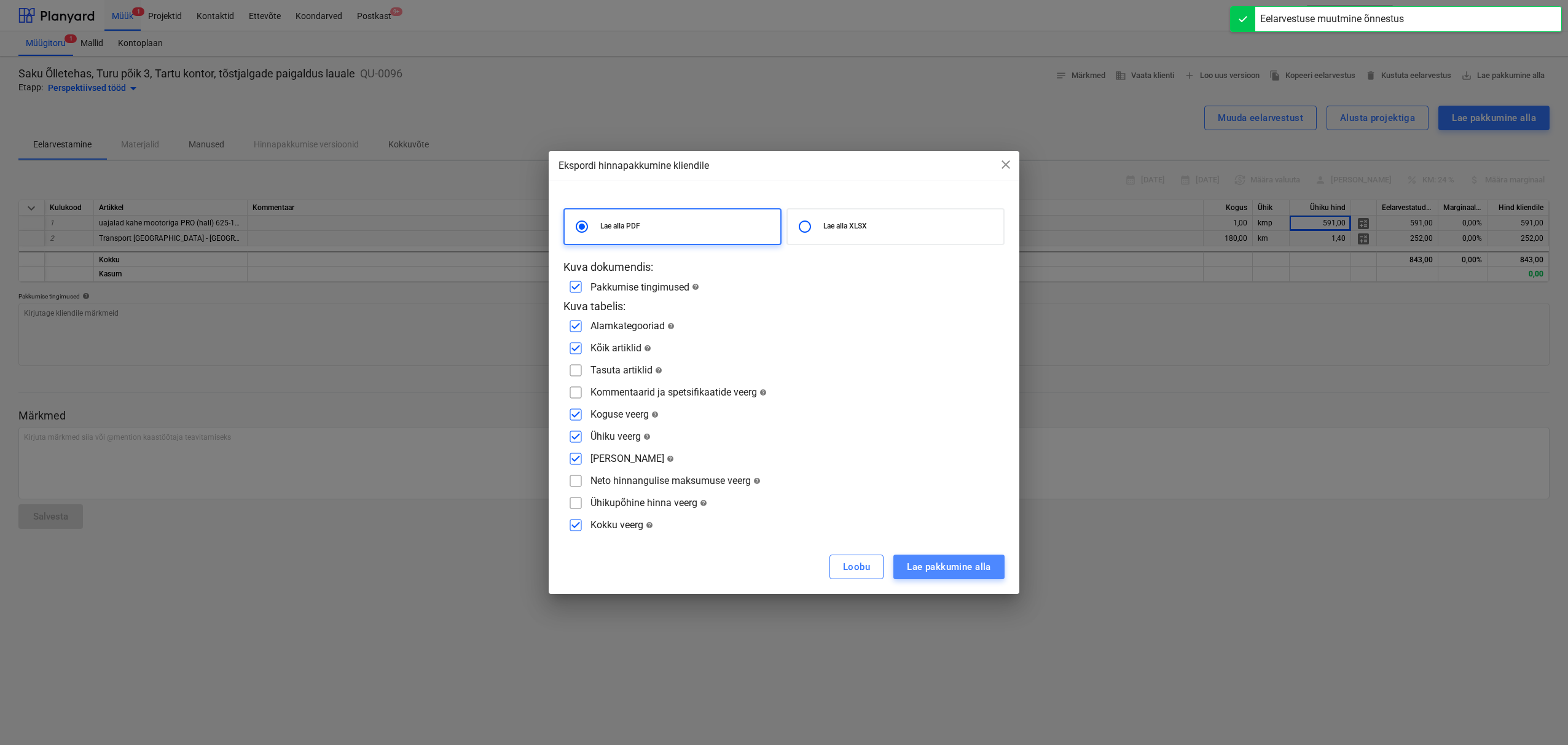
click at [956, 575] on div "Lae pakkumine alla" at bounding box center [949, 567] width 84 height 16
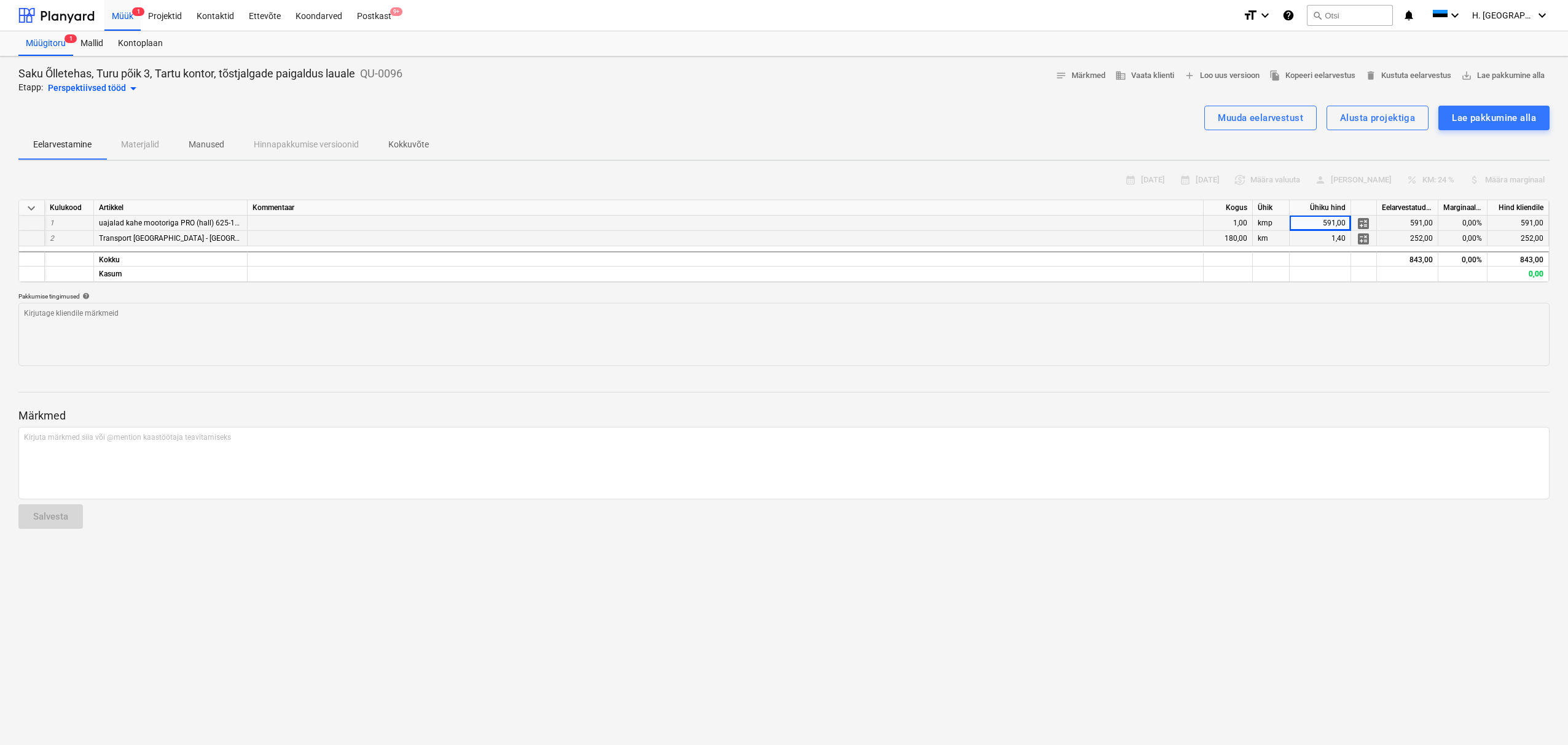
click at [130, 227] on div "uajalad kahe mootoriga PRO (hall) 625-1275 mm, 120 kg, 5a garantii, mäludega ju…" at bounding box center [170, 223] width 153 height 16
click at [129, 227] on div "uajalad kahe mootoriga PRO (hall) 625-1275 mm, 120 kg, 5a garantii, mäludega ju…" at bounding box center [170, 223] width 153 height 16
click at [1279, 117] on div "Muuda eelarvestust" at bounding box center [1261, 118] width 85 height 16
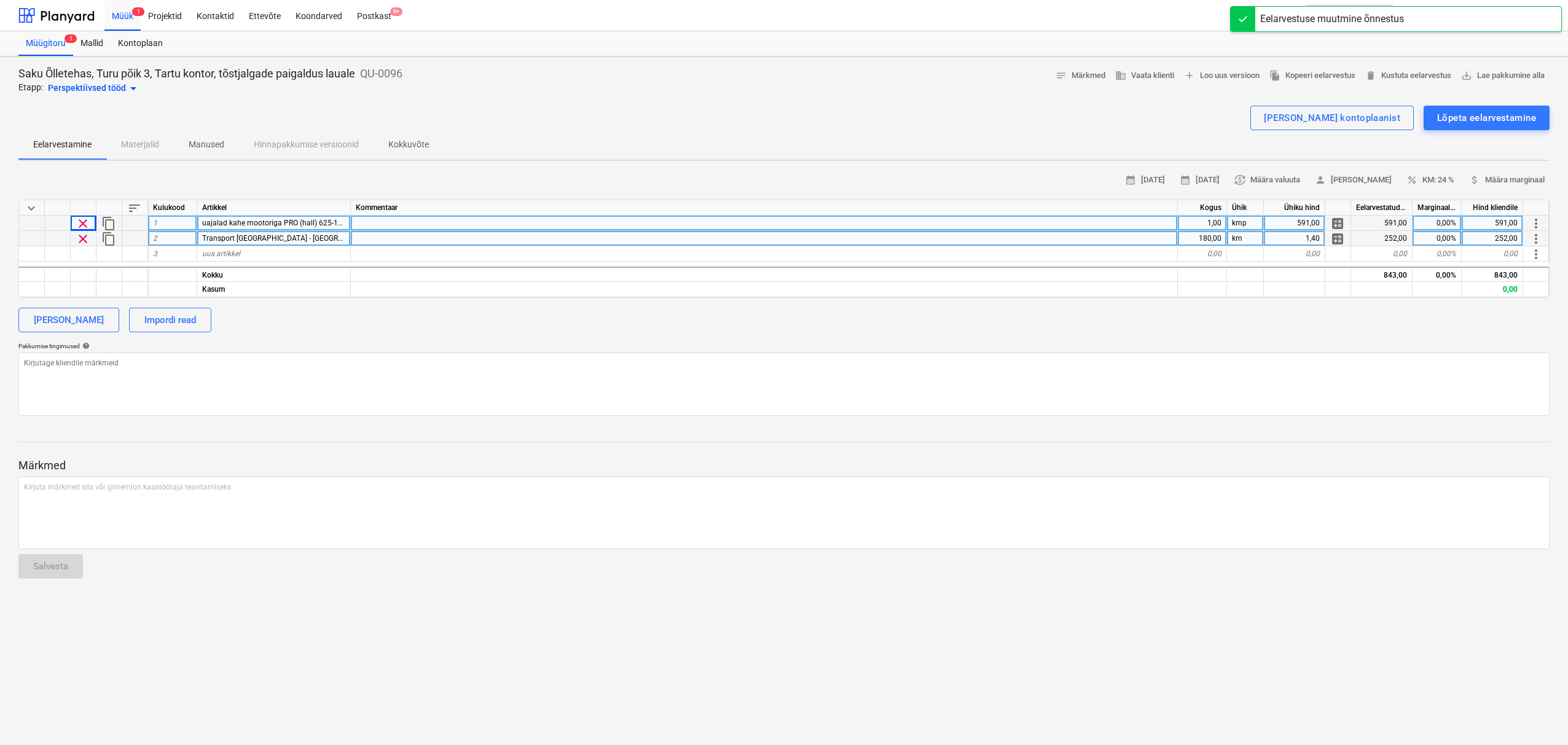
click at [202, 225] on span "uajalad kahe mootoriga PRO (hall) 625-1275 mm, 120 kg, 5a garantii, mäludega ju…" at bounding box center [497, 223] width 589 height 9
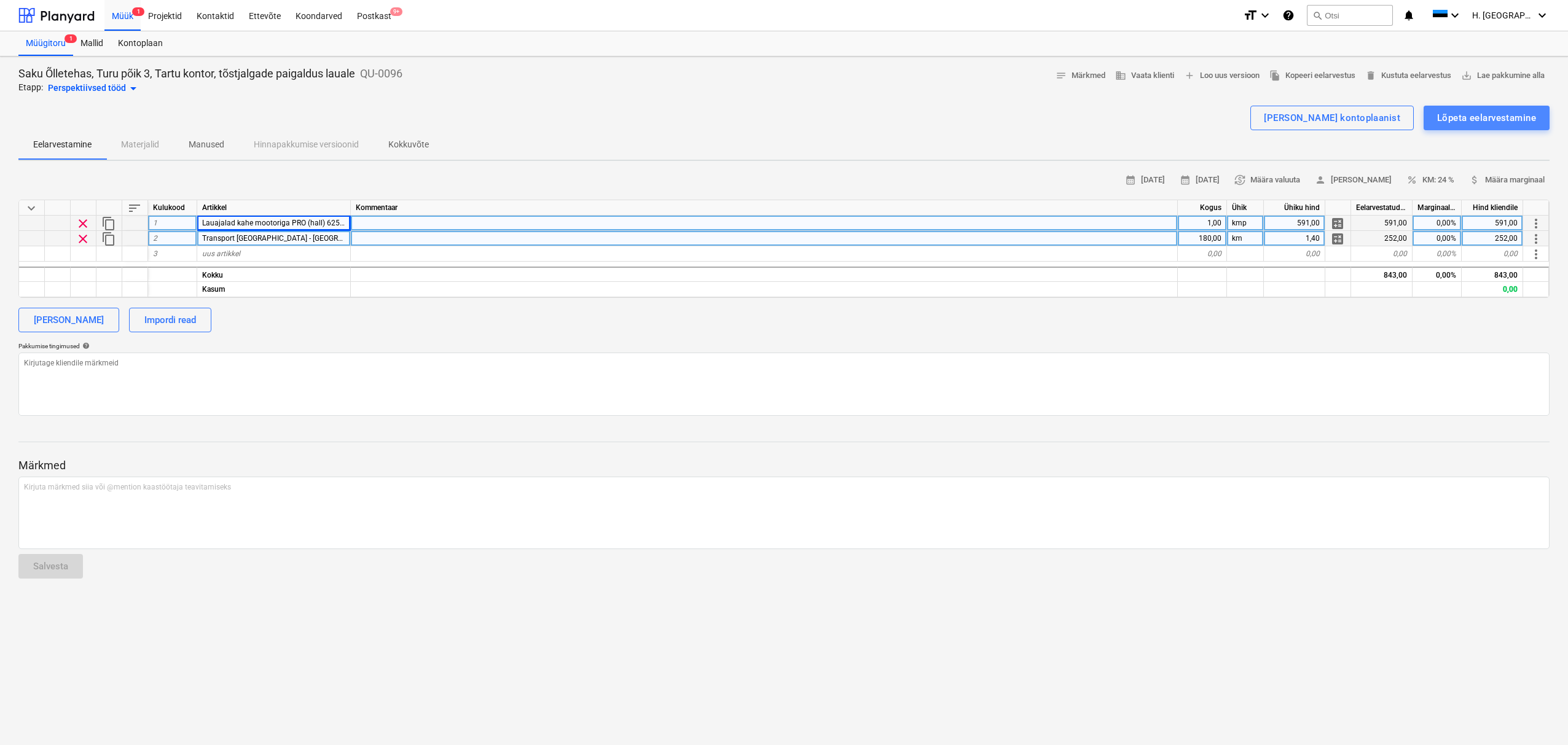
click at [1487, 128] on button "Lõpeta eelarvestamine" at bounding box center [1486, 118] width 126 height 24
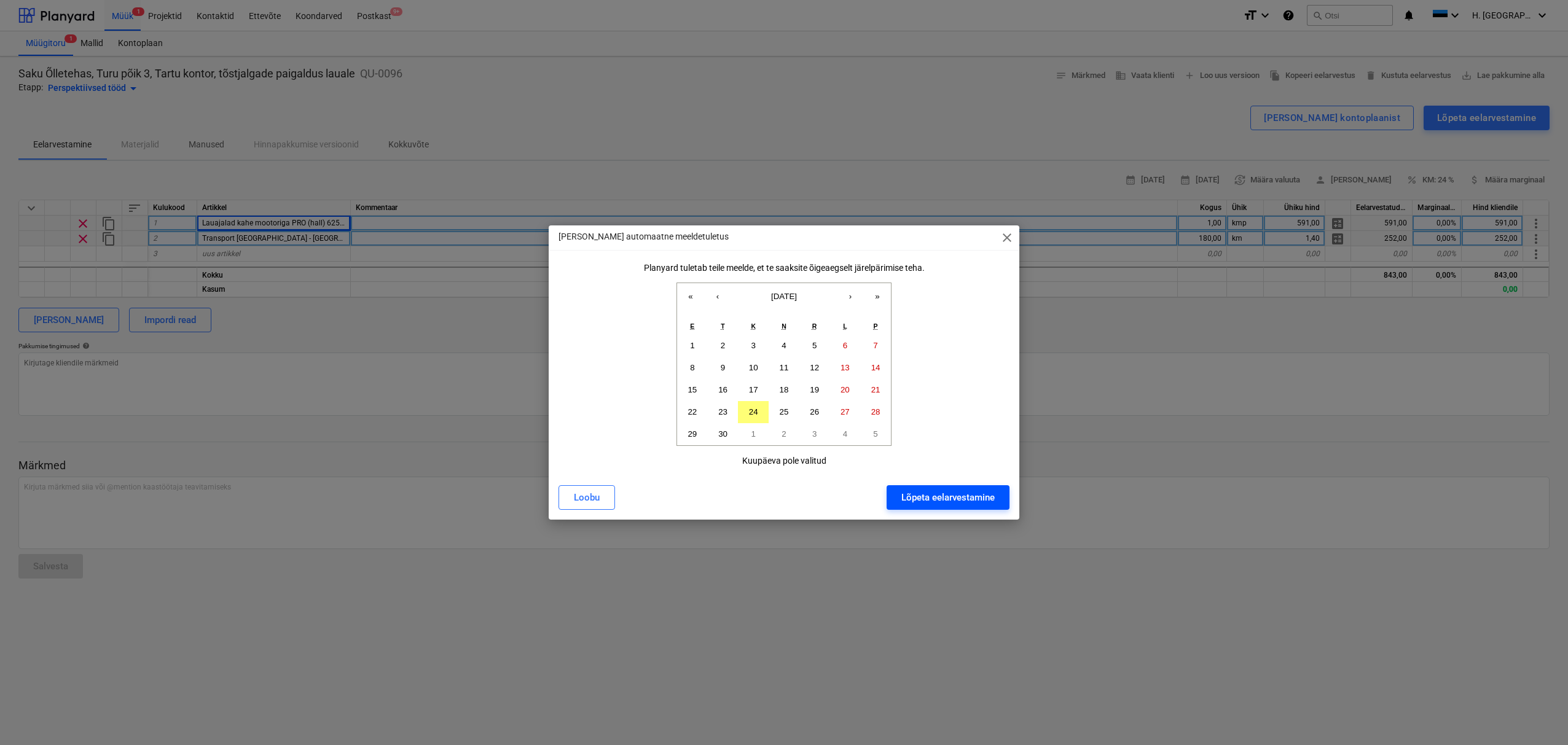
click at [962, 506] on button "Lõpeta eelarvestamine" at bounding box center [948, 497] width 123 height 24
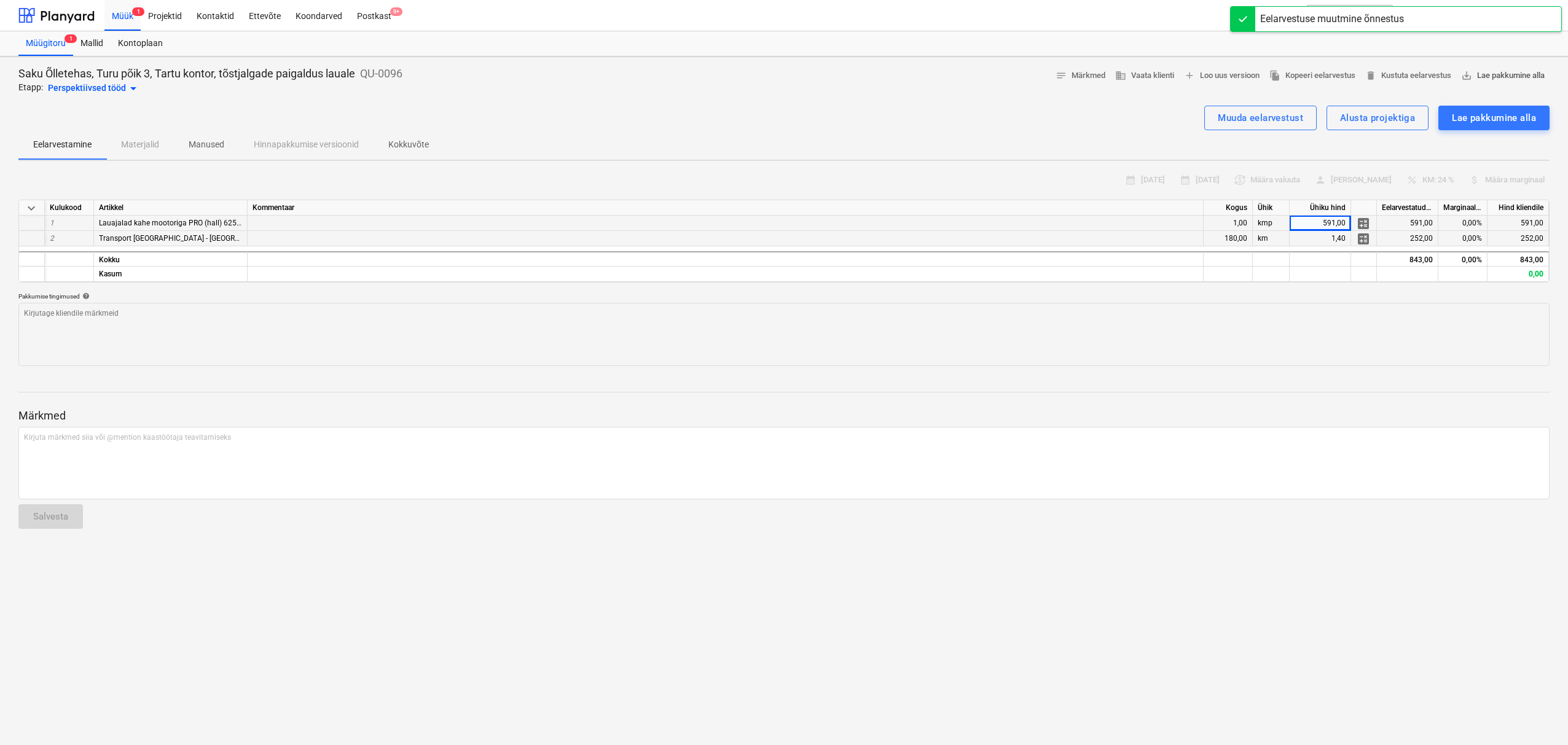
click at [1470, 77] on span "save_alt" at bounding box center [1467, 76] width 11 height 11
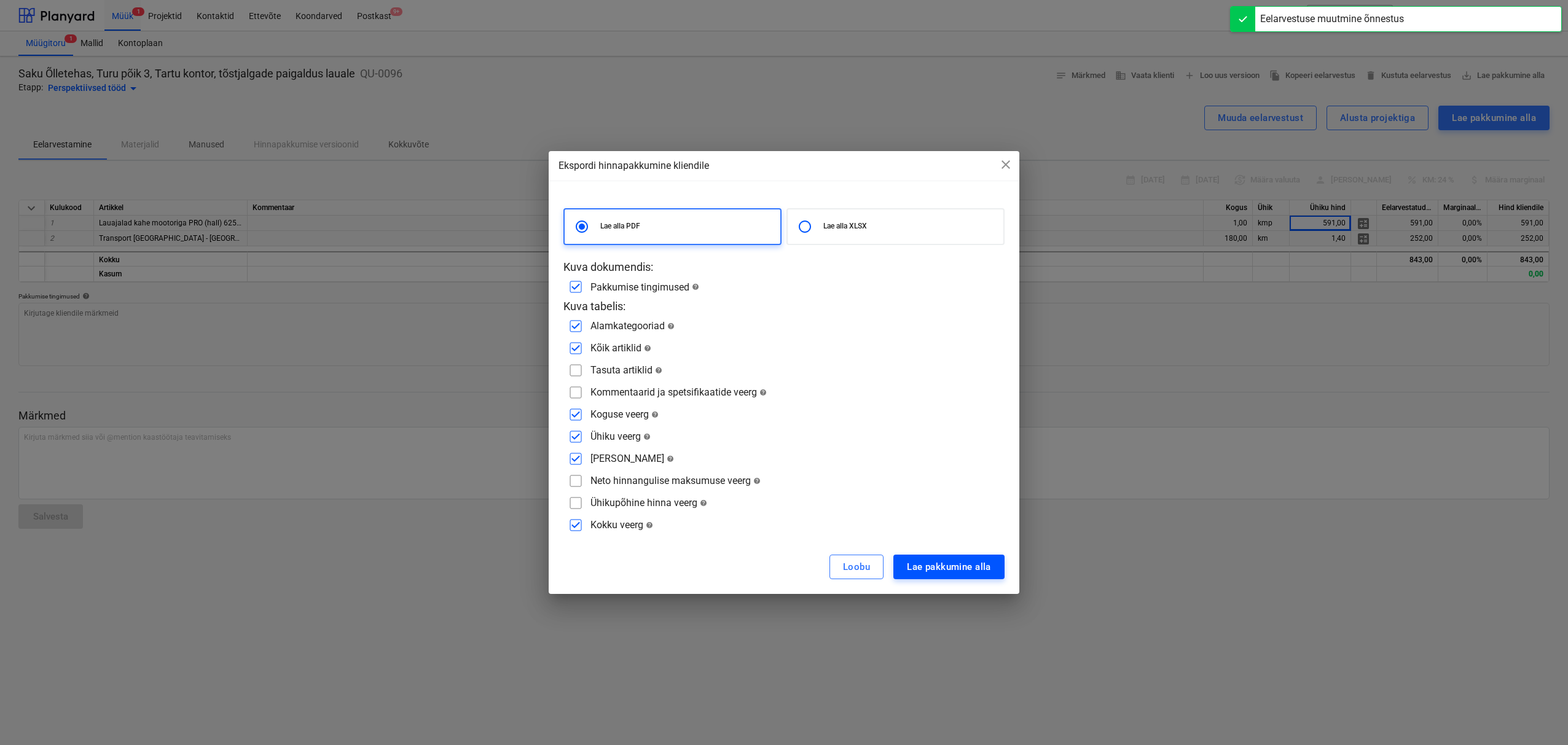
click at [979, 567] on div "Lae pakkumine alla" at bounding box center [949, 567] width 84 height 16
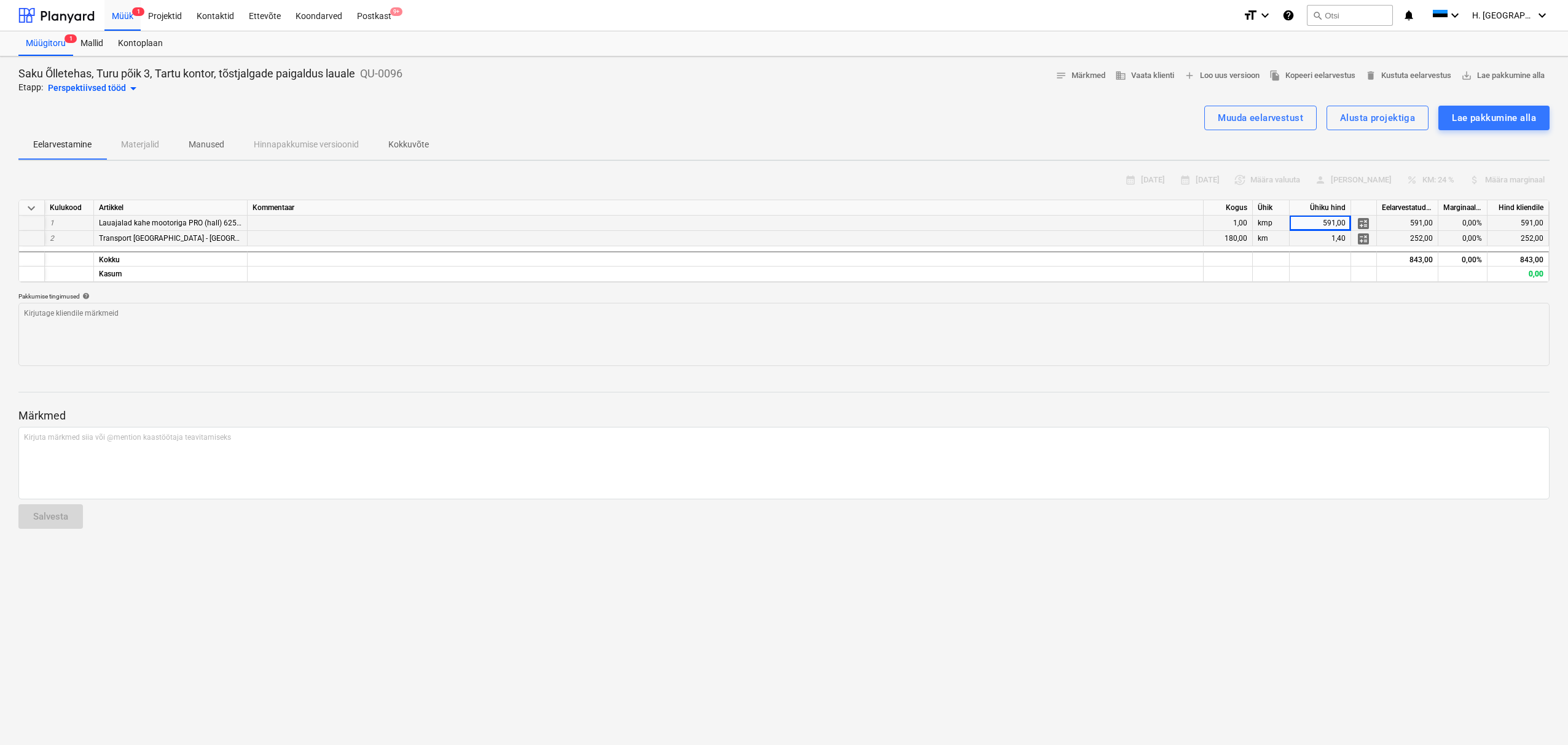
click at [96, 86] on div "Perspektiivsed tööd arrow_drop_down" at bounding box center [95, 89] width 93 height 15
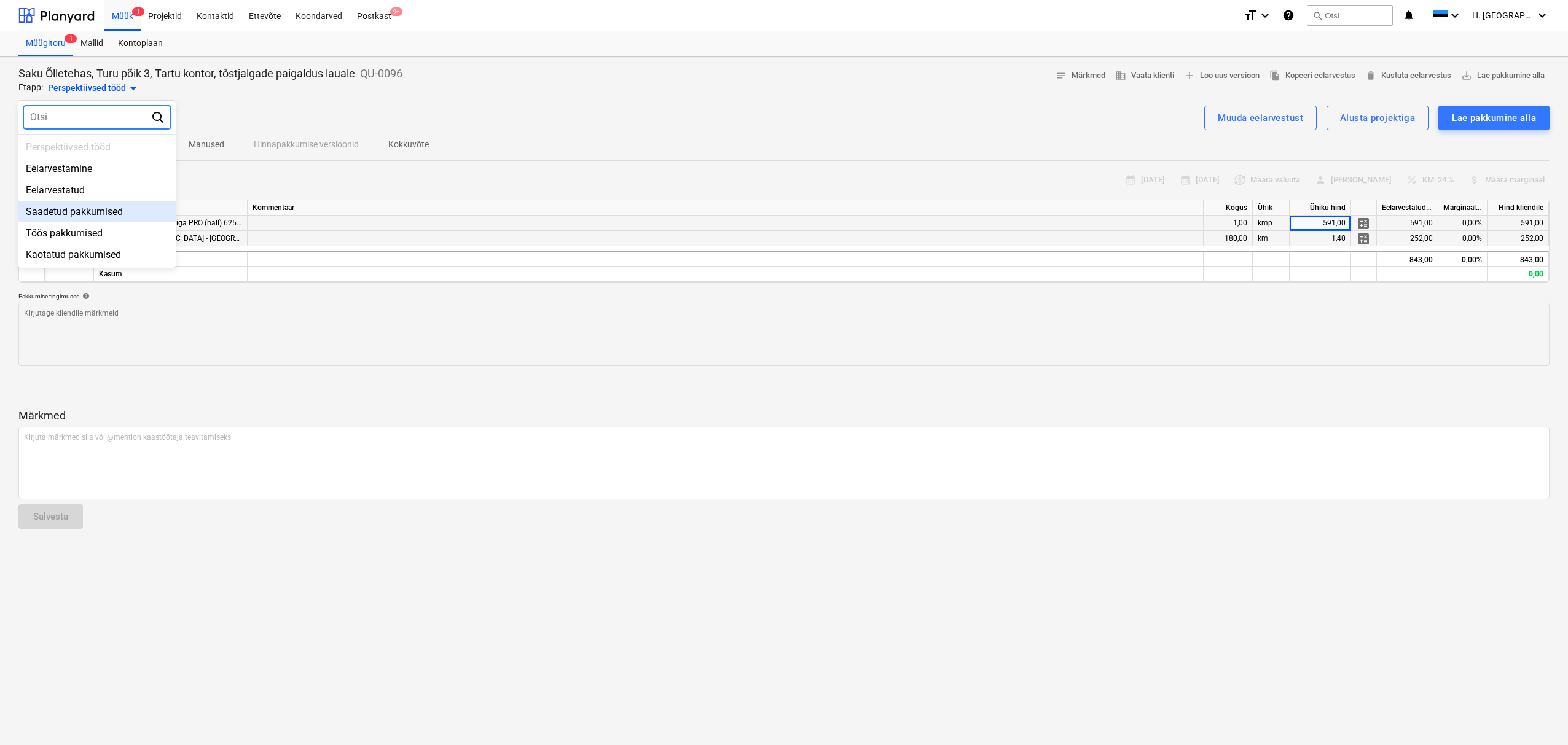
click at [91, 218] on div "Saadetud pakkumised" at bounding box center [96, 212] width 157 height 21
